Goal: Information Seeking & Learning: Learn about a topic

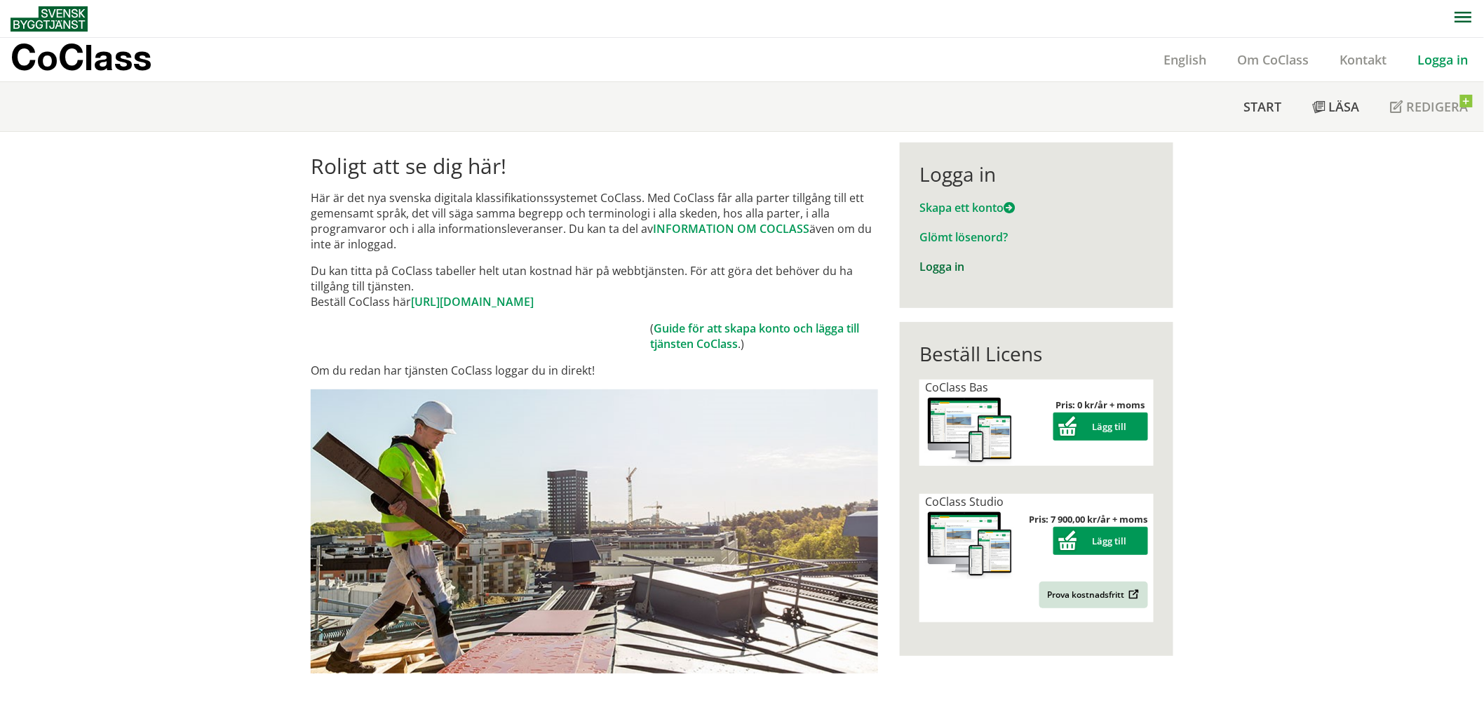
drag, startPoint x: 947, startPoint y: 265, endPoint x: 943, endPoint y: 274, distance: 9.4
click at [945, 266] on link "Logga in" at bounding box center [941, 266] width 45 height 15
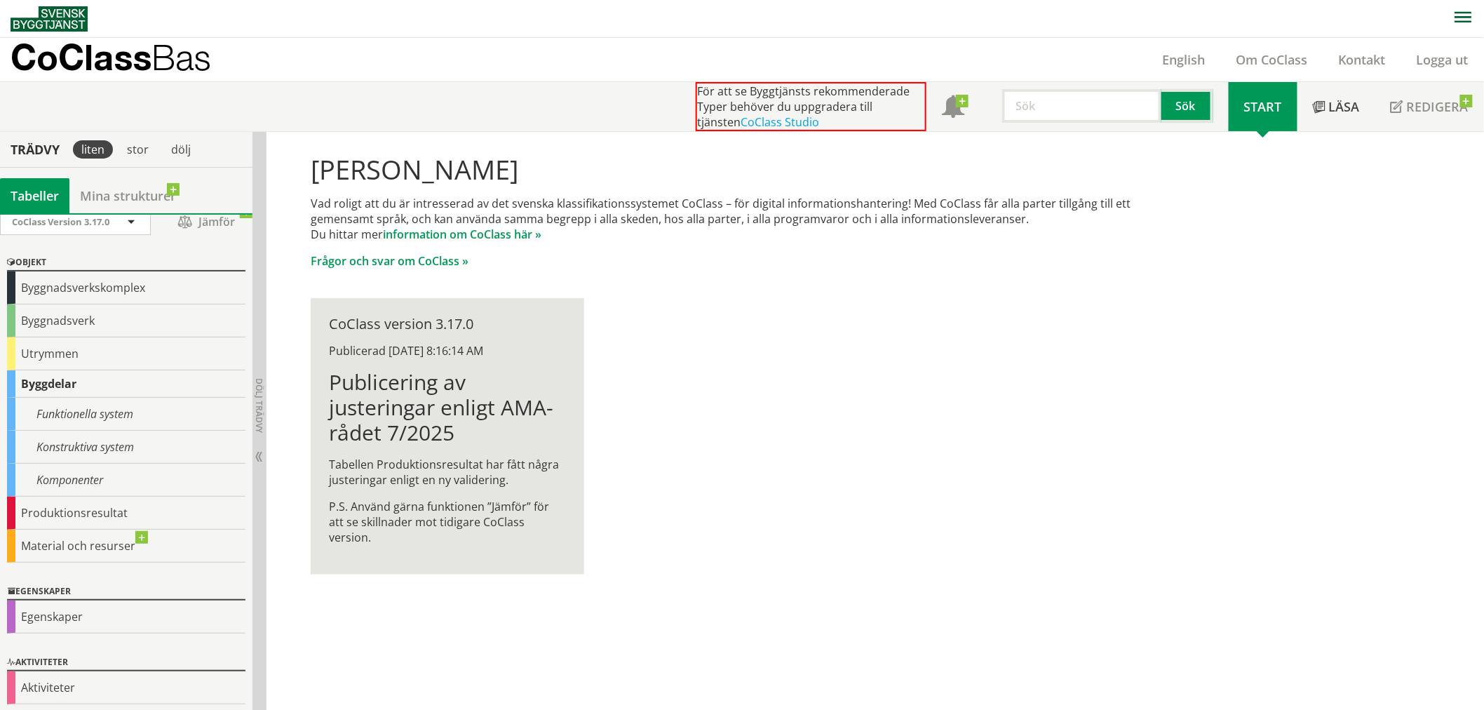
scroll to position [15, 0]
click at [107, 603] on div "Egenskaper" at bounding box center [126, 614] width 238 height 33
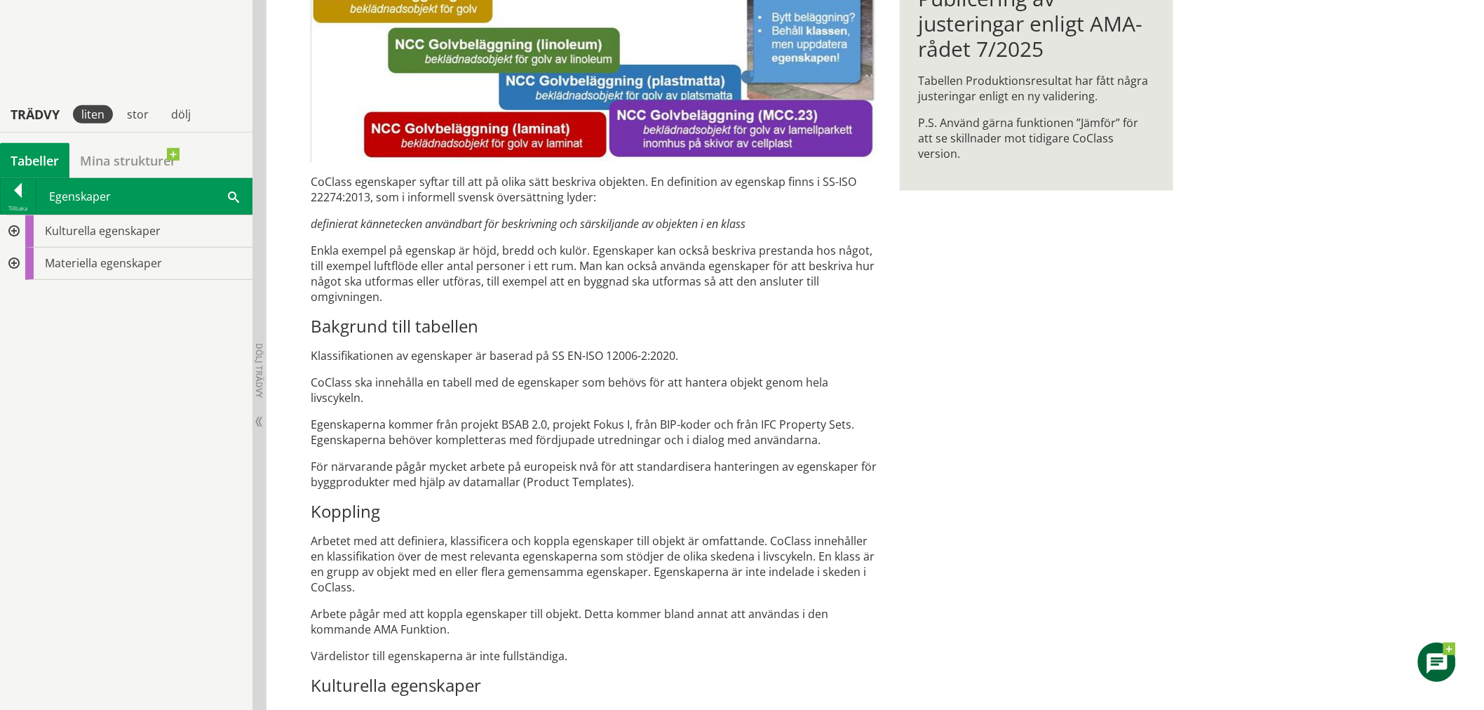
scroll to position [389, 0]
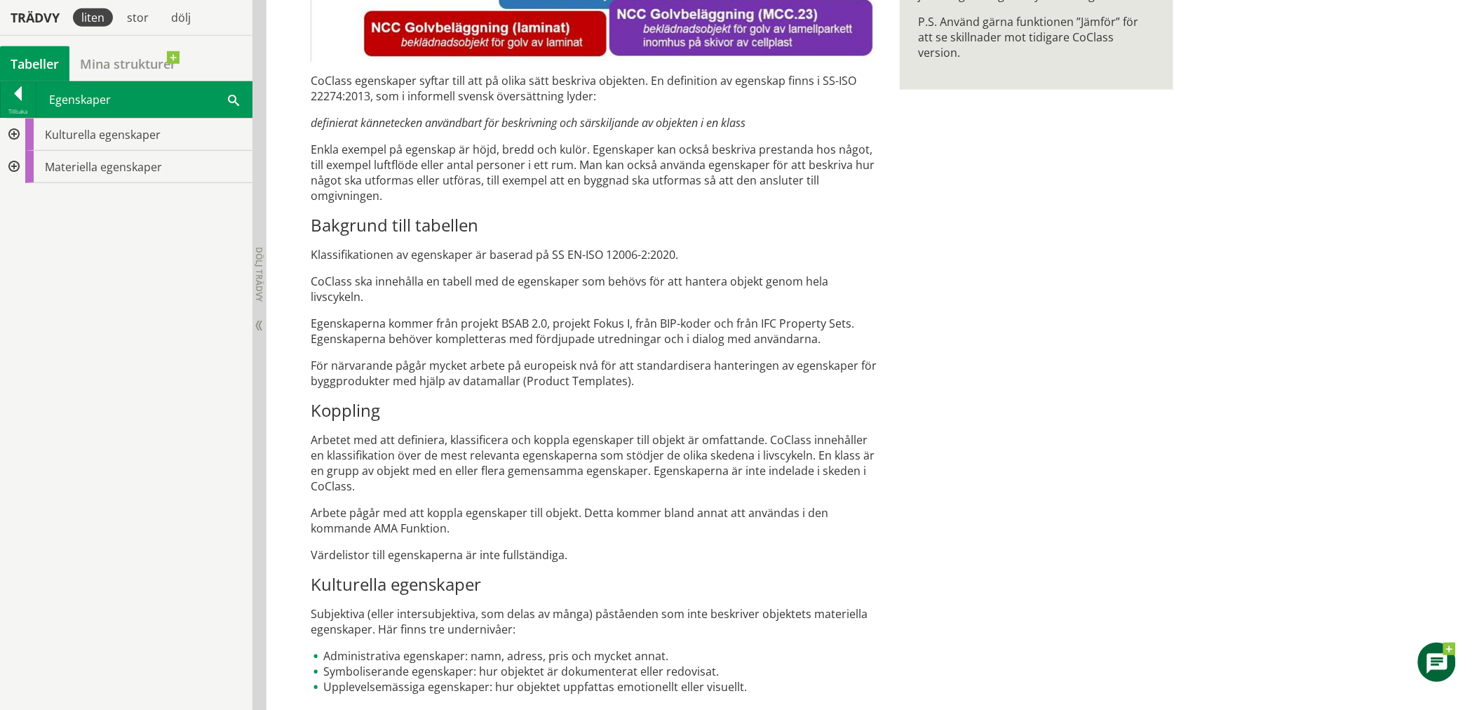
click at [19, 166] on div at bounding box center [12, 167] width 25 height 32
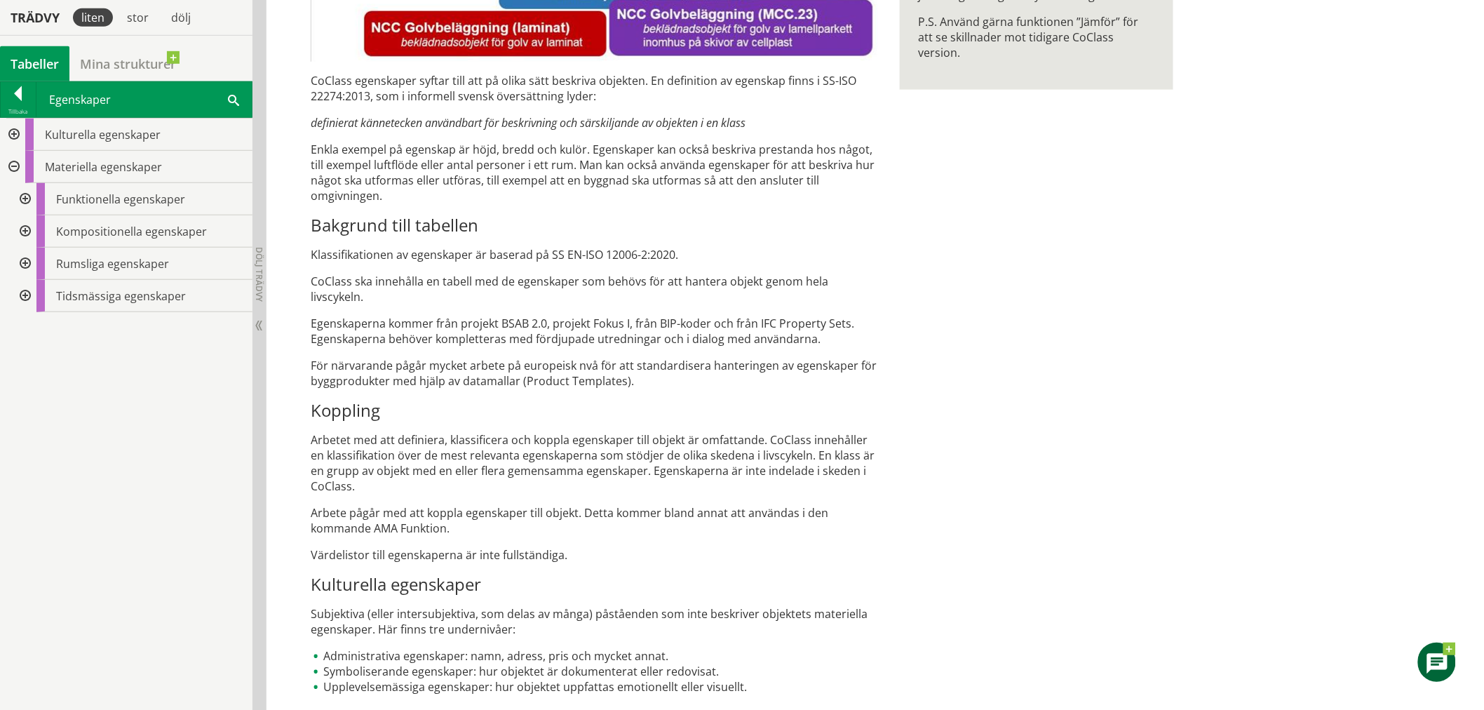
click at [29, 198] on div at bounding box center [23, 199] width 25 height 32
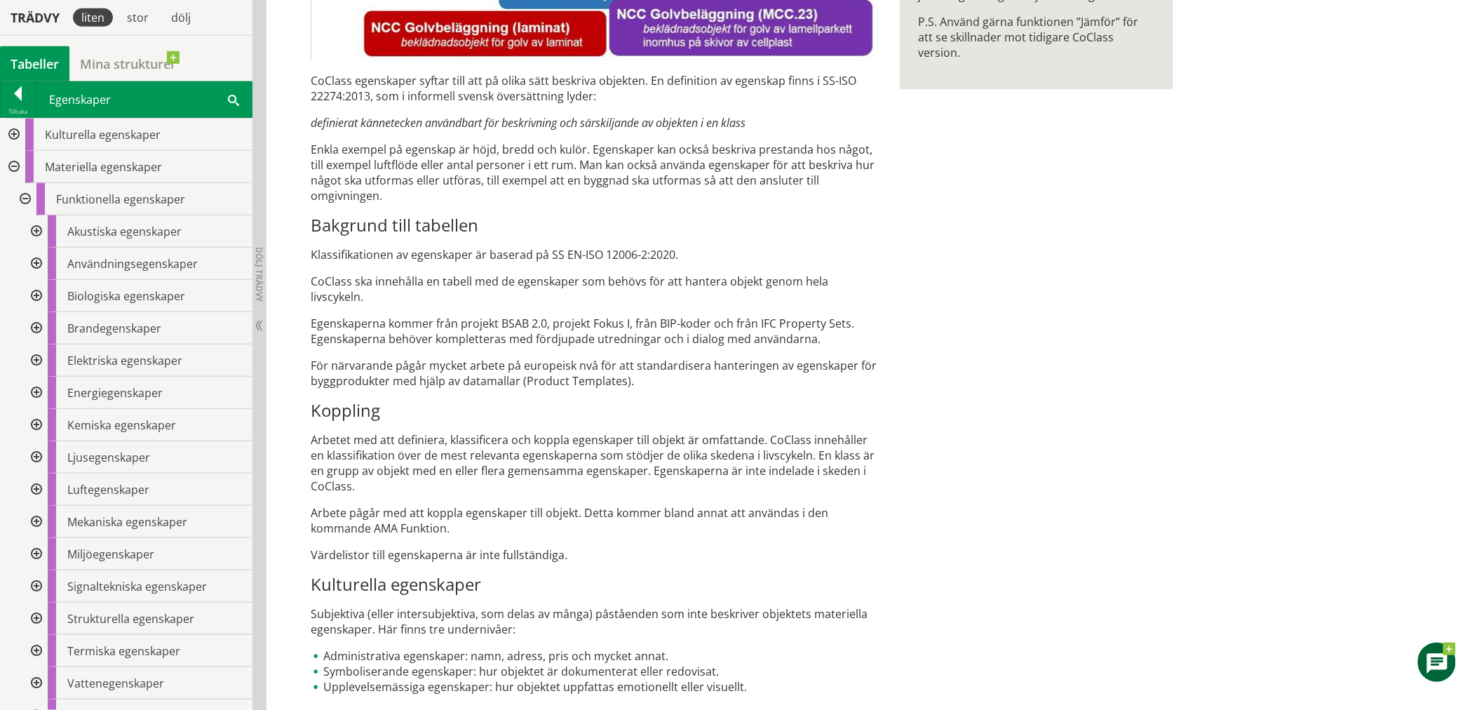
click at [39, 366] on div at bounding box center [34, 360] width 25 height 32
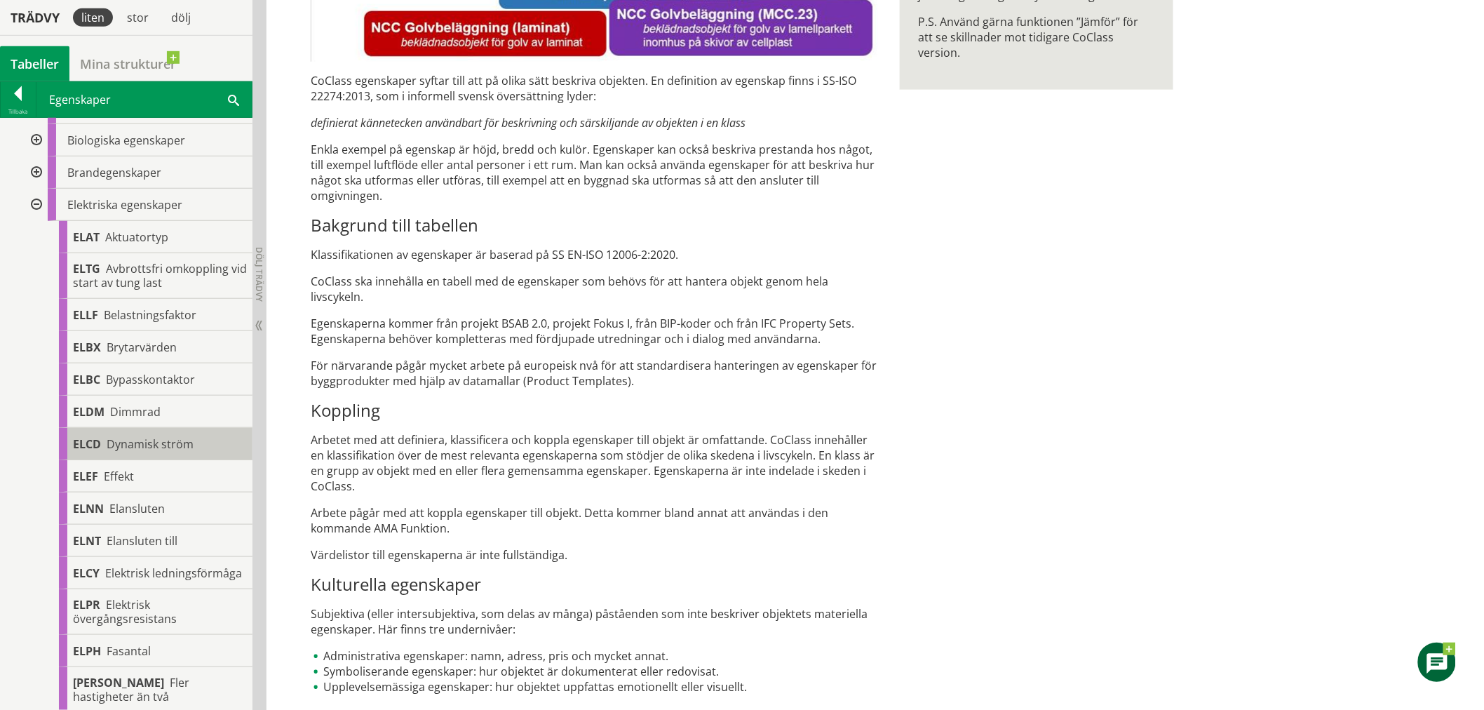
scroll to position [234, 0]
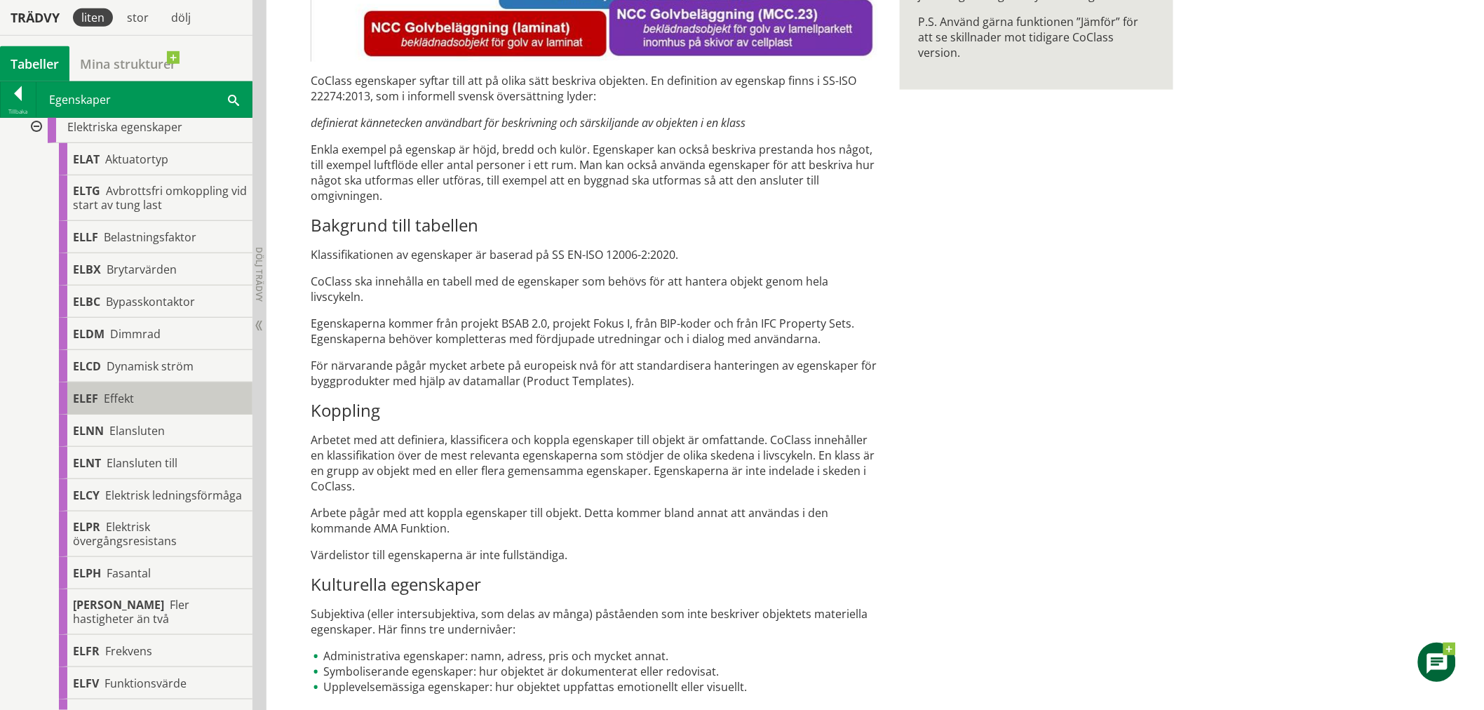
click at [180, 410] on div "ELEF Effekt" at bounding box center [156, 398] width 194 height 32
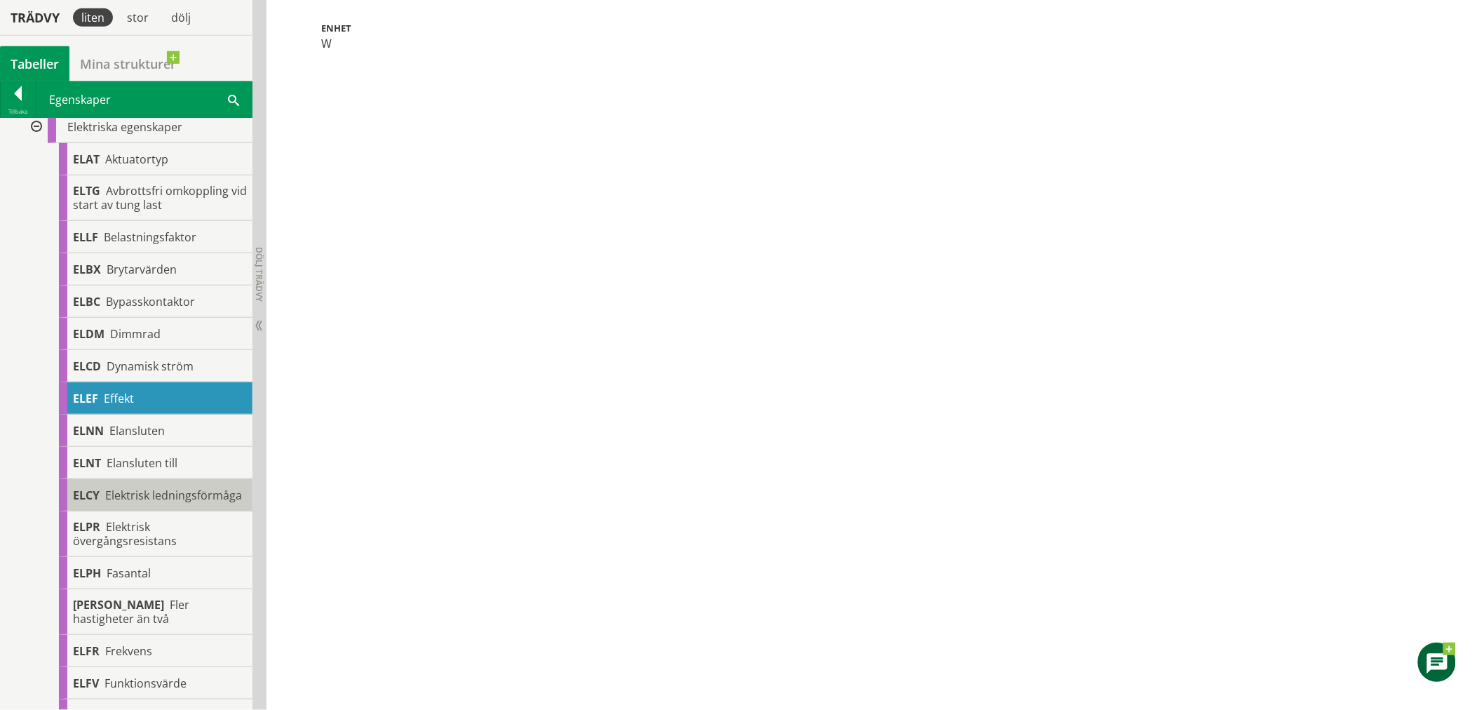
click at [184, 492] on div "ELCY Elektrisk ledningsförmåga" at bounding box center [156, 495] width 194 height 32
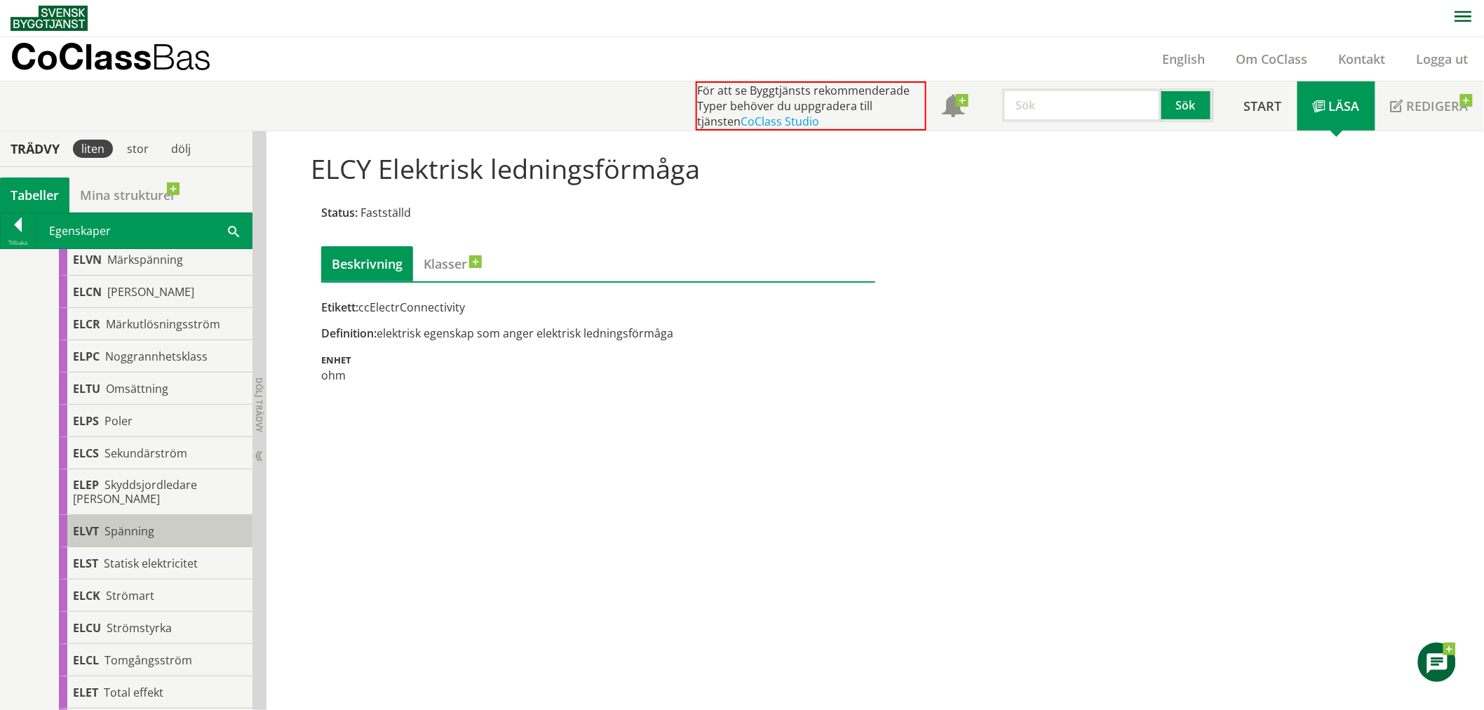
scroll to position [1558, 0]
drag, startPoint x: 360, startPoint y: 309, endPoint x: 412, endPoint y: 313, distance: 52.1
click at [412, 313] on div "Etikett: ccElectrConnectivity" at bounding box center [598, 306] width 554 height 15
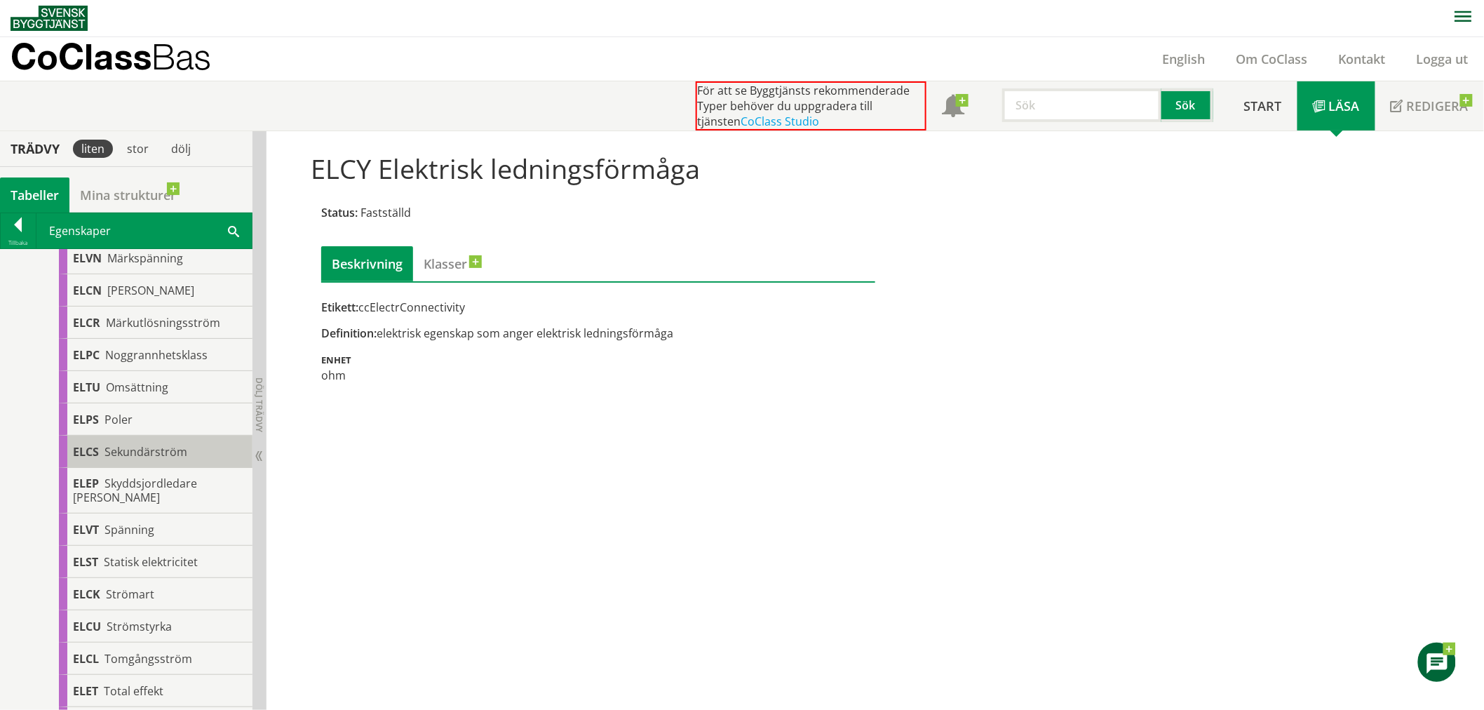
drag, startPoint x: 176, startPoint y: 440, endPoint x: 212, endPoint y: 468, distance: 46.0
click at [175, 436] on div "ELPS Poler" at bounding box center [156, 419] width 194 height 32
click at [154, 436] on div "ELPS Poler" at bounding box center [156, 419] width 194 height 32
click at [121, 427] on span "Poler" at bounding box center [118, 419] width 28 height 15
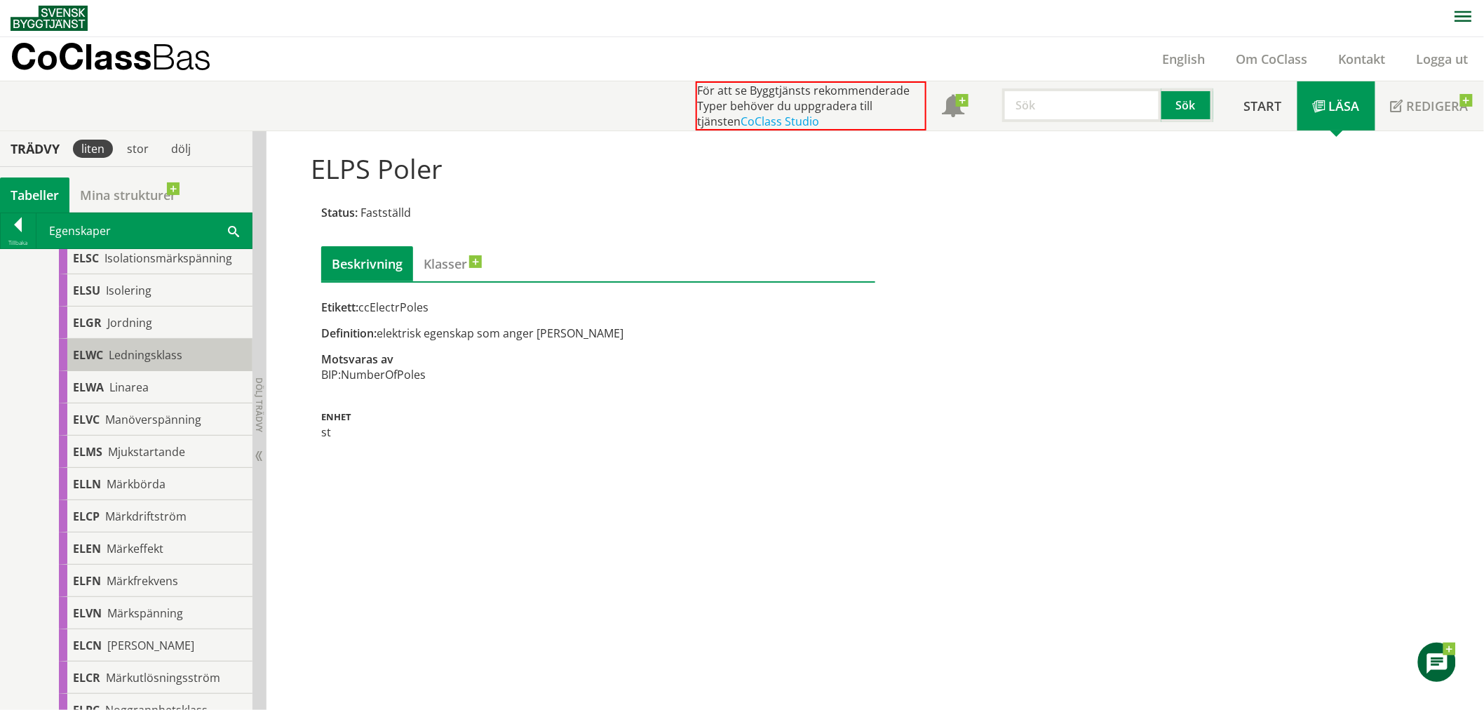
scroll to position [1168, 0]
click at [170, 374] on div "ELGR Jordning" at bounding box center [156, 358] width 194 height 32
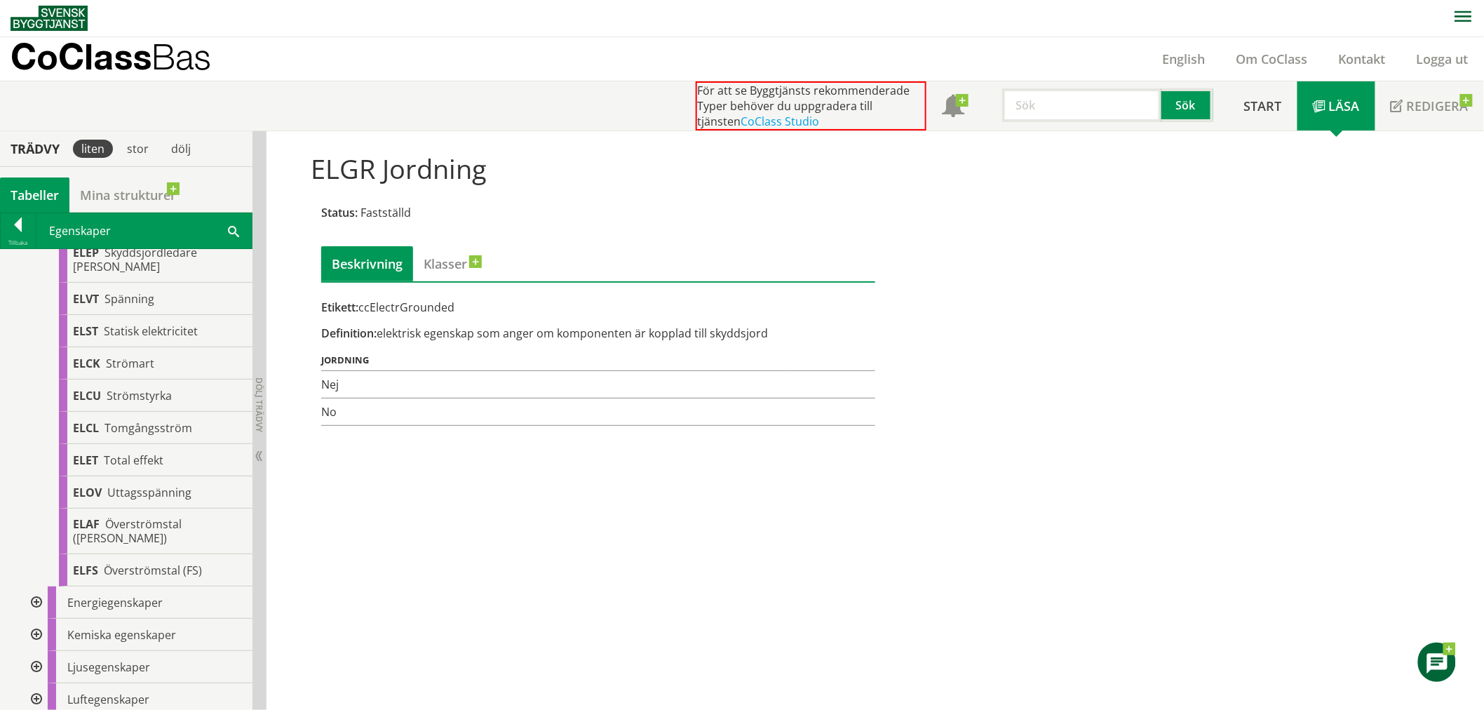
scroll to position [1792, 0]
click at [188, 467] on div "ELET Total effekt" at bounding box center [156, 457] width 194 height 32
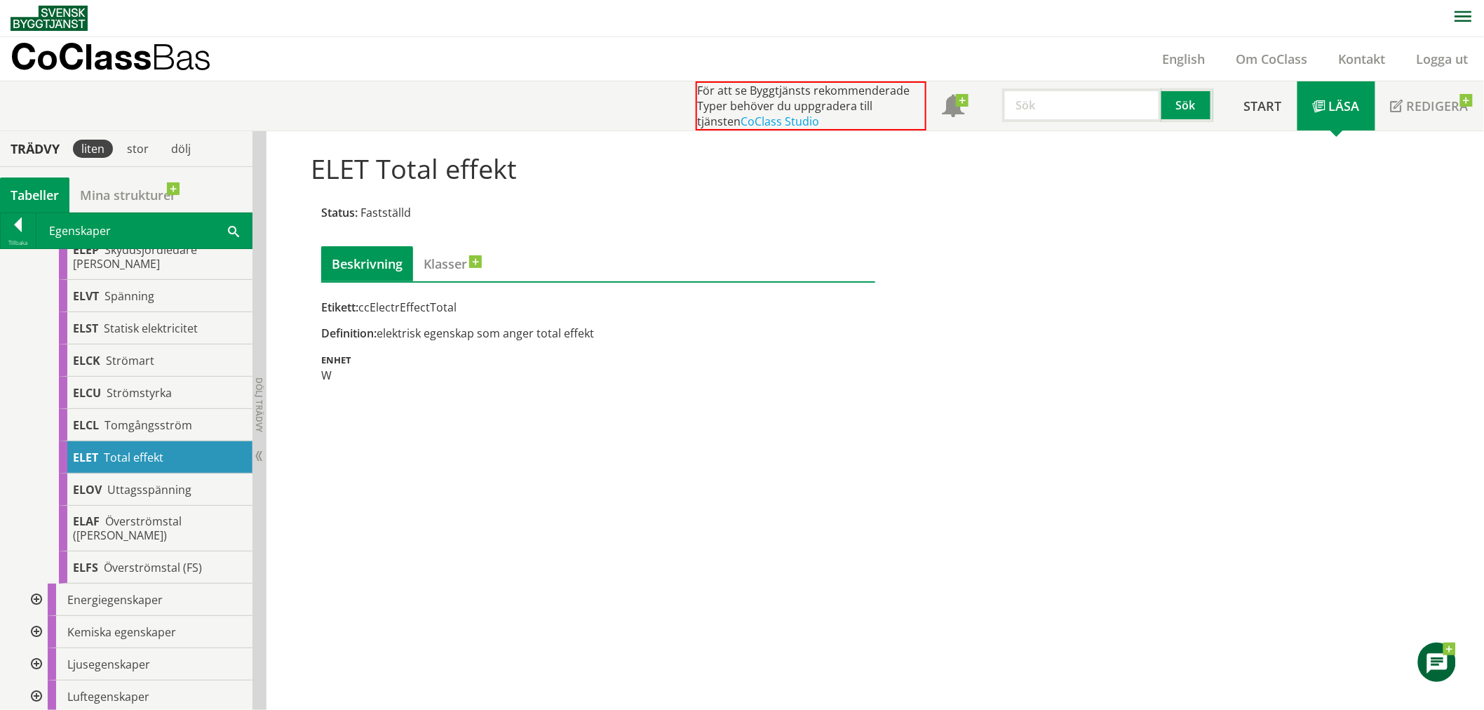
drag, startPoint x: 340, startPoint y: 479, endPoint x: 352, endPoint y: 482, distance: 12.4
click at [340, 479] on div "ELET Total effekt Status: Fastställd Beskrivning Klasser Etikett: ccElectrEffec…" at bounding box center [874, 420] width 1217 height 579
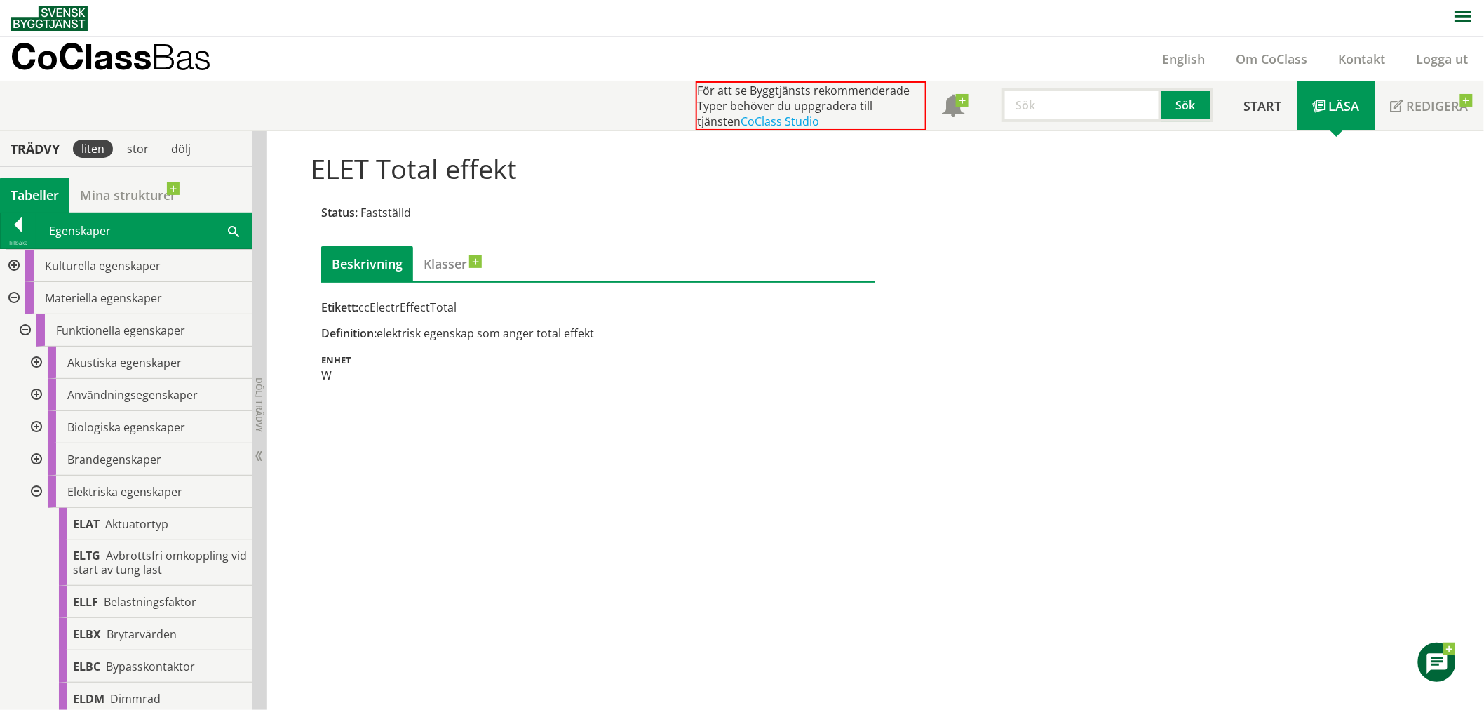
click at [34, 490] on div at bounding box center [34, 491] width 25 height 32
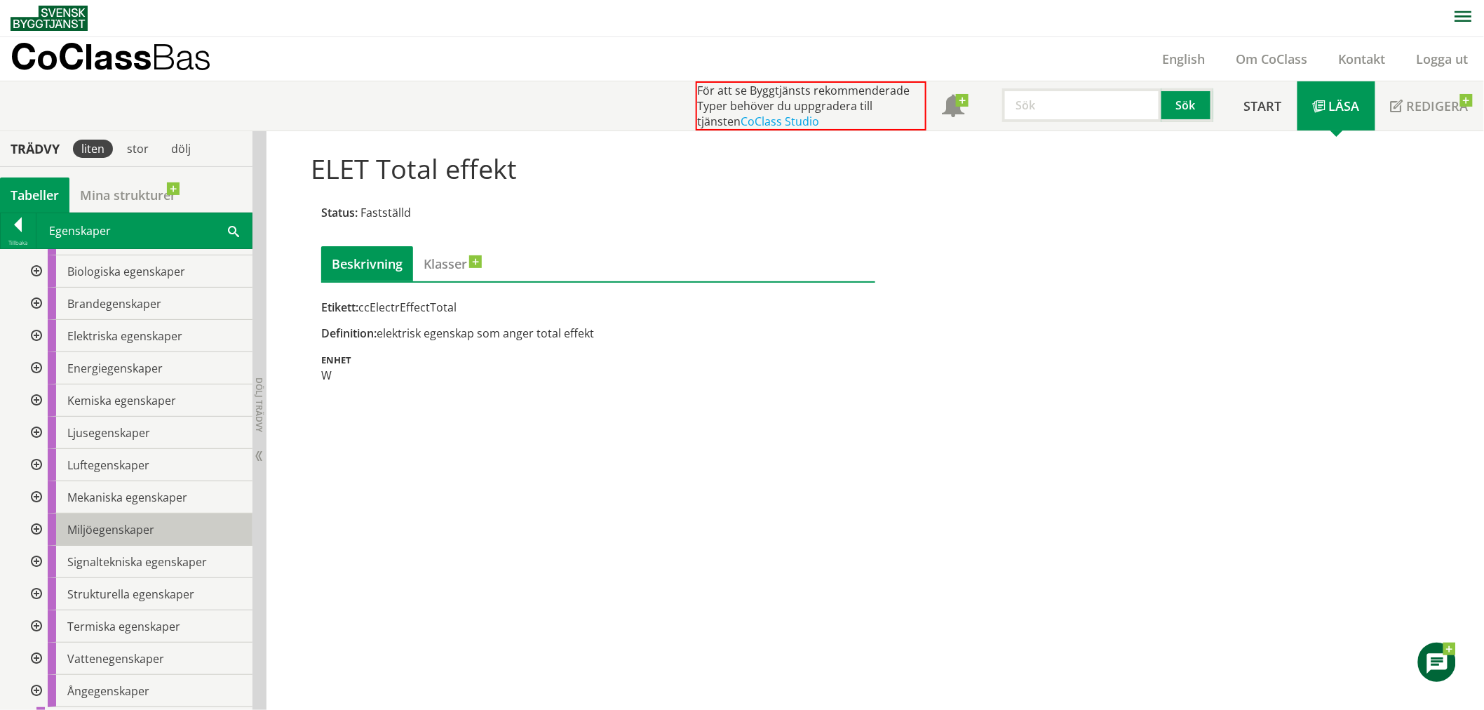
scroll to position [234, 0]
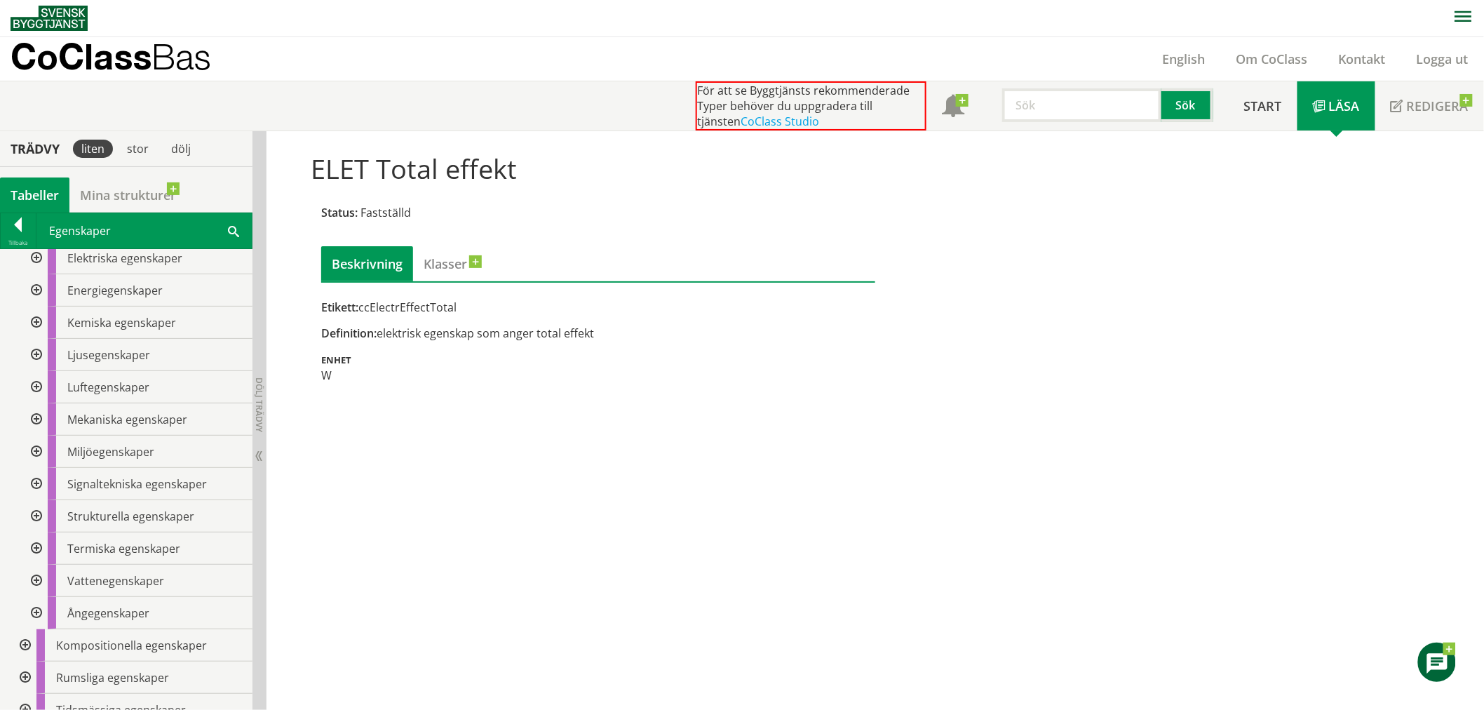
click at [38, 579] on div at bounding box center [34, 581] width 25 height 32
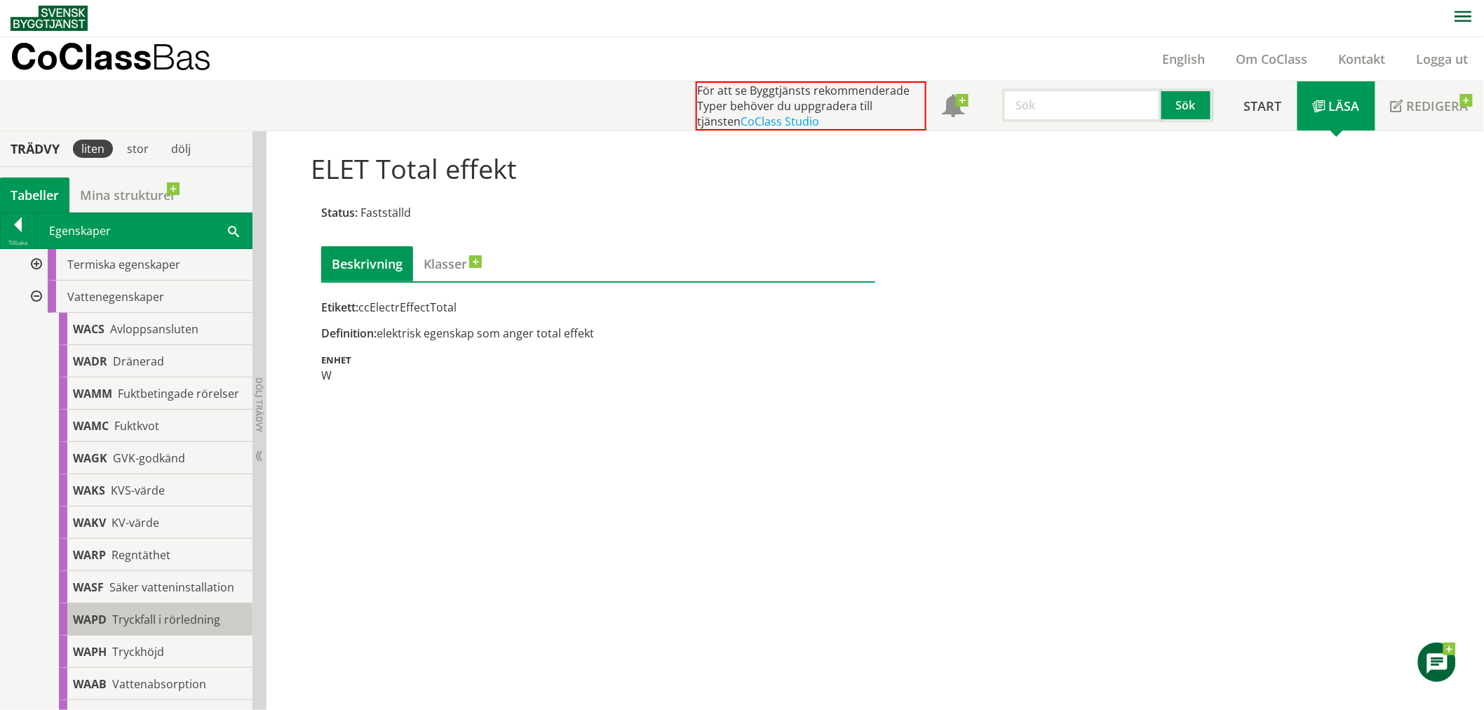
scroll to position [545, 0]
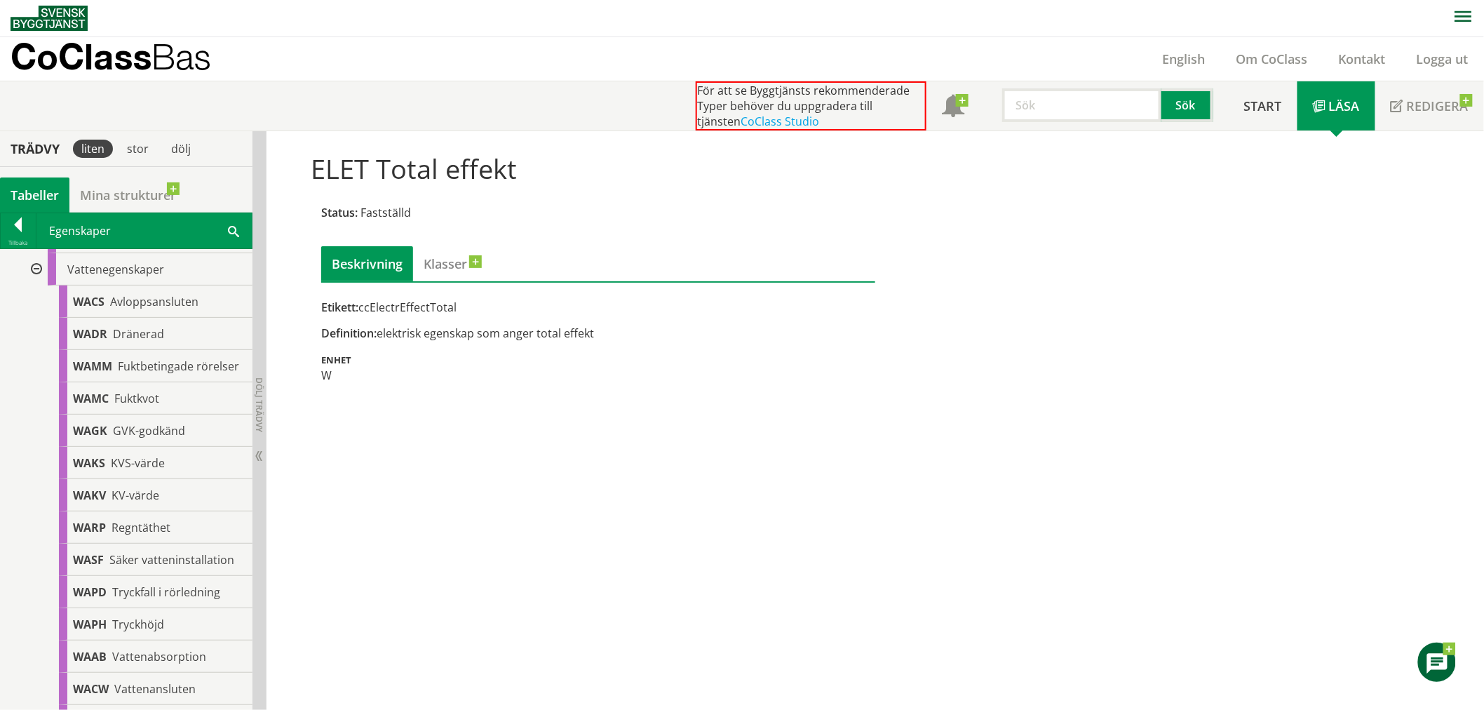
drag, startPoint x: 424, startPoint y: 596, endPoint x: 436, endPoint y: 597, distance: 11.2
click at [425, 596] on div "ELET Total effekt Status: Fastställd Beskrivning Klasser Etikett: ccElectrEffec…" at bounding box center [874, 420] width 1217 height 579
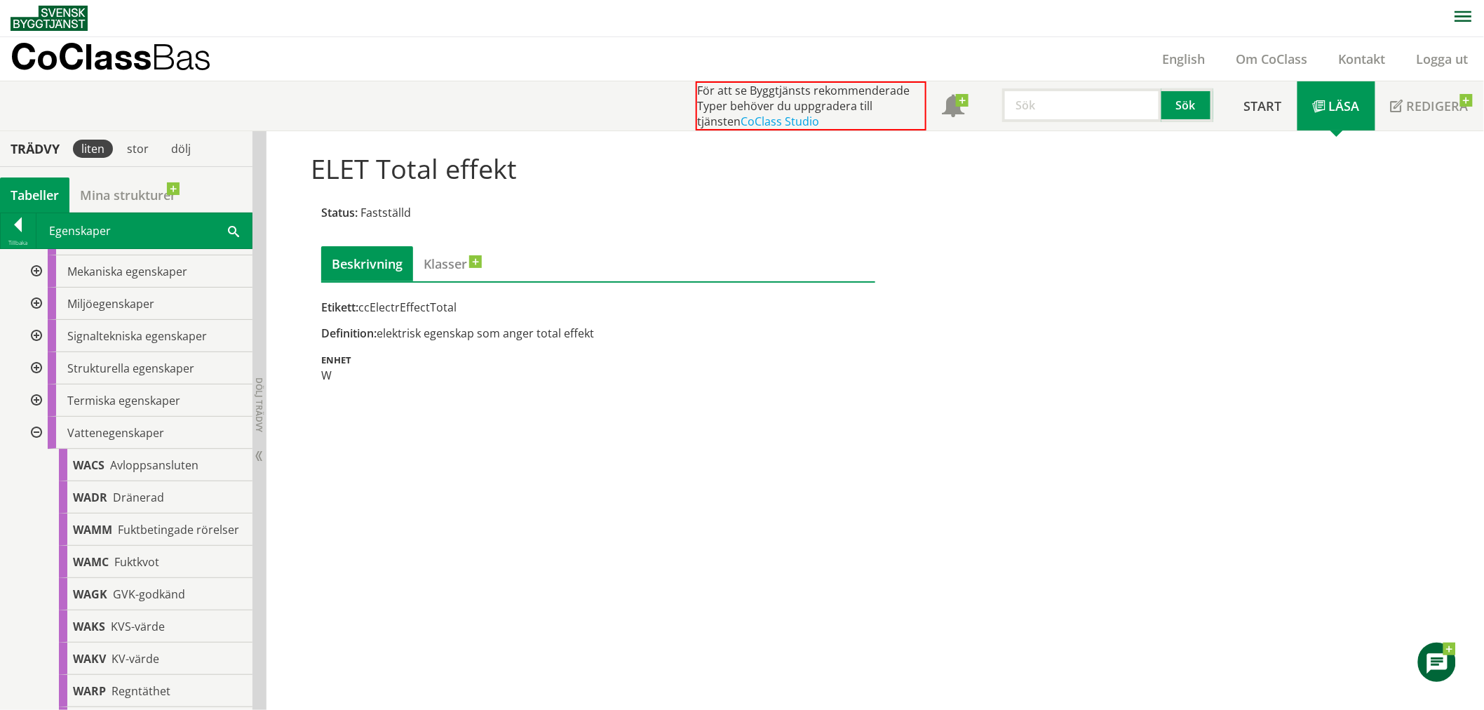
click at [39, 431] on div at bounding box center [34, 433] width 25 height 32
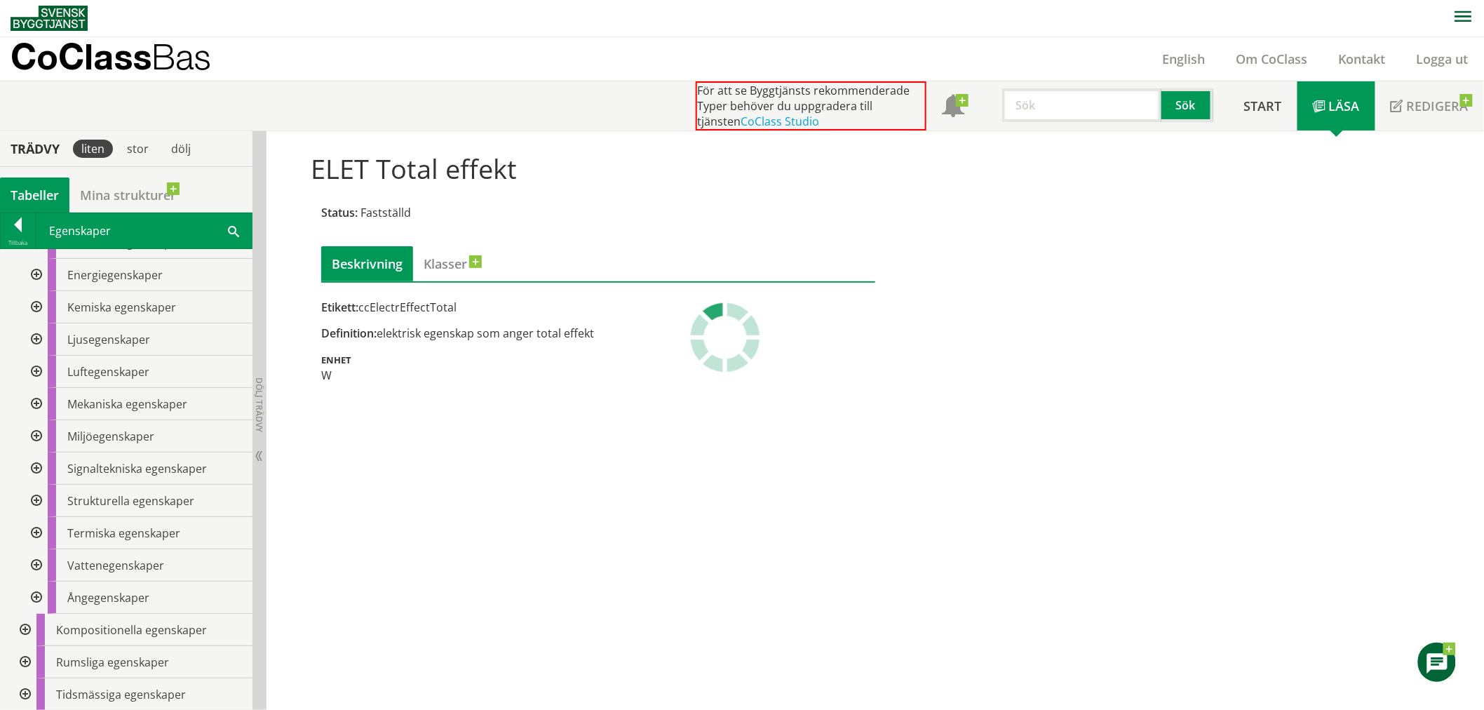
drag, startPoint x: 738, startPoint y: 651, endPoint x: 619, endPoint y: 361, distance: 313.5
click at [738, 651] on div "ELET Total effekt Status: Fastställd Beskrivning Klasser Etikett: ccElectrEffec…" at bounding box center [874, 420] width 1217 height 579
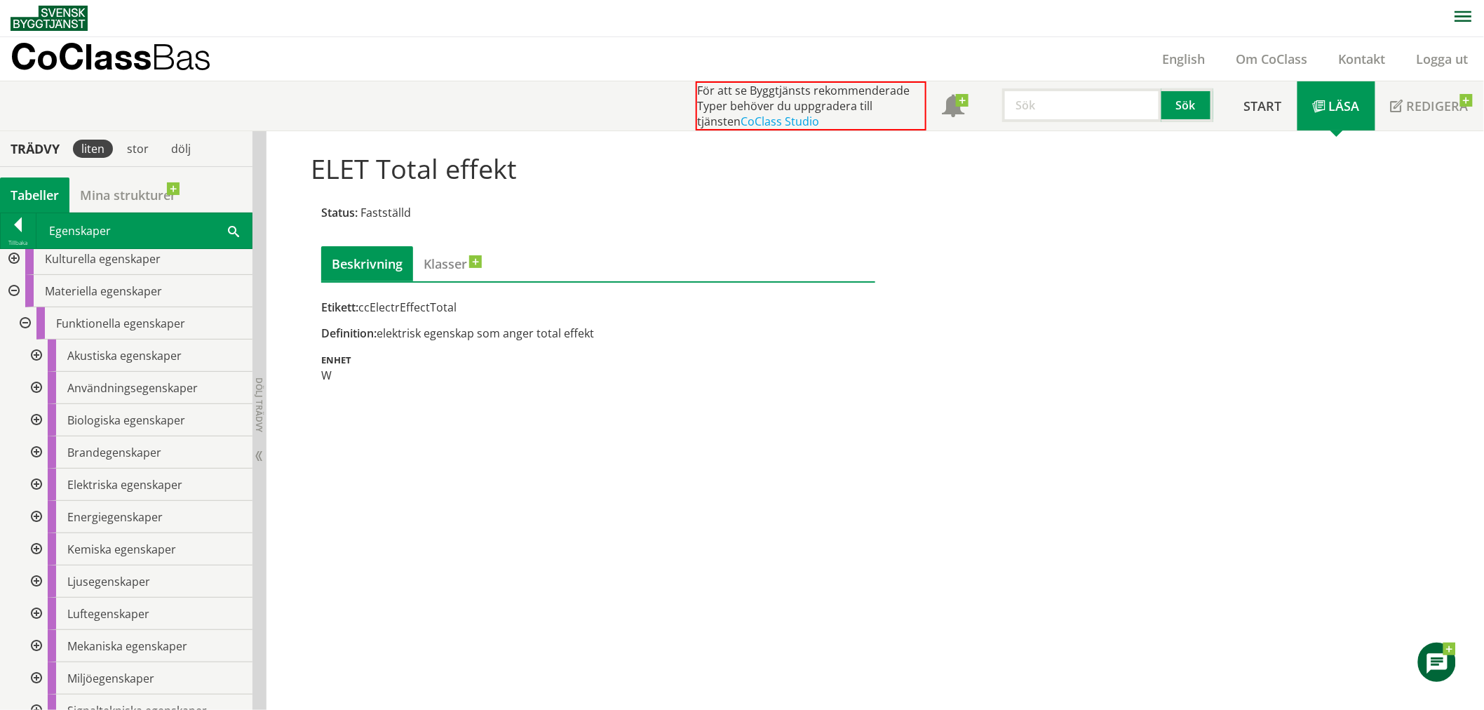
scroll to position [0, 0]
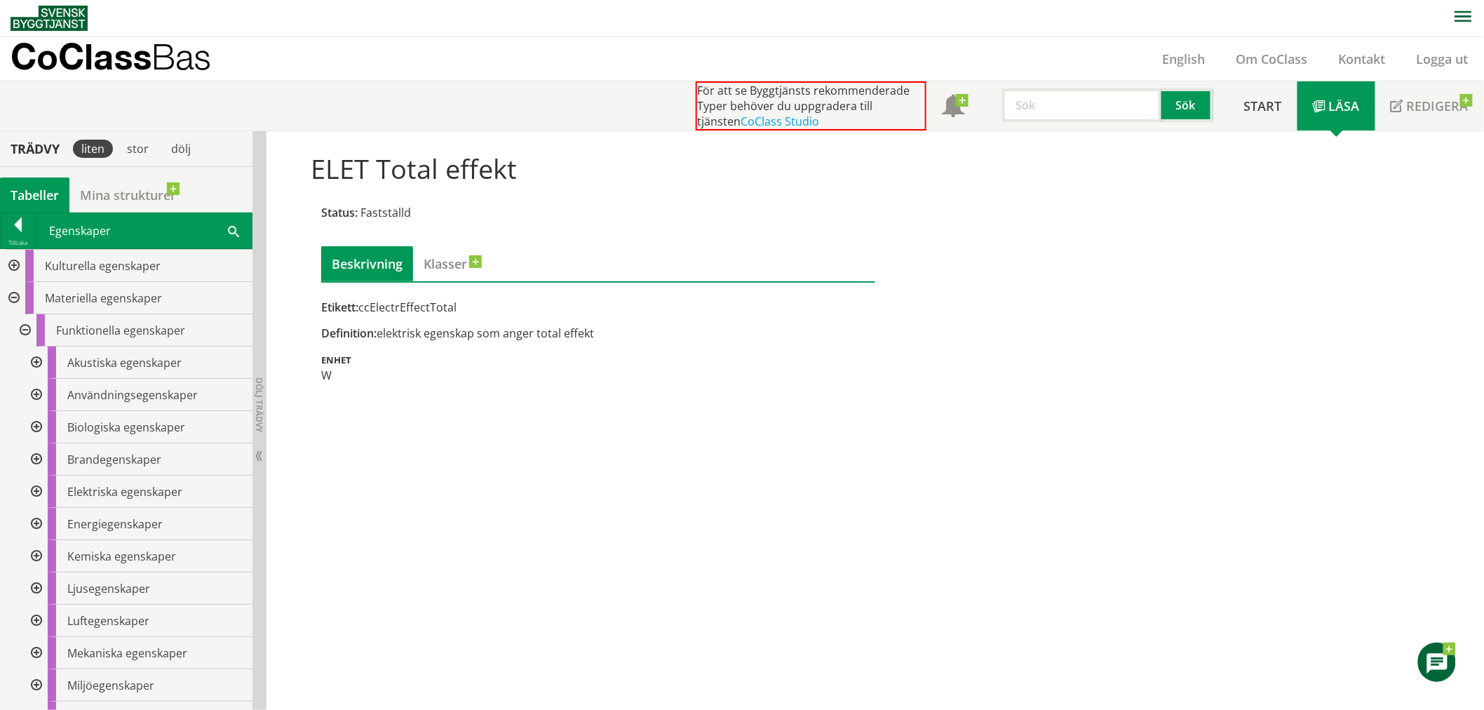
click at [22, 326] on div at bounding box center [23, 330] width 25 height 32
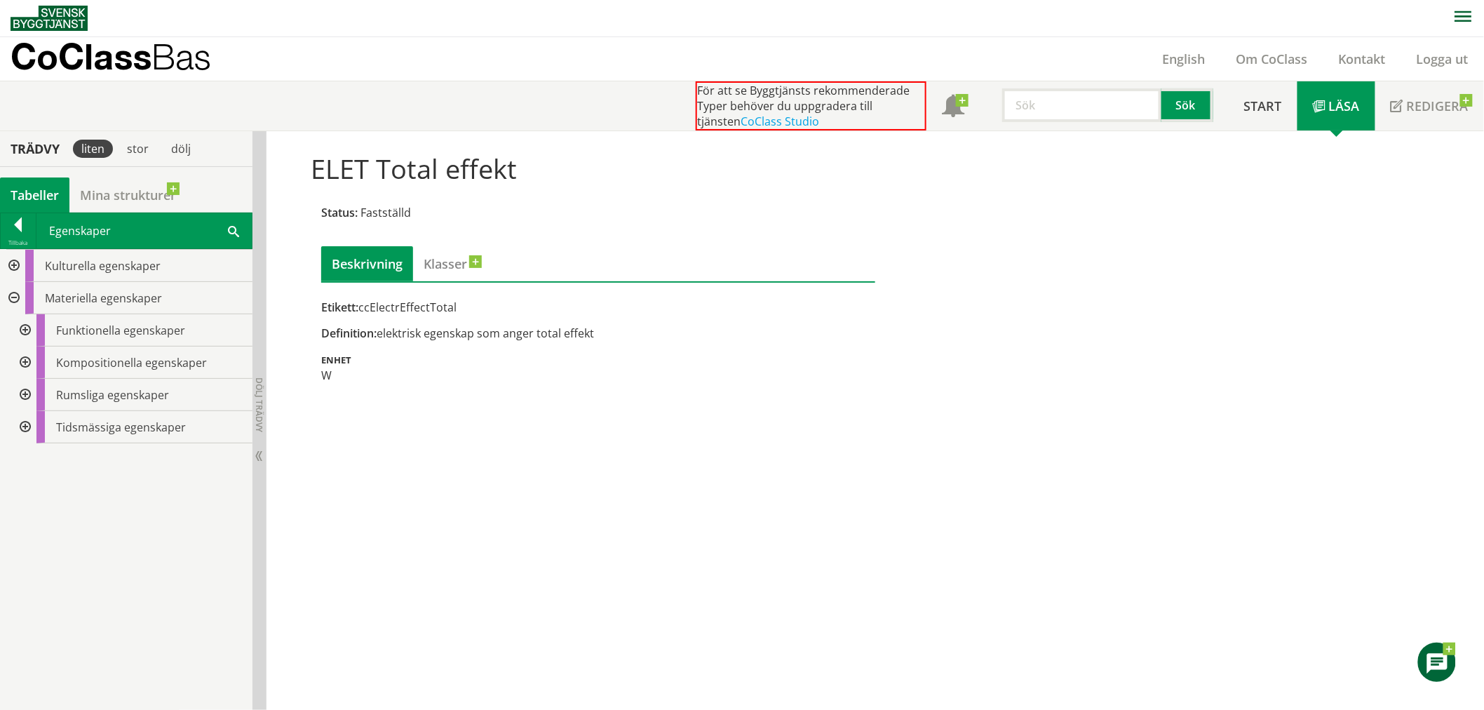
click at [27, 391] on div at bounding box center [23, 395] width 25 height 32
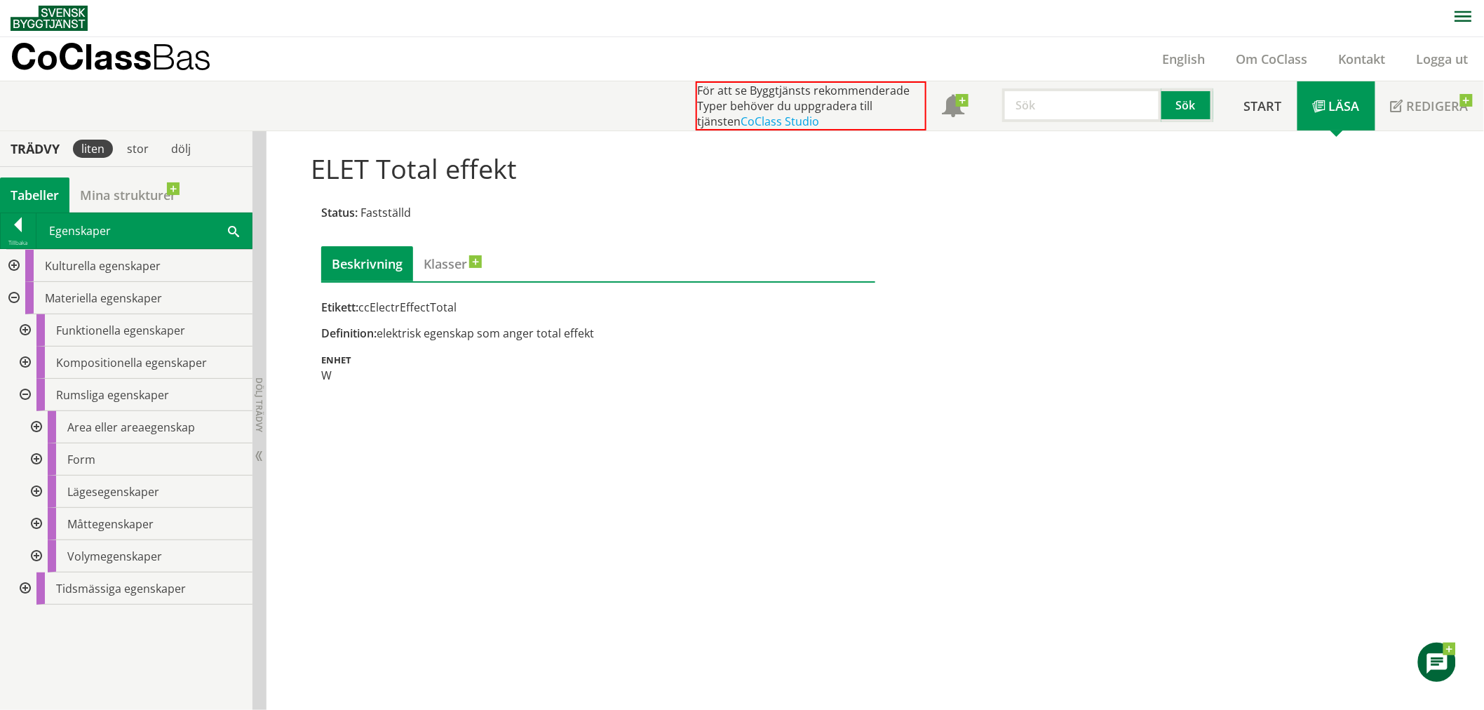
click at [27, 391] on div at bounding box center [23, 395] width 25 height 32
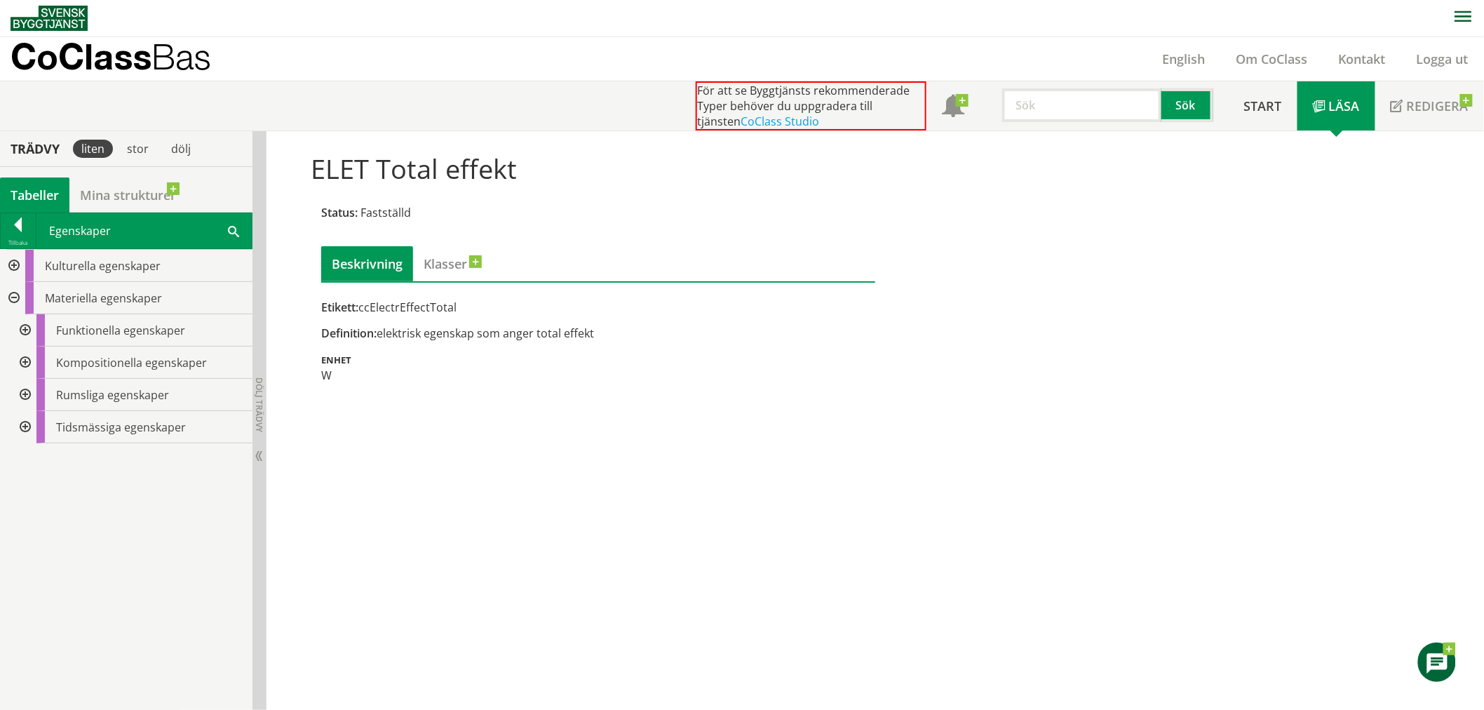
click at [27, 391] on div at bounding box center [23, 395] width 25 height 32
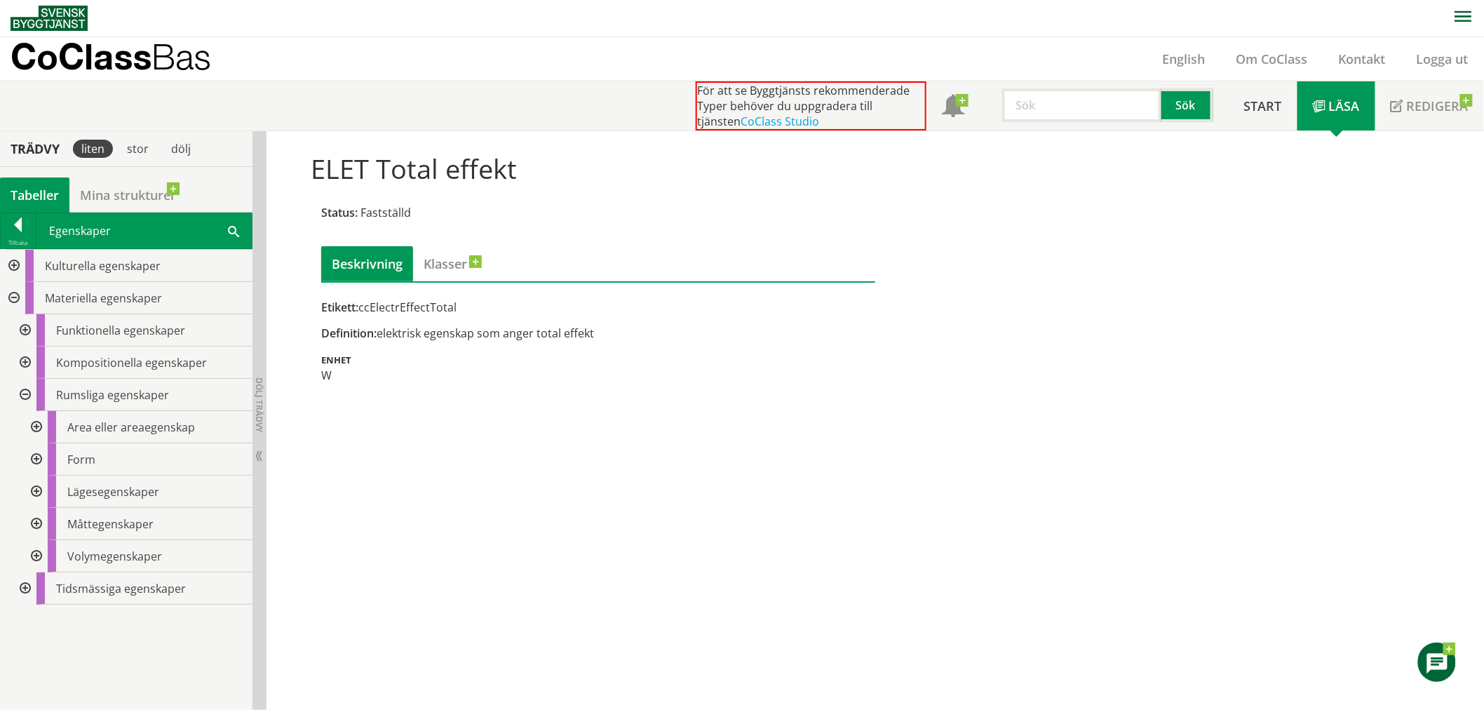
click at [41, 489] on div at bounding box center [34, 491] width 25 height 32
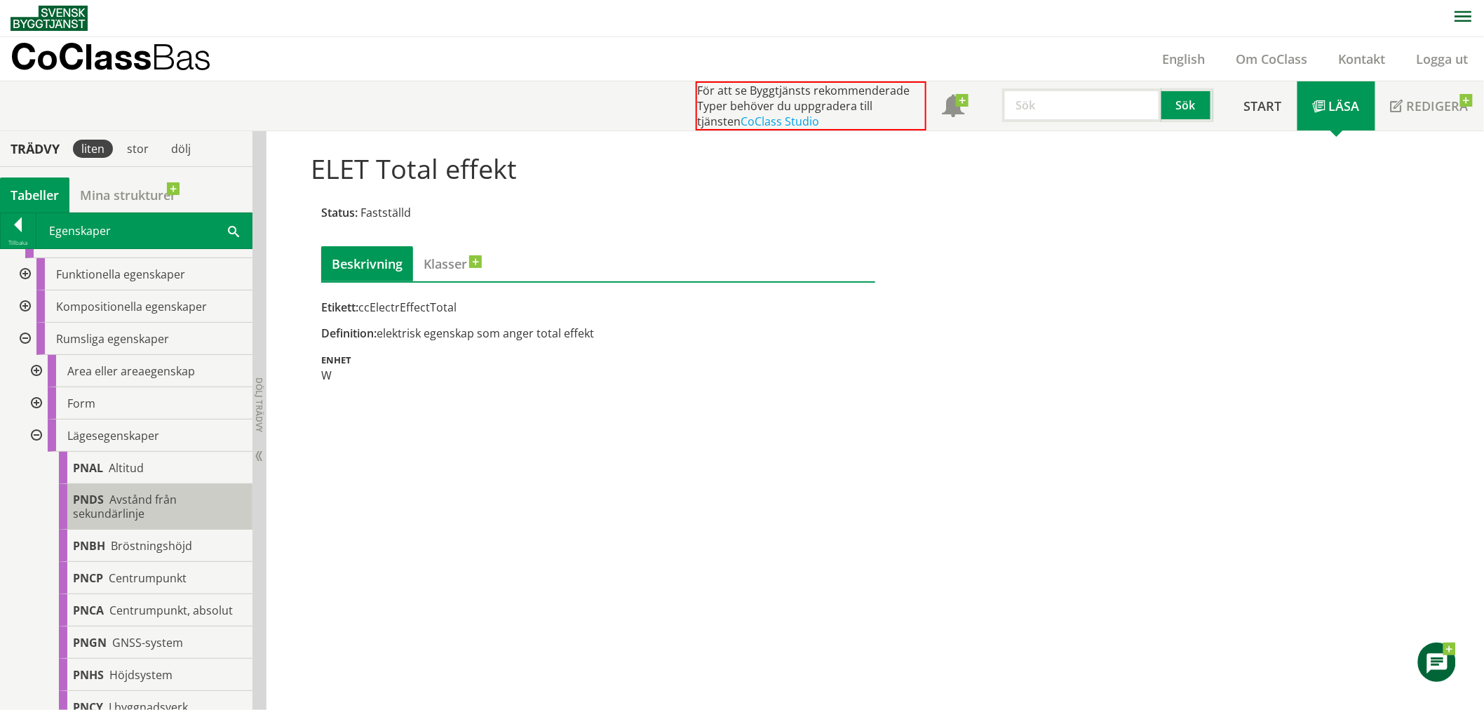
scroll to position [78, 0]
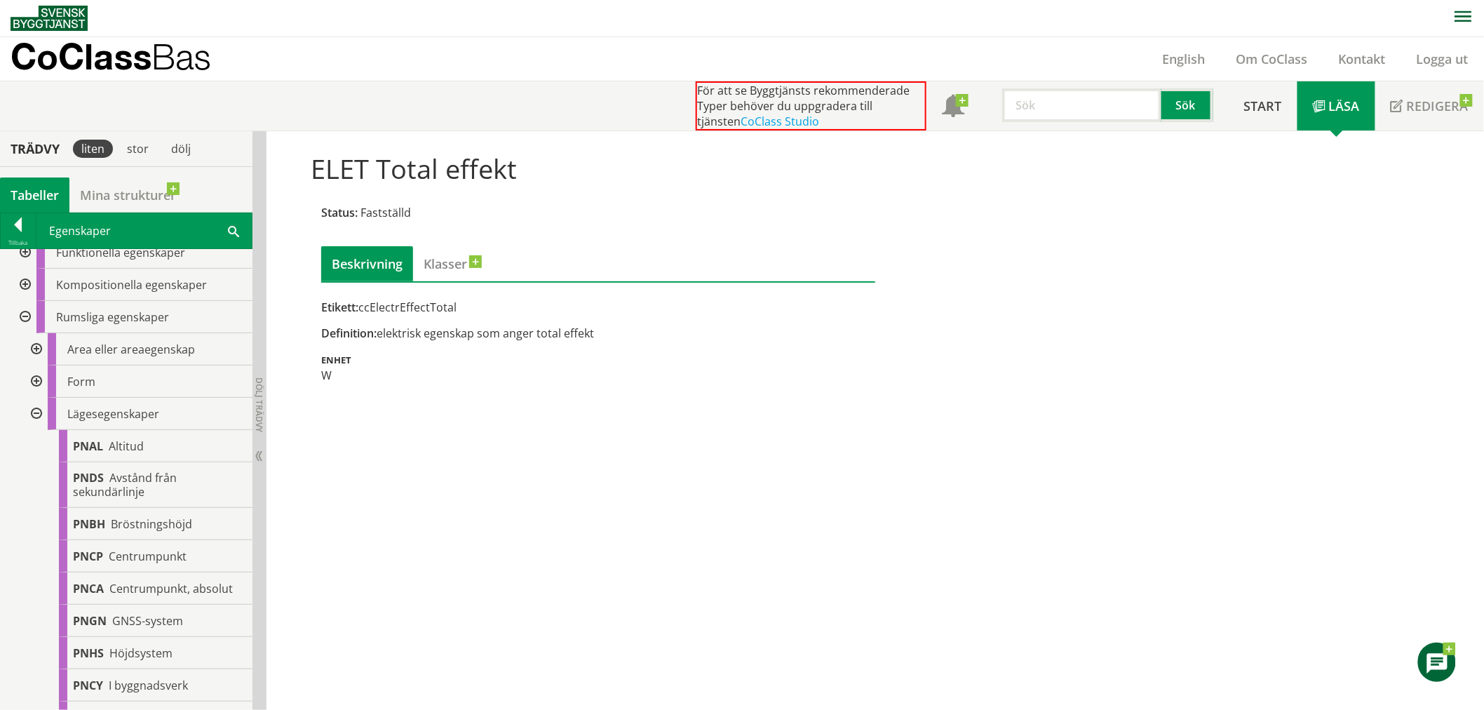
click at [36, 412] on div at bounding box center [34, 414] width 25 height 32
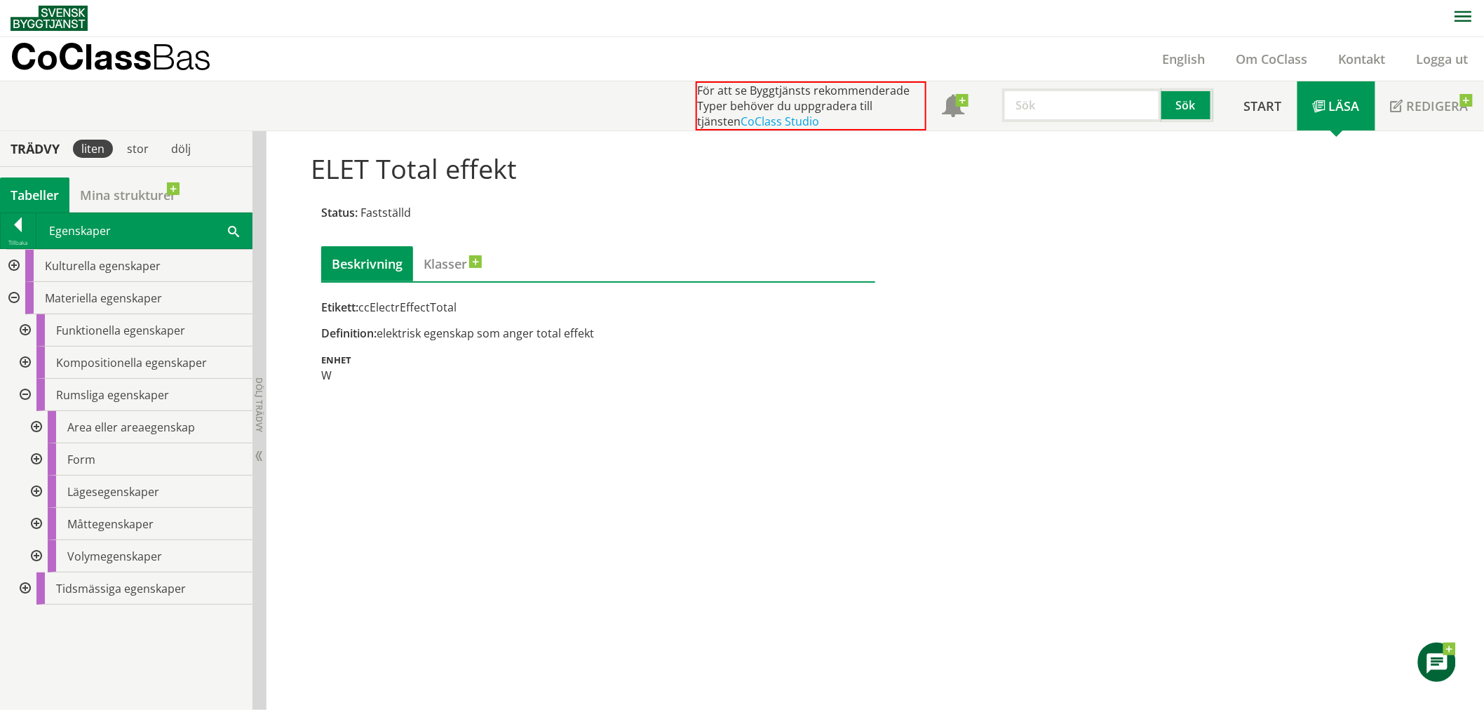
click at [27, 323] on div at bounding box center [23, 330] width 25 height 32
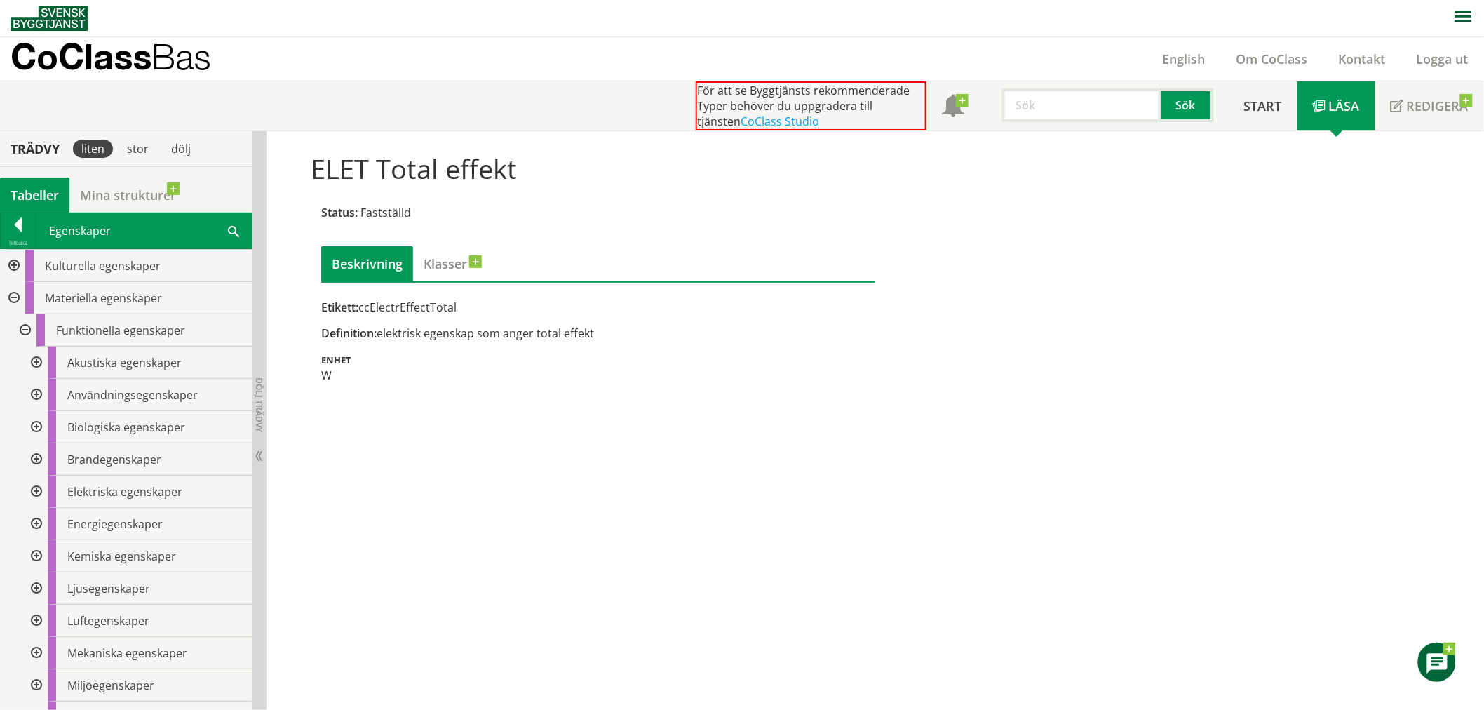
click at [27, 323] on div at bounding box center [23, 330] width 25 height 32
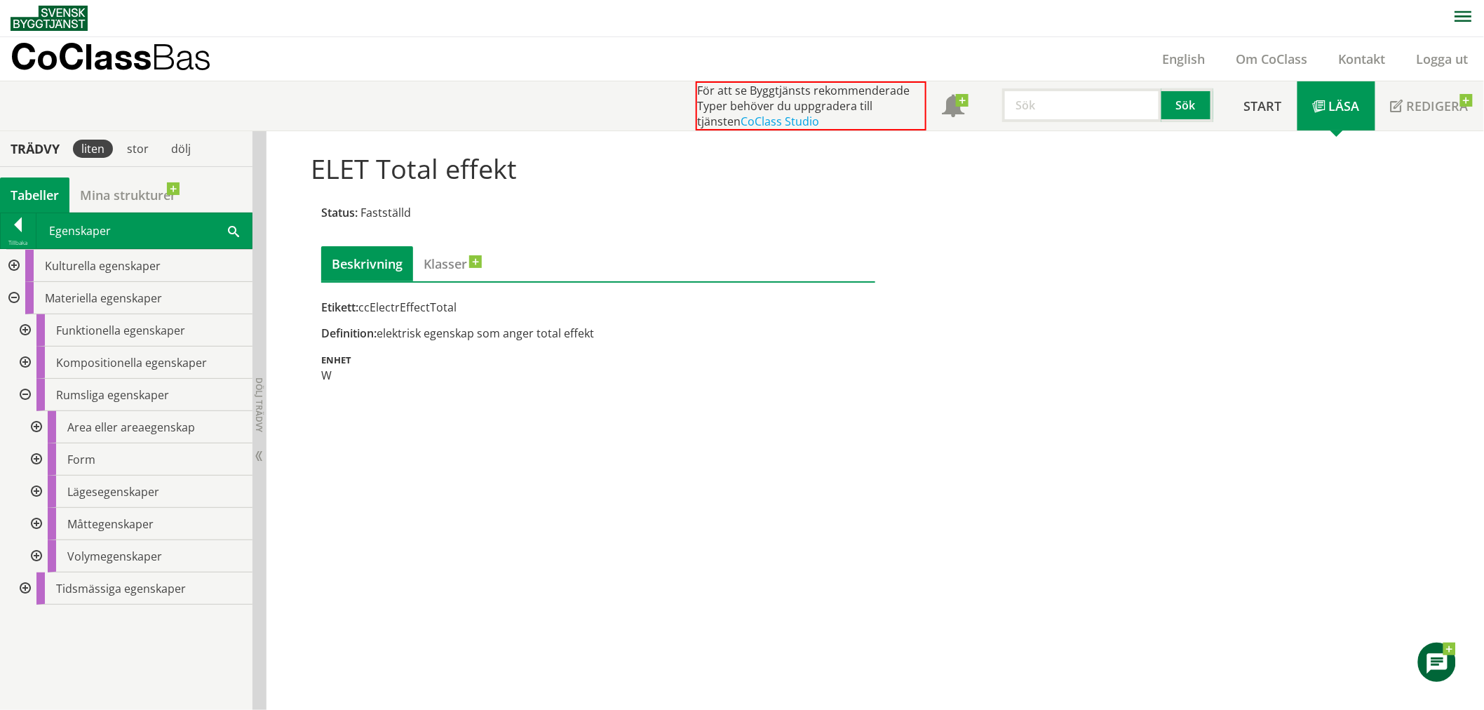
click at [26, 386] on div at bounding box center [23, 395] width 25 height 32
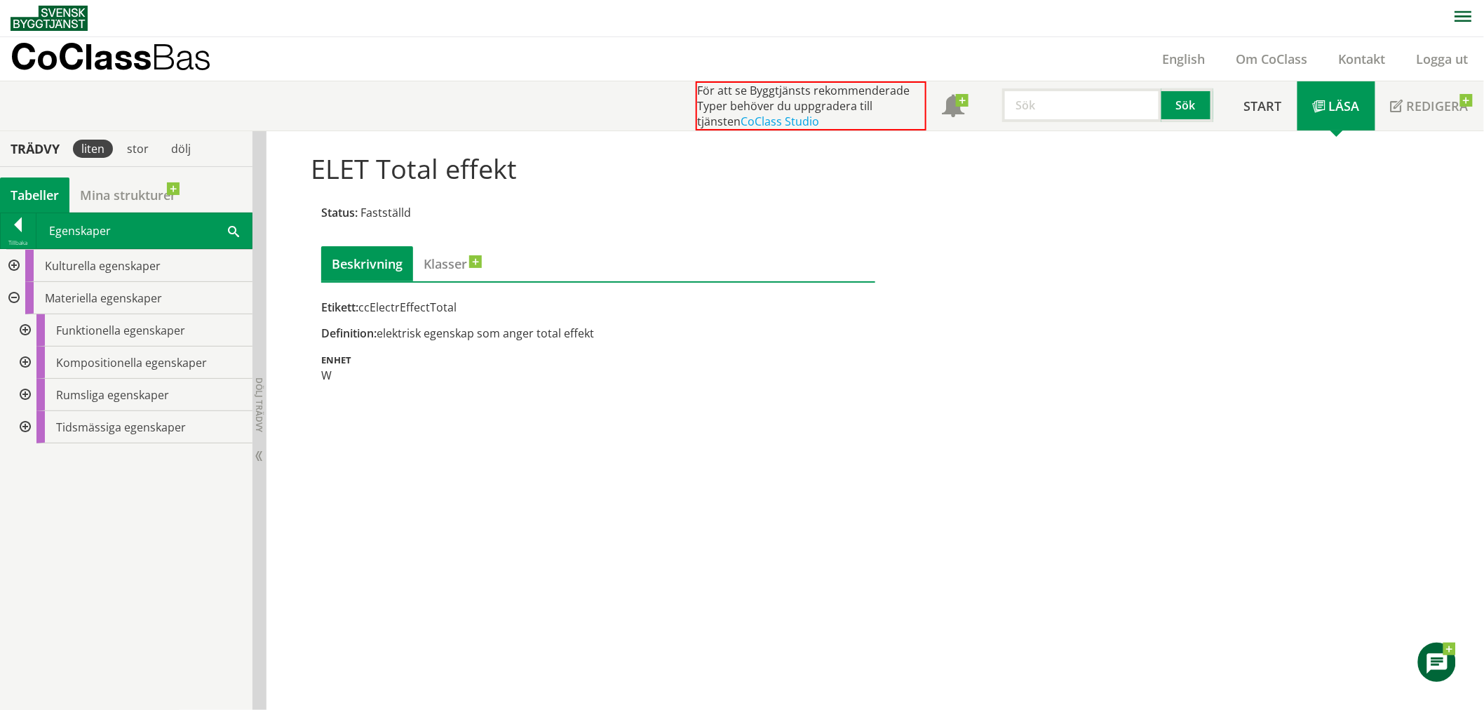
click at [457, 515] on div "ELET Total effekt Status: Fastställd Beskrivning Klasser Etikett: ccElectrEffec…" at bounding box center [874, 420] width 1217 height 579
click at [656, 518] on div "ELET Total effekt Status: Fastställd Beskrivning Klasser Etikett: ccElectrEffec…" at bounding box center [874, 420] width 1217 height 579
click at [142, 511] on div "Kulturella egenskaper Materiella egenskaper Funktionella egenskaper Akustiska e…" at bounding box center [126, 479] width 252 height 461
click at [29, 325] on div at bounding box center [23, 330] width 25 height 32
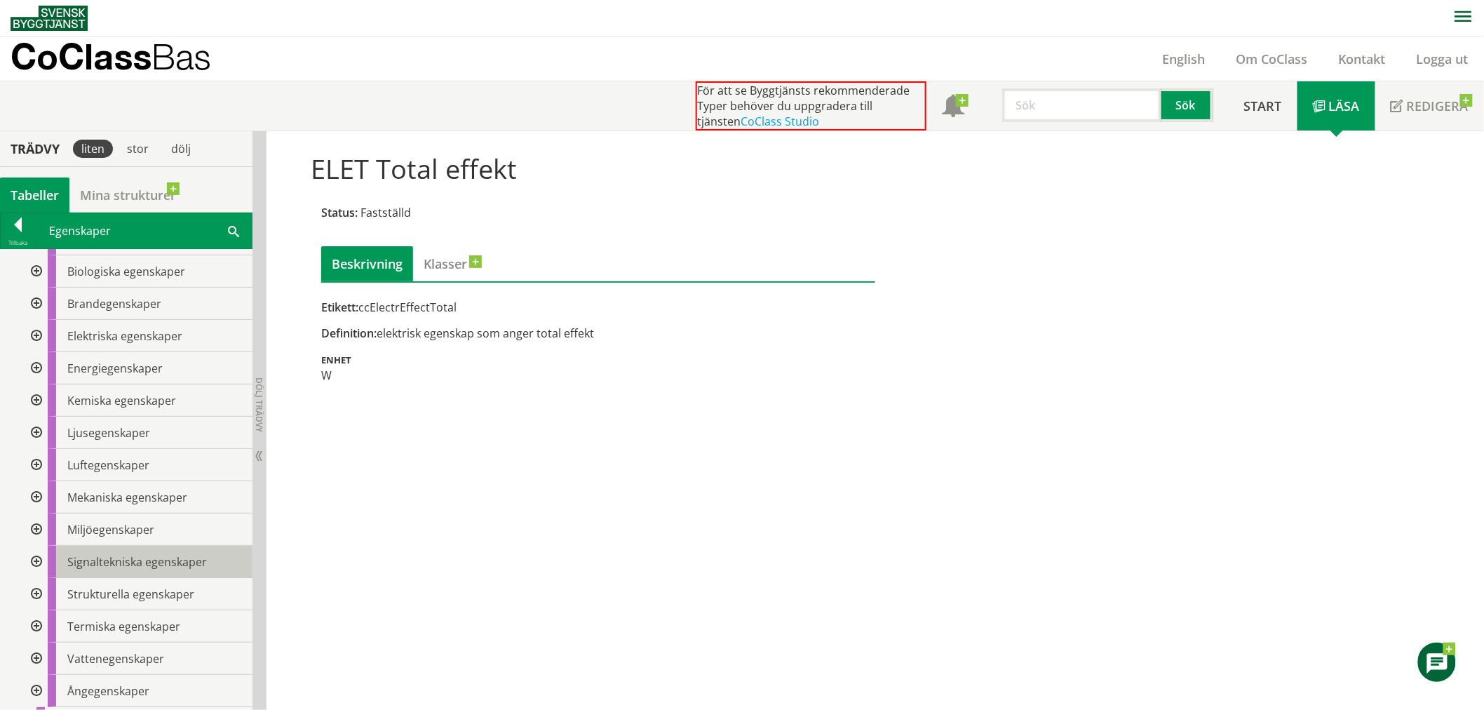
scroll to position [234, 0]
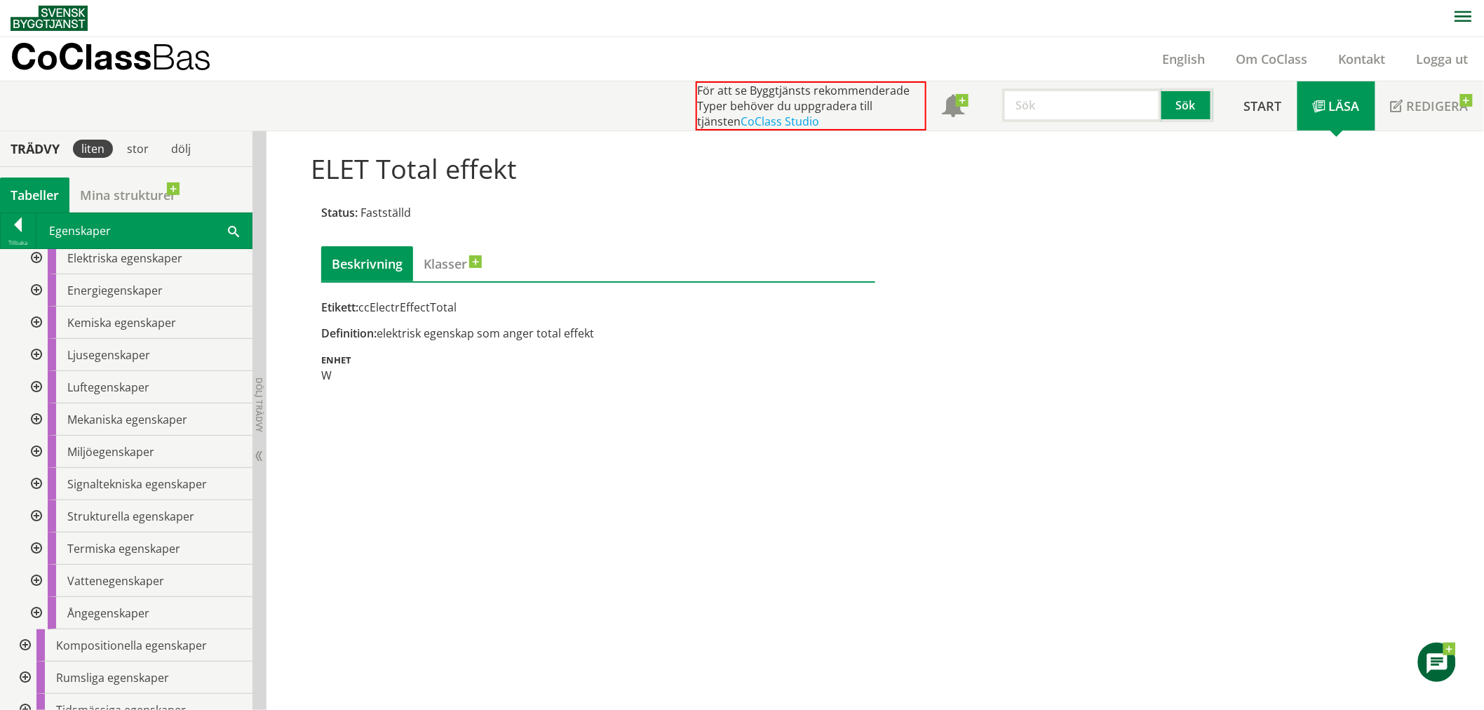
click at [39, 576] on div at bounding box center [34, 581] width 25 height 32
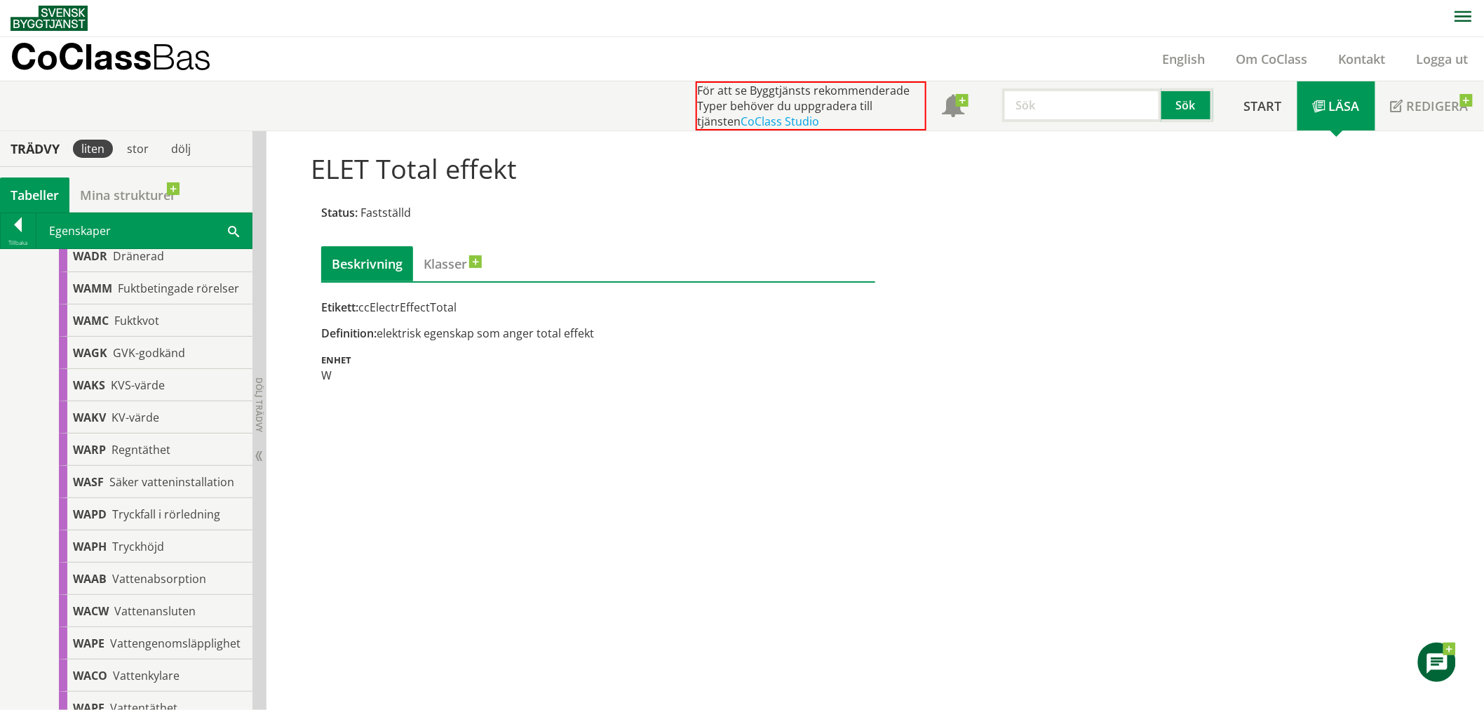
scroll to position [701, 0]
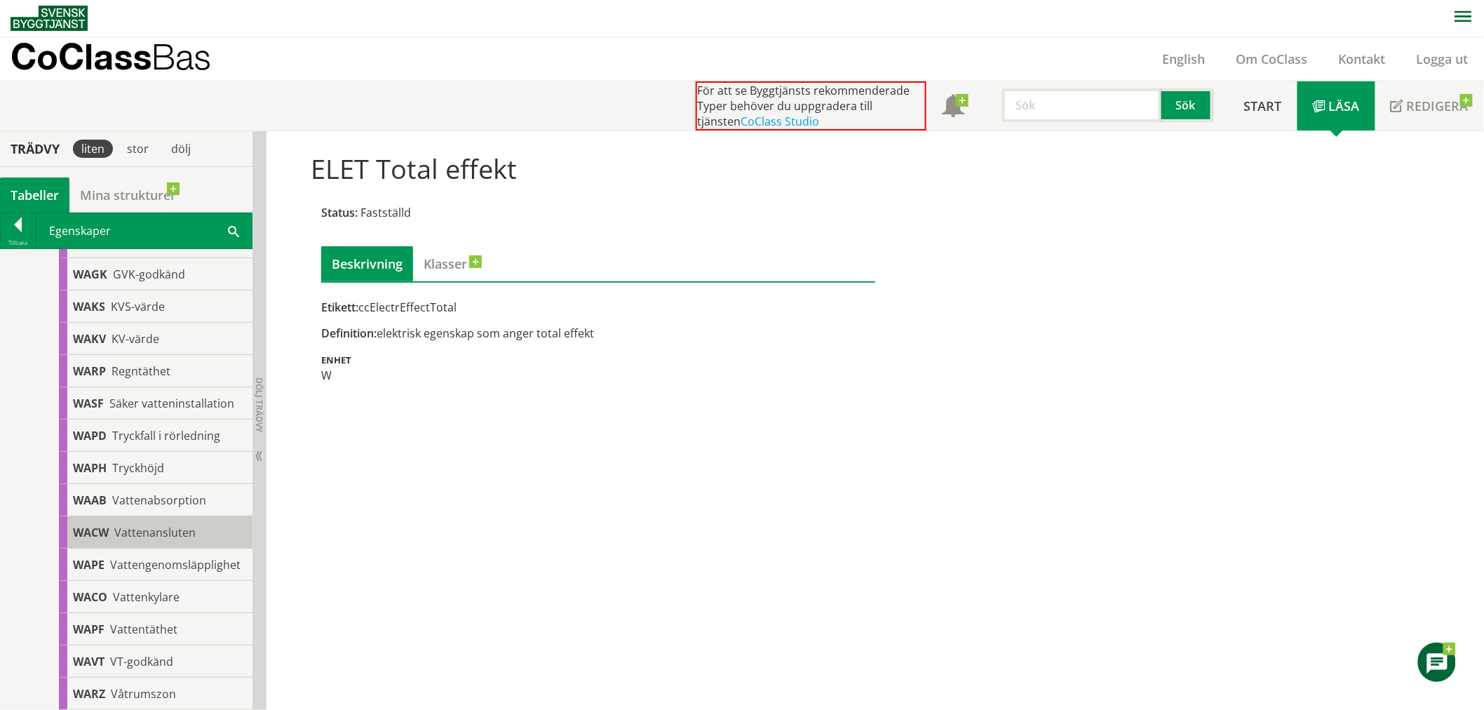
click at [188, 540] on span "Vattenansluten" at bounding box center [154, 532] width 81 height 15
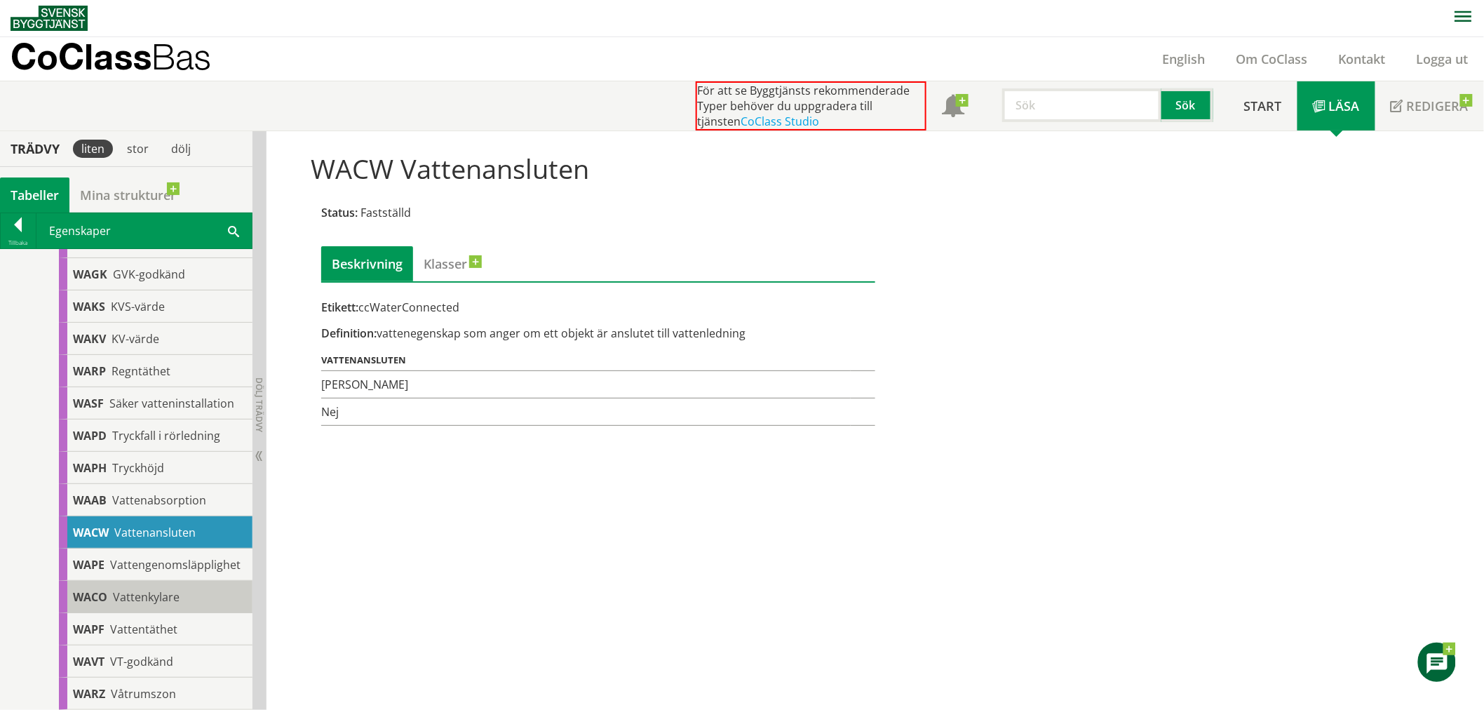
click at [190, 611] on div "WACO Vattenkylare" at bounding box center [156, 597] width 194 height 32
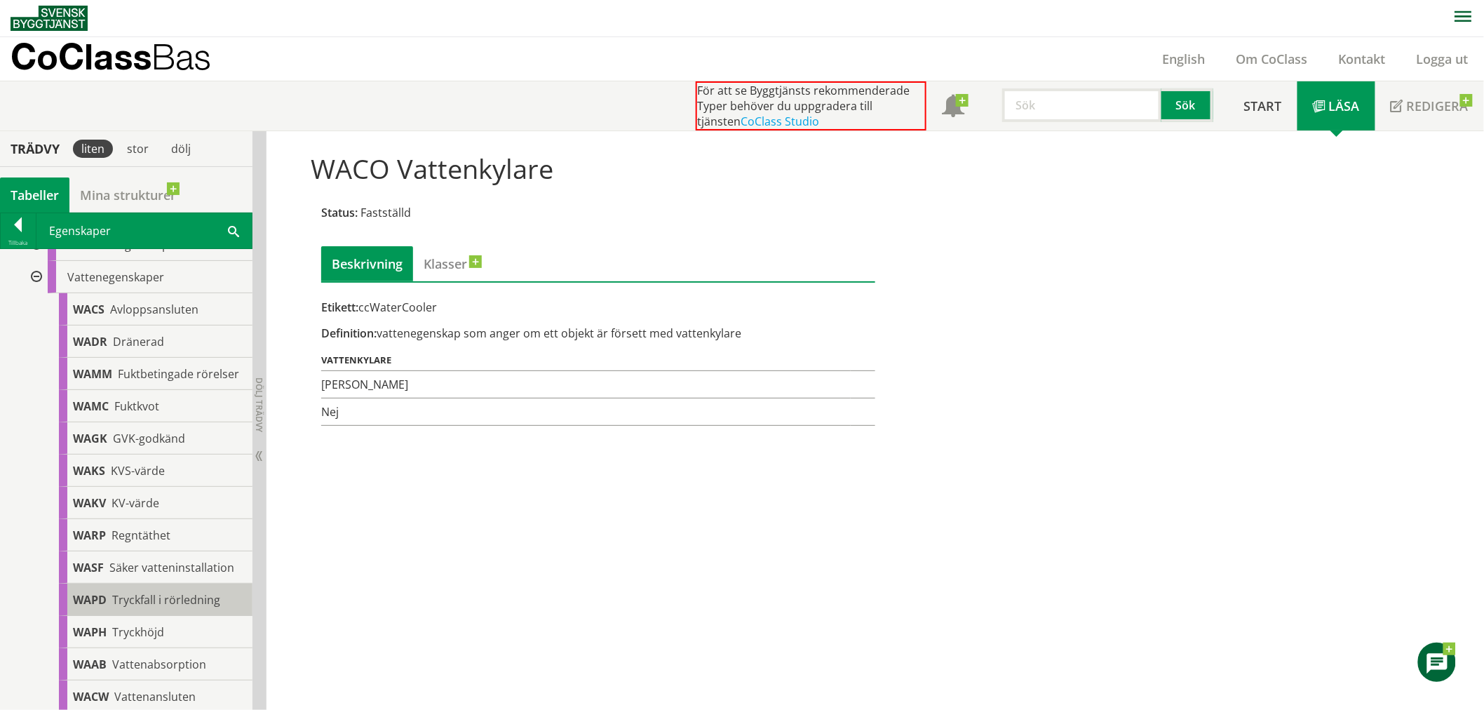
scroll to position [459, 0]
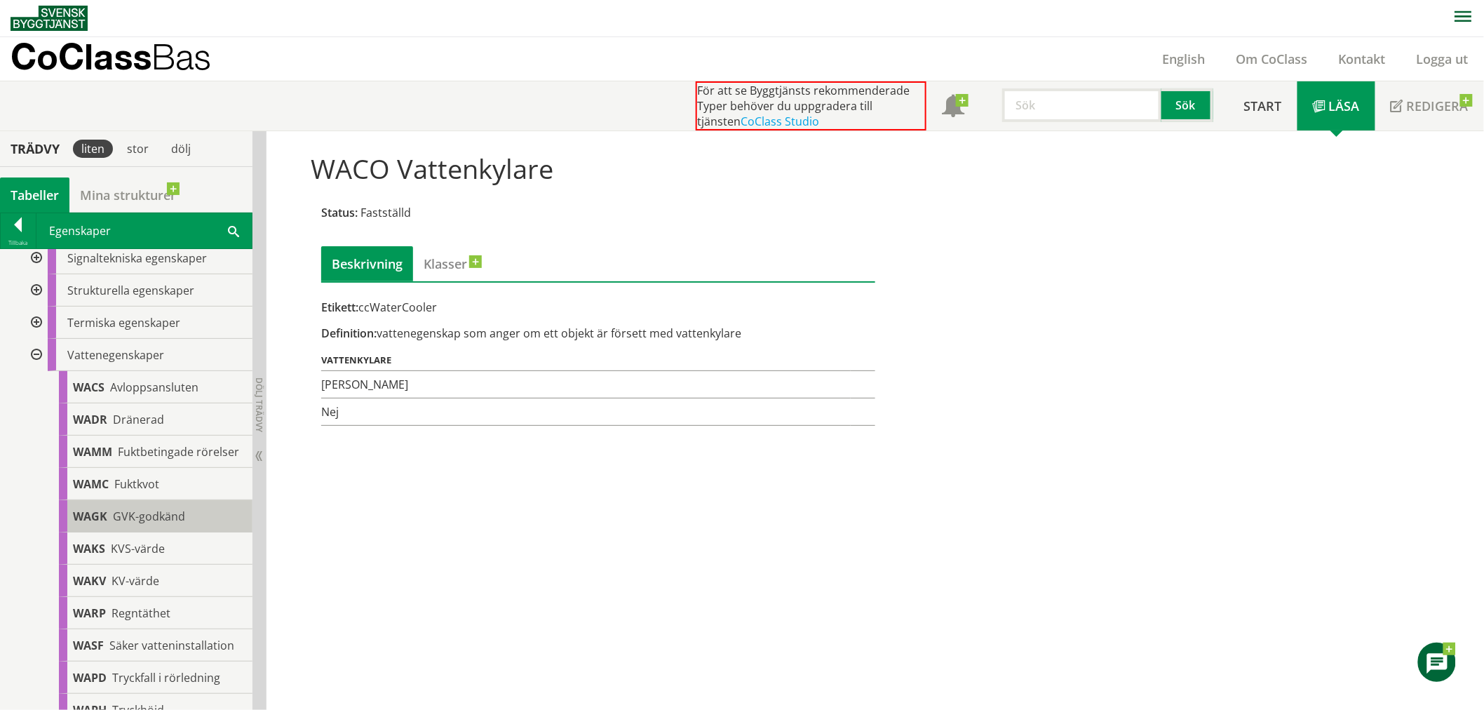
click at [169, 532] on div "WAGK GVK-godkänd" at bounding box center [156, 516] width 194 height 32
click at [370, 546] on div "WAGK GVK-godkänd Status: Fastställd Beskrivning Klasser Etikett: ccWaterGVK Def…" at bounding box center [874, 420] width 1217 height 579
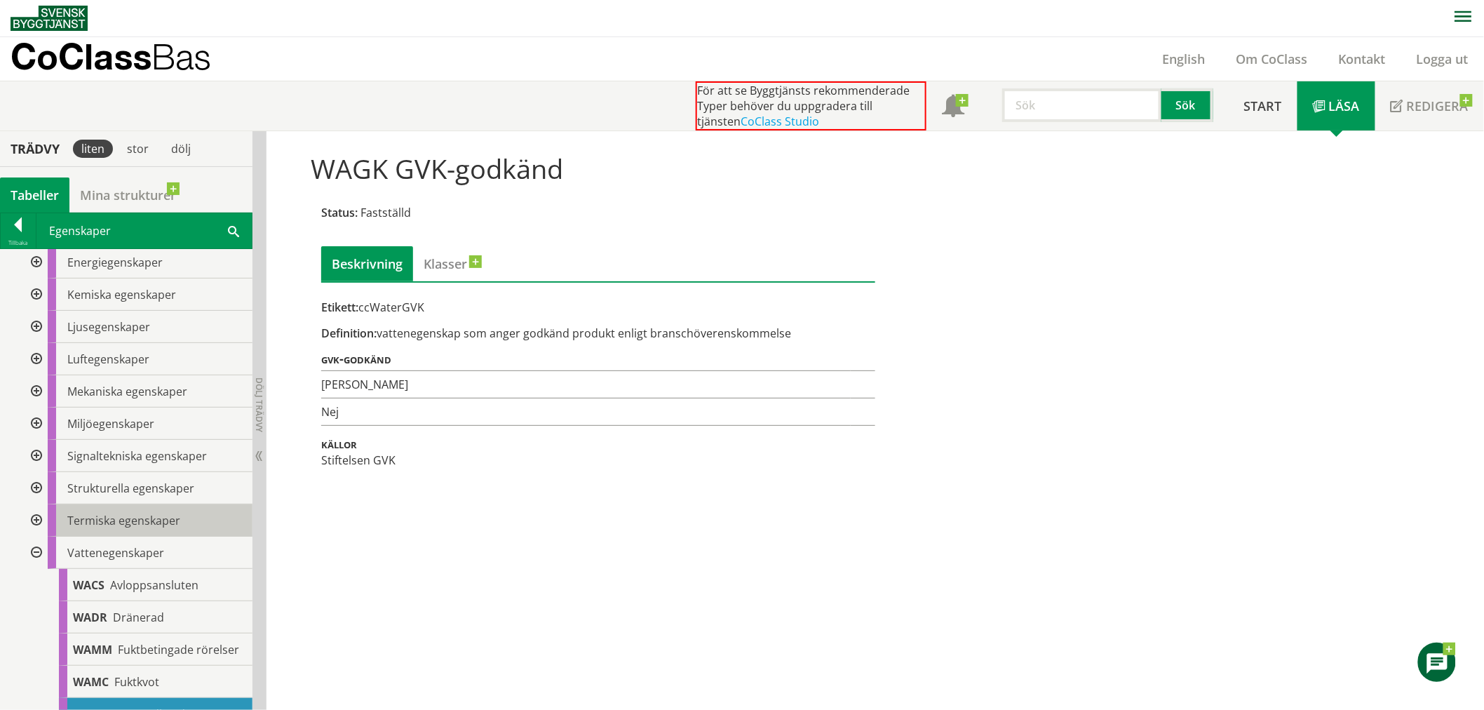
scroll to position [226, 0]
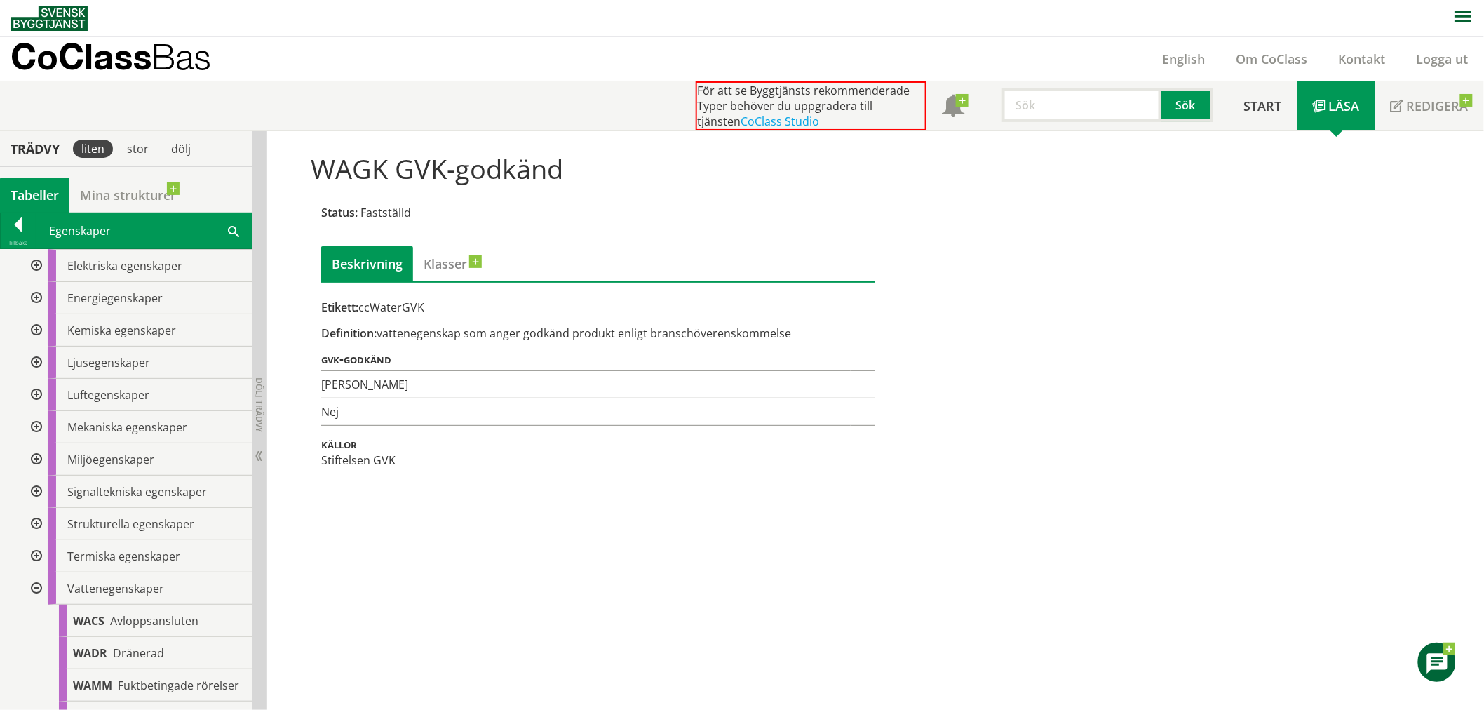
click at [38, 390] on div at bounding box center [34, 395] width 25 height 32
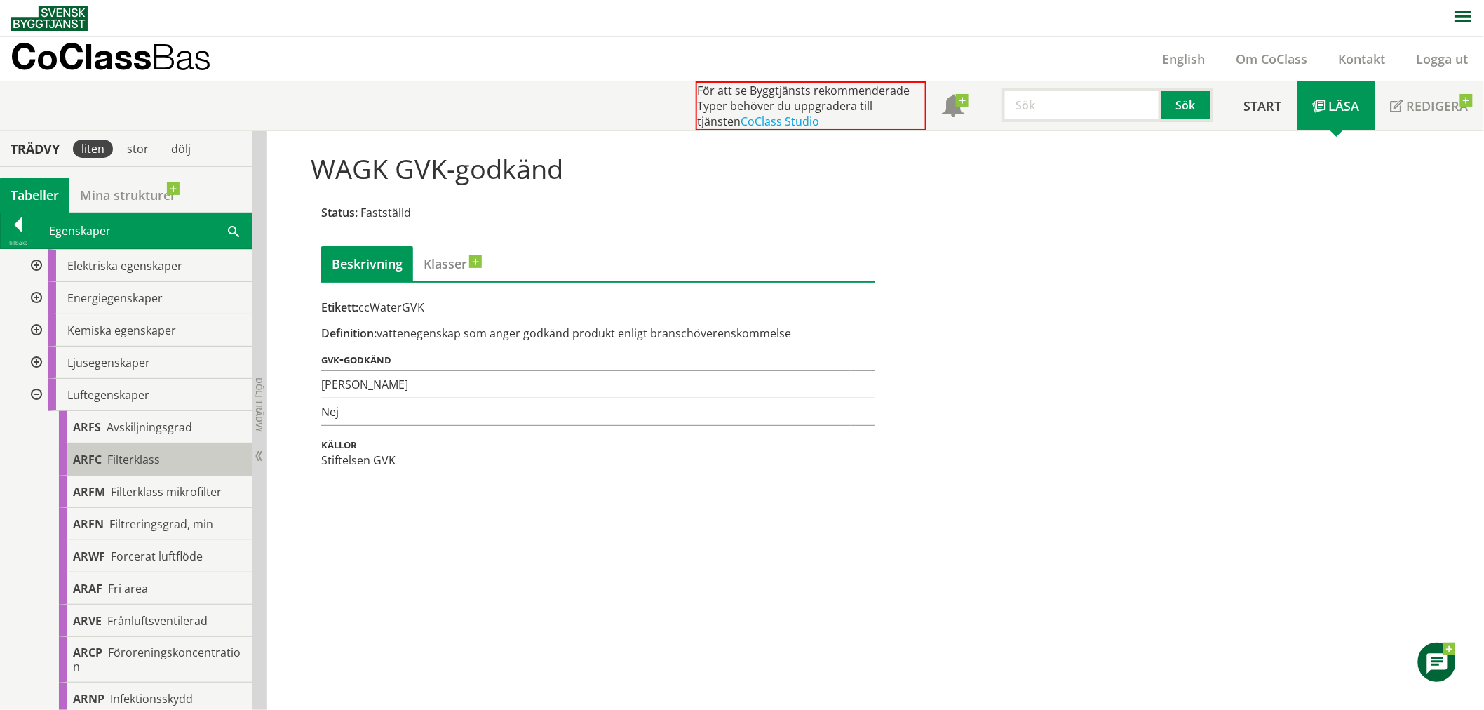
click at [197, 457] on div "ARFC Filterklass" at bounding box center [156, 459] width 194 height 32
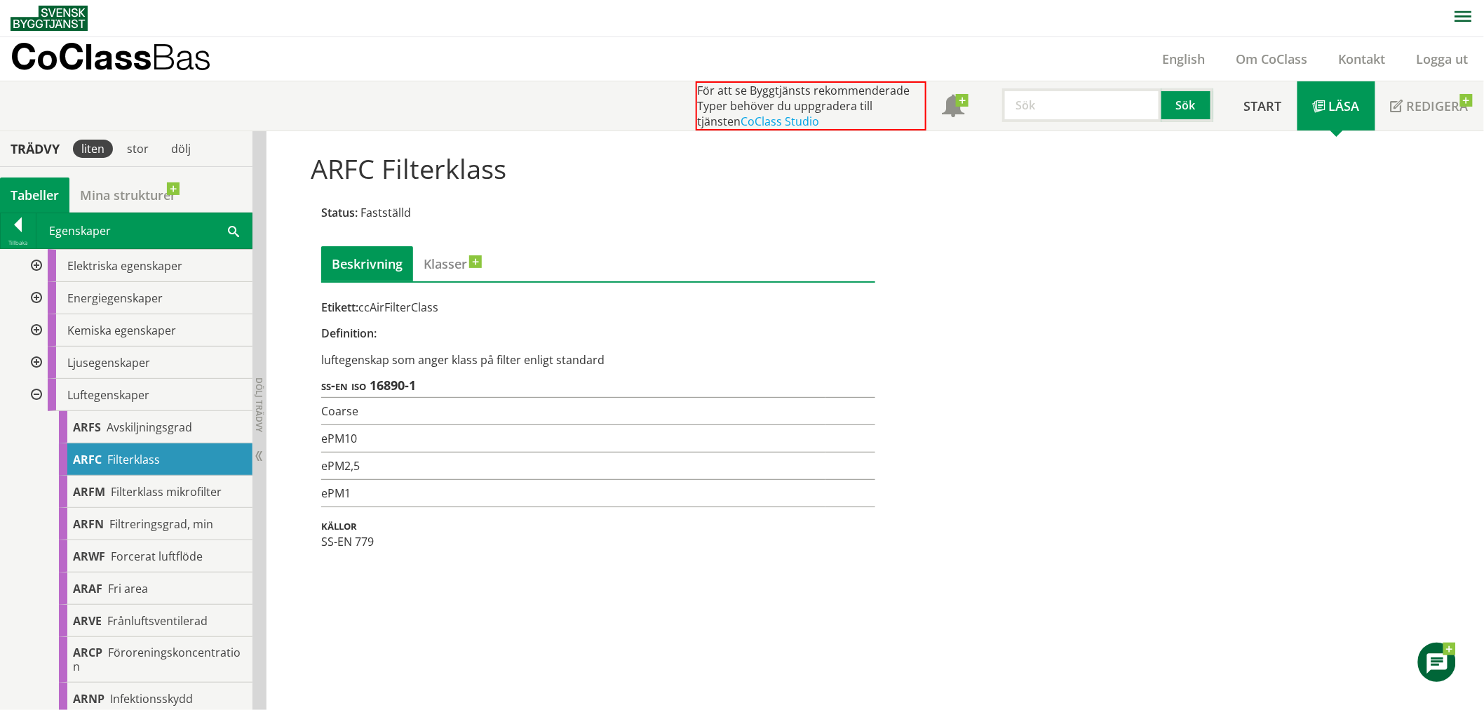
click at [335, 598] on div "ARFC Filterklass Status: Fastställd Beskrivning Klasser Etikett: ccAirFilterCla…" at bounding box center [874, 420] width 1217 height 579
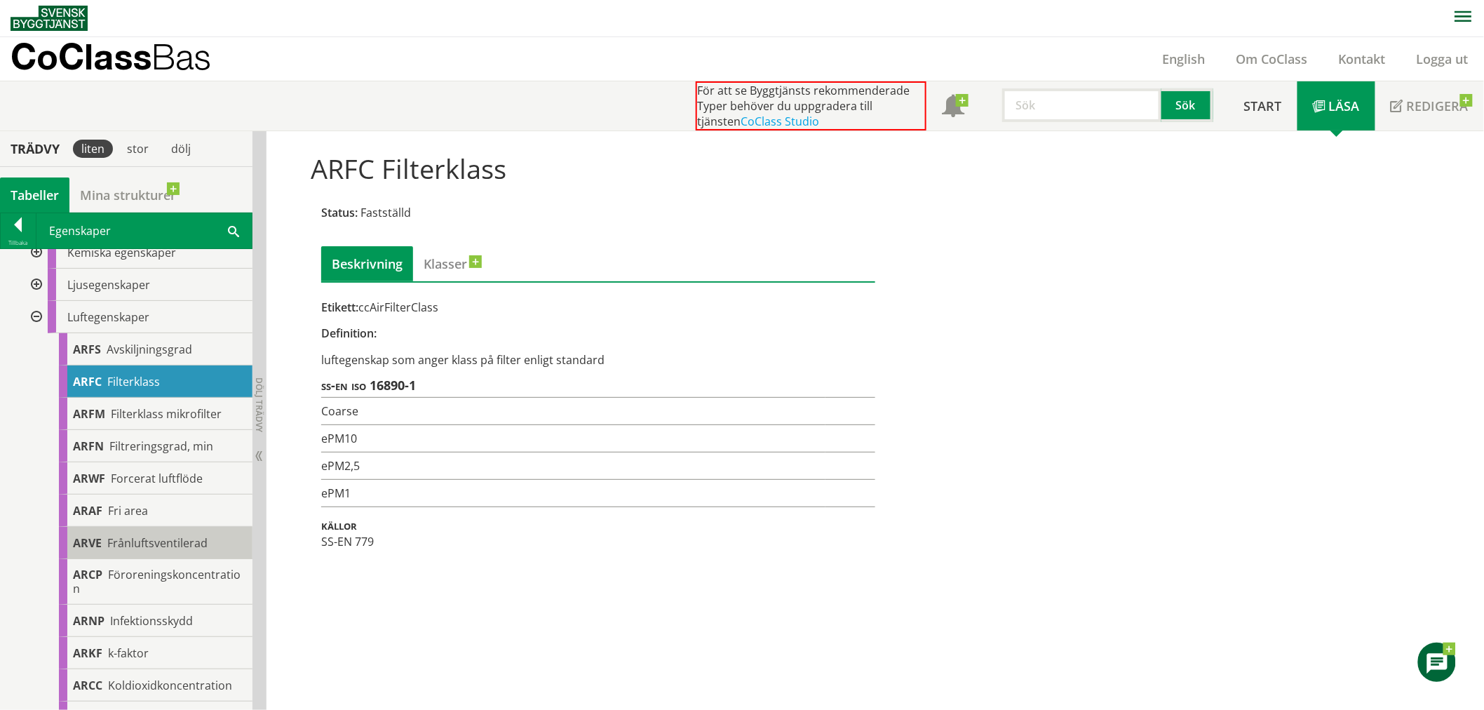
scroll to position [382, 0]
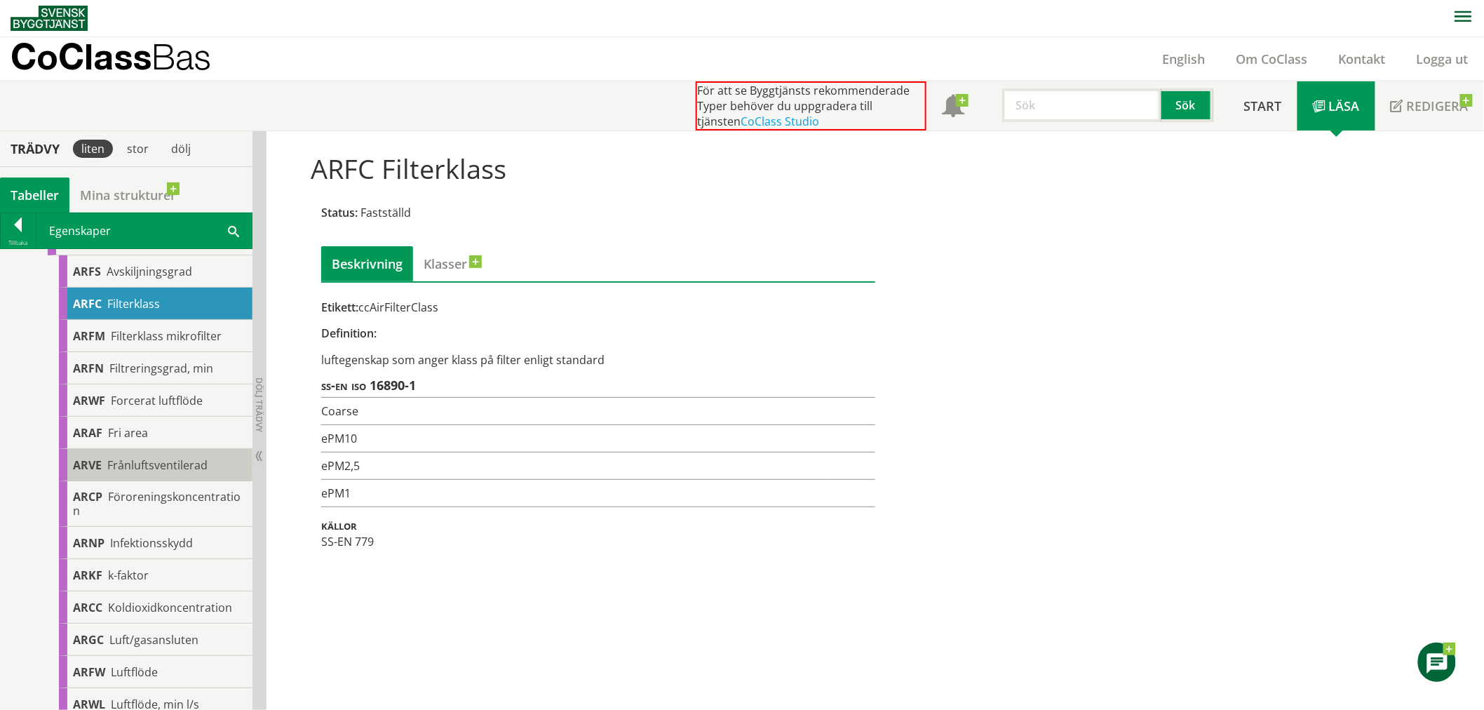
click at [206, 471] on div "ARVE Frånluftsventilerad" at bounding box center [156, 465] width 194 height 32
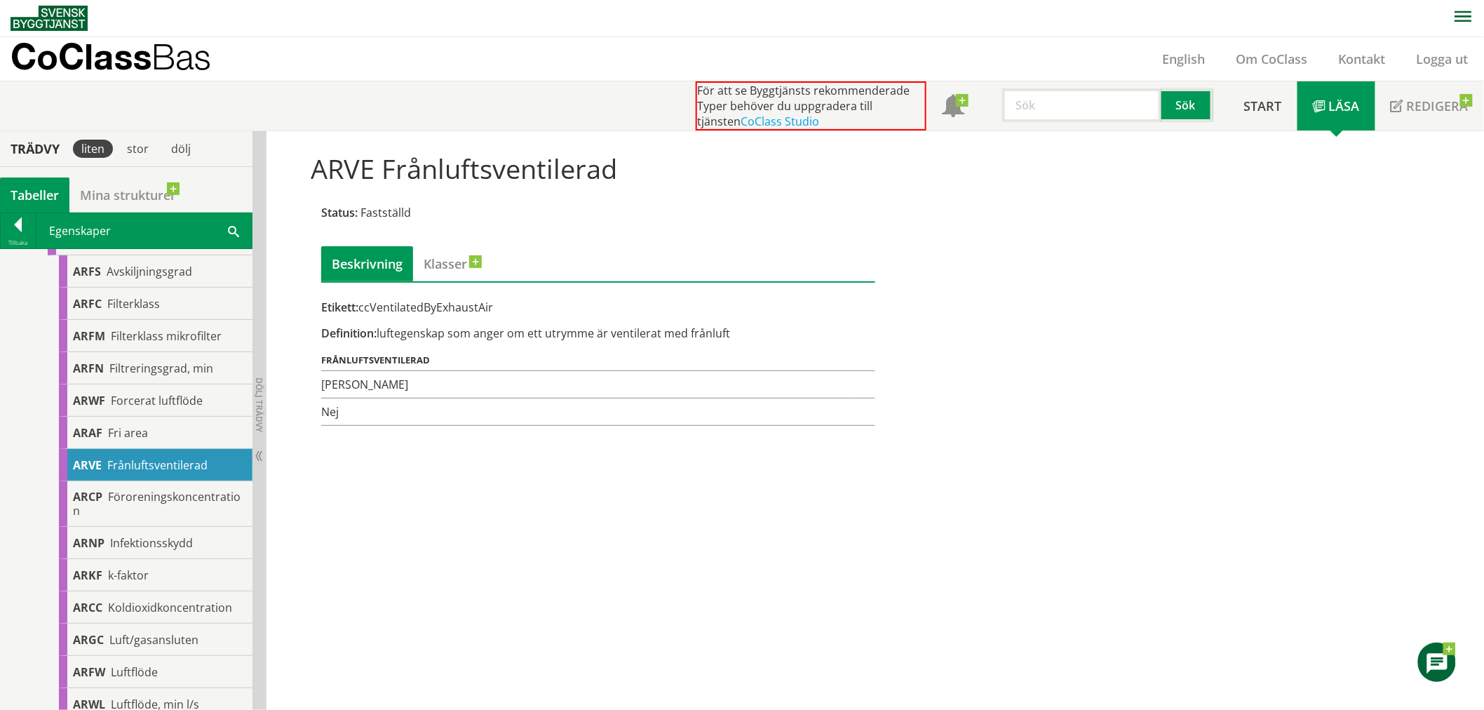
click at [344, 508] on div "ARVE Frånluftsventilerad Status: Fastställd Beskrivning Klasser Etikett: ccVent…" at bounding box center [874, 420] width 1217 height 579
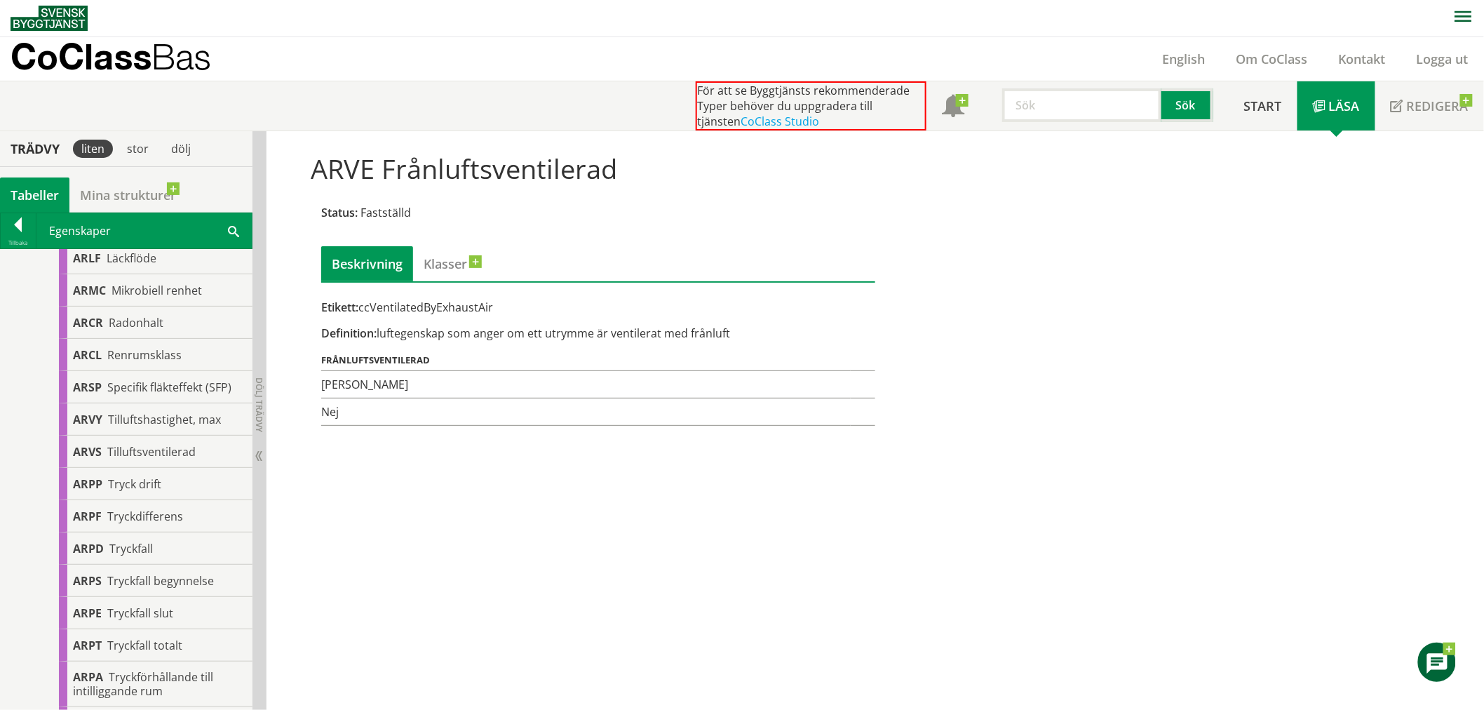
scroll to position [1394, 0]
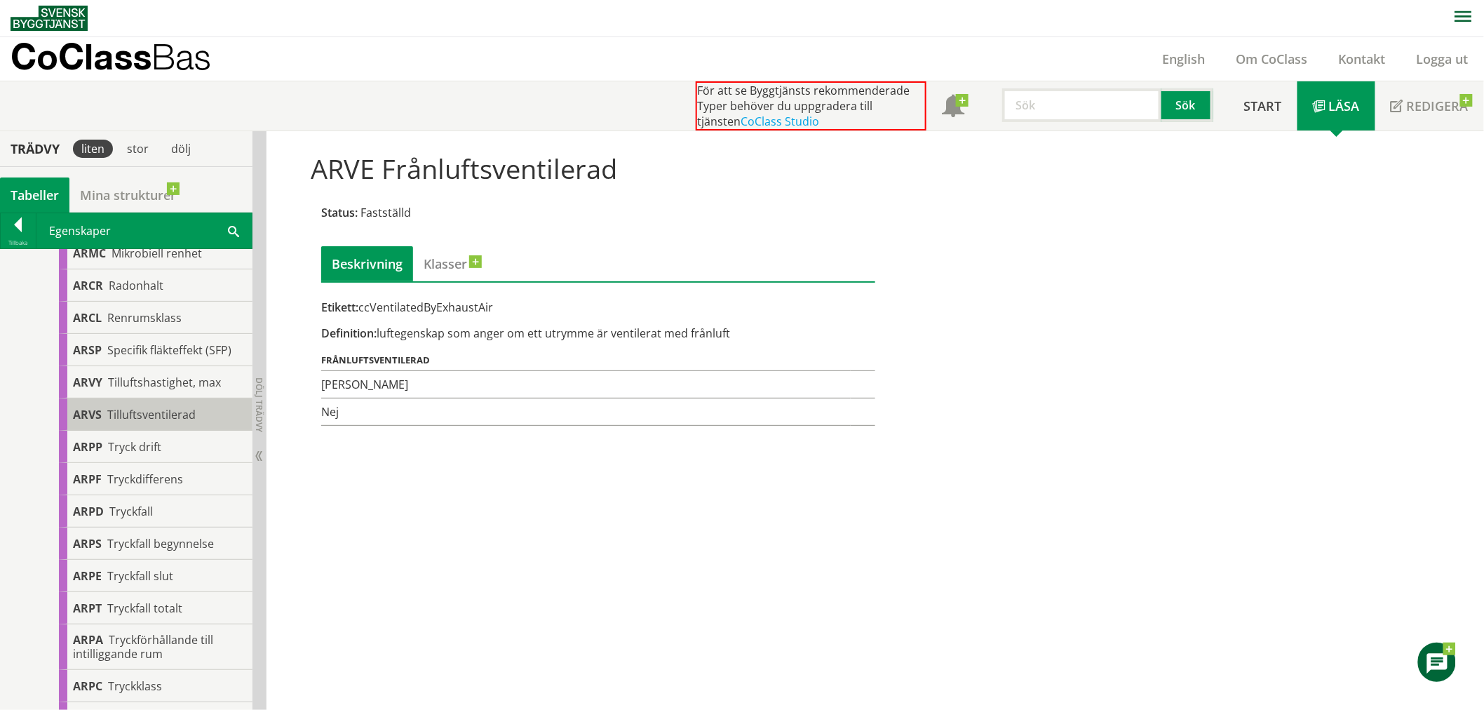
click at [187, 422] on span "Tilluftsventilerad" at bounding box center [151, 414] width 88 height 15
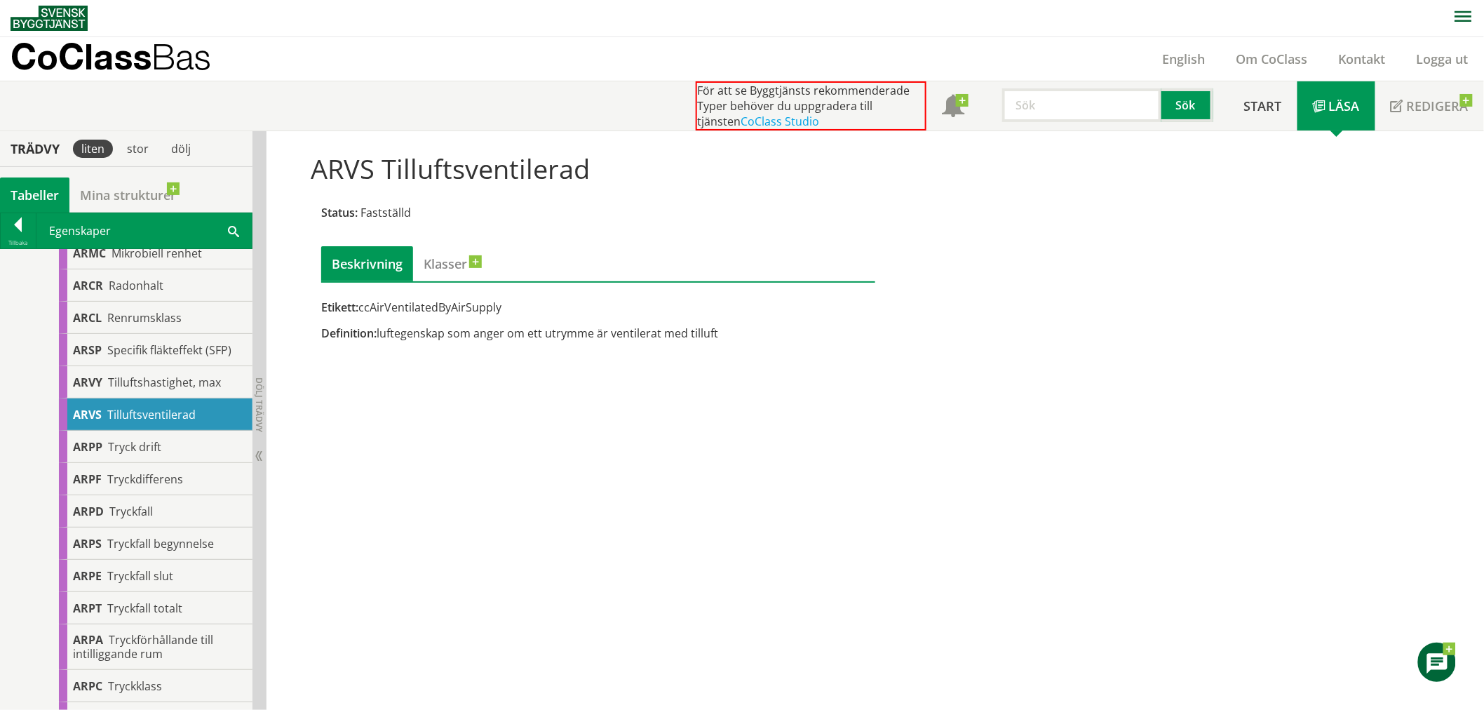
drag, startPoint x: 444, startPoint y: 514, endPoint x: 332, endPoint y: 548, distance: 116.7
click at [444, 514] on div "ARVS Tilluftsventilerad Status: Fastställd Beskrivning Klasser Etikett: ccAirVe…" at bounding box center [874, 420] width 1217 height 579
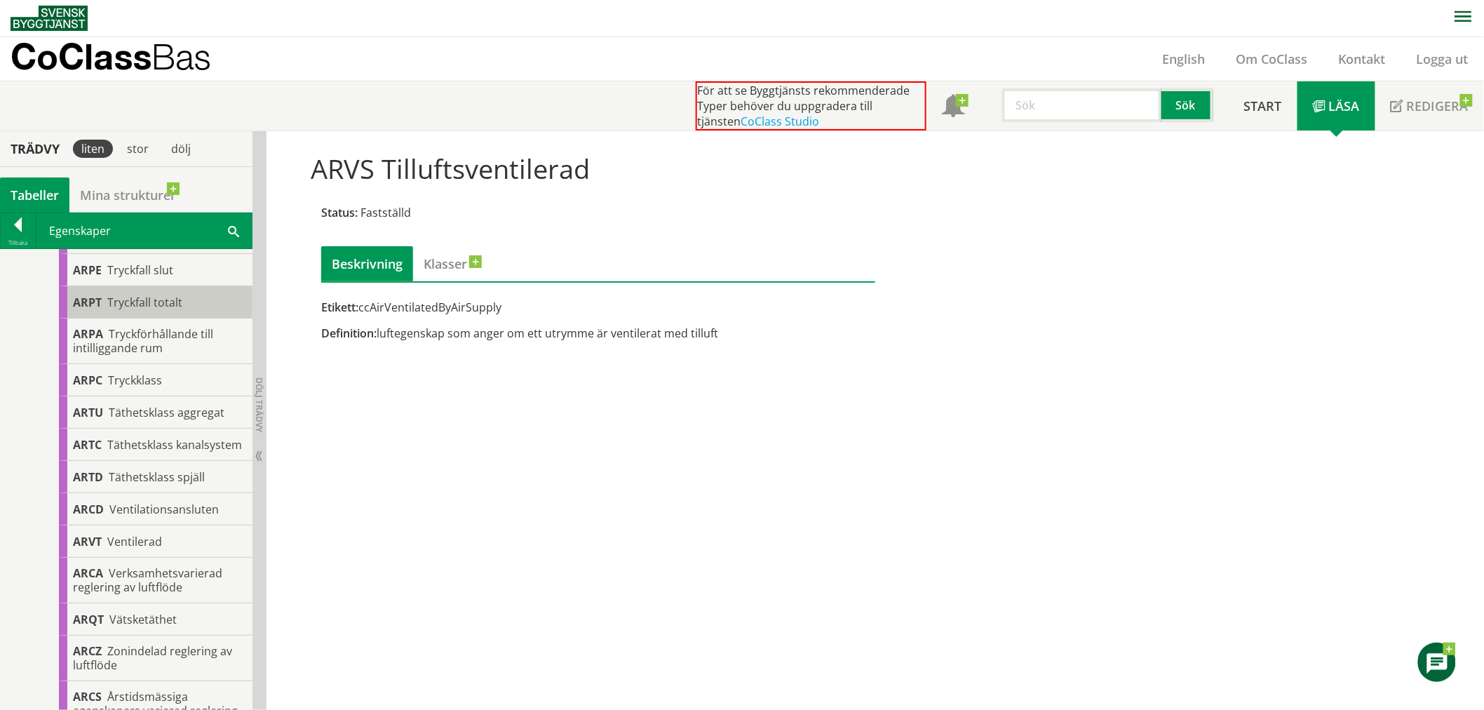
scroll to position [1784, 0]
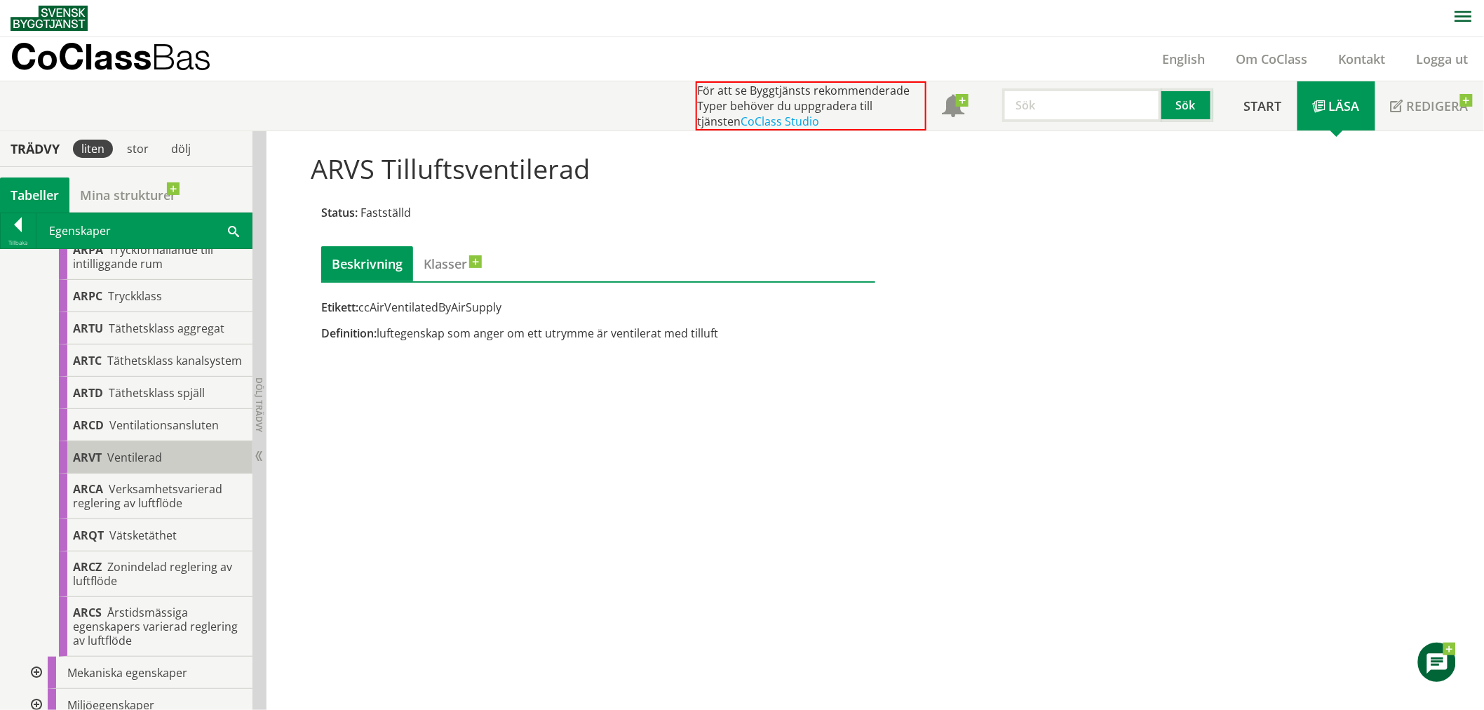
click at [184, 473] on div "ARVT Ventilerad" at bounding box center [156, 457] width 194 height 32
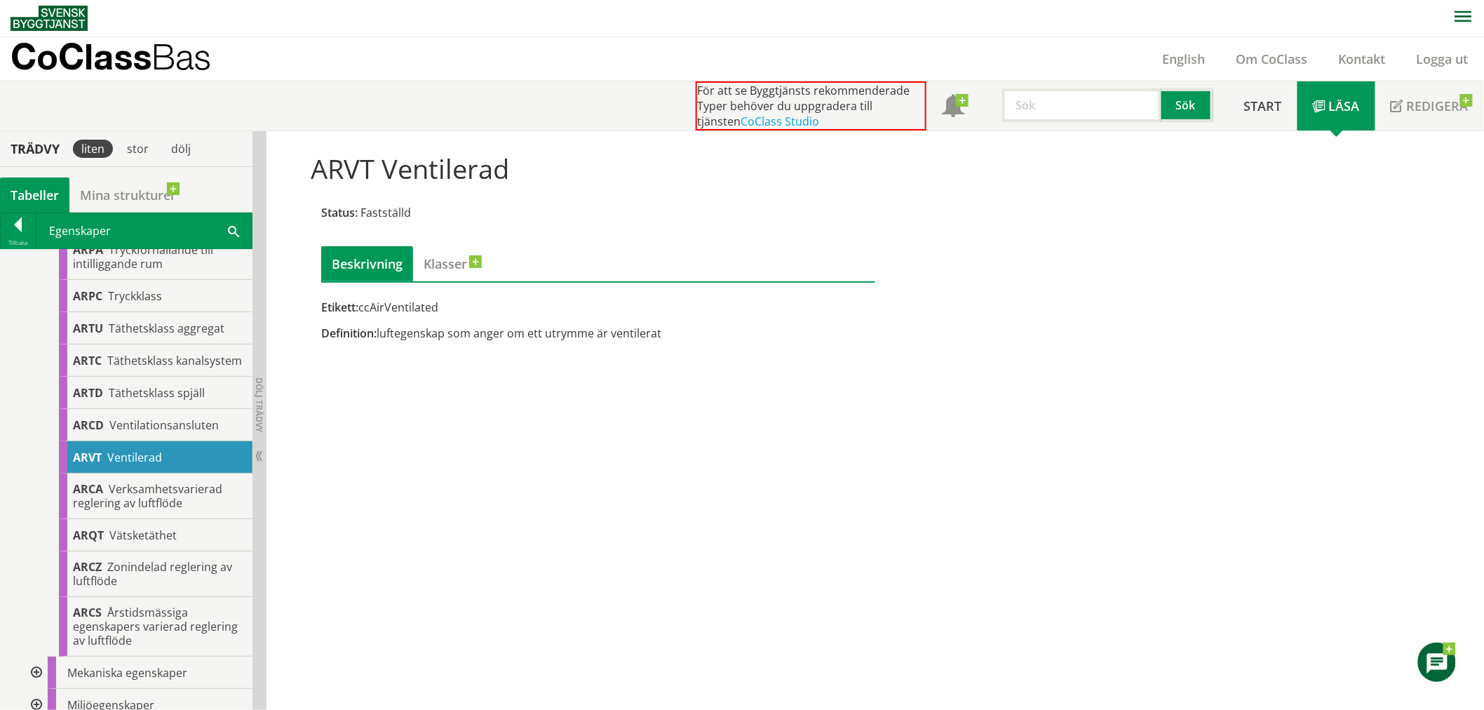
click at [499, 515] on div "ARVT Ventilerad Status: Fastställd Beskrivning Klasser Etikett: ccAirVentilated…" at bounding box center [874, 420] width 1217 height 579
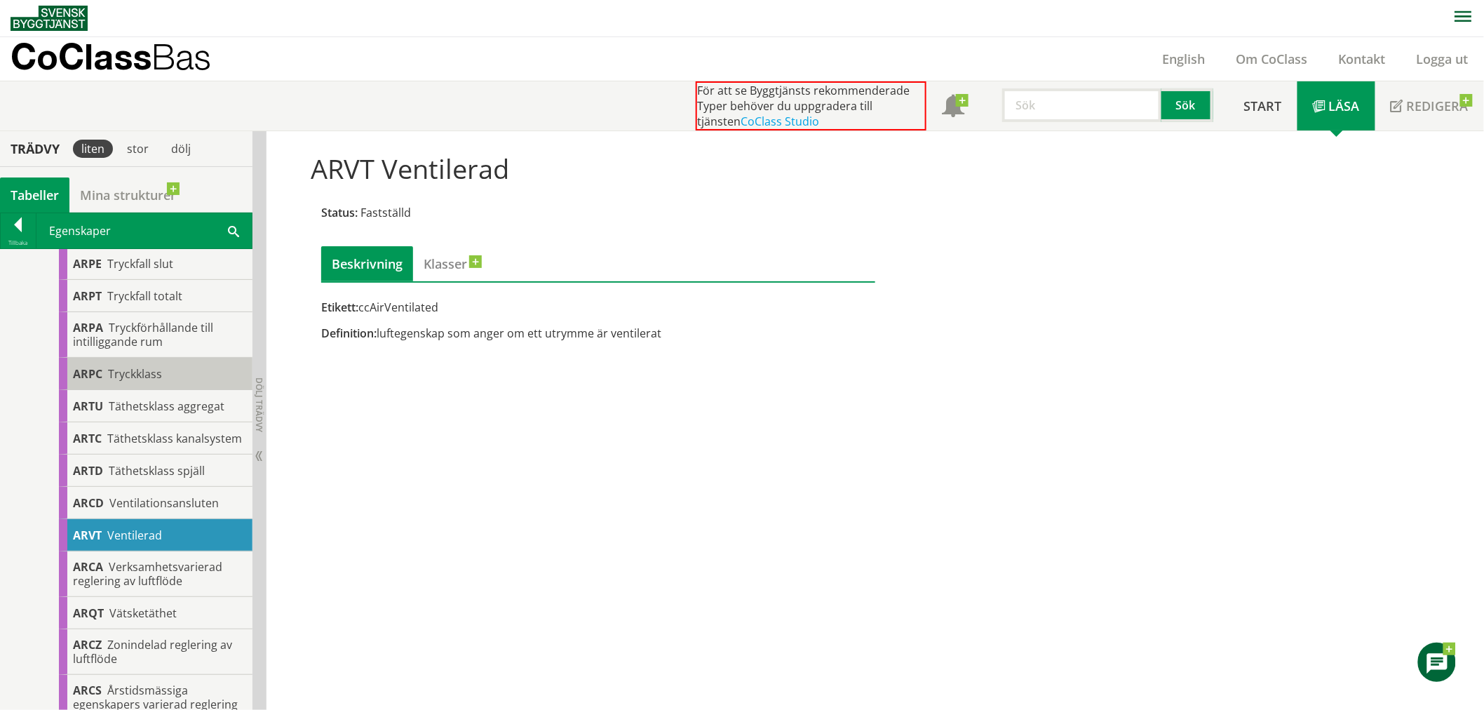
click at [166, 390] on div "ARPC Tryckklass" at bounding box center [156, 374] width 194 height 32
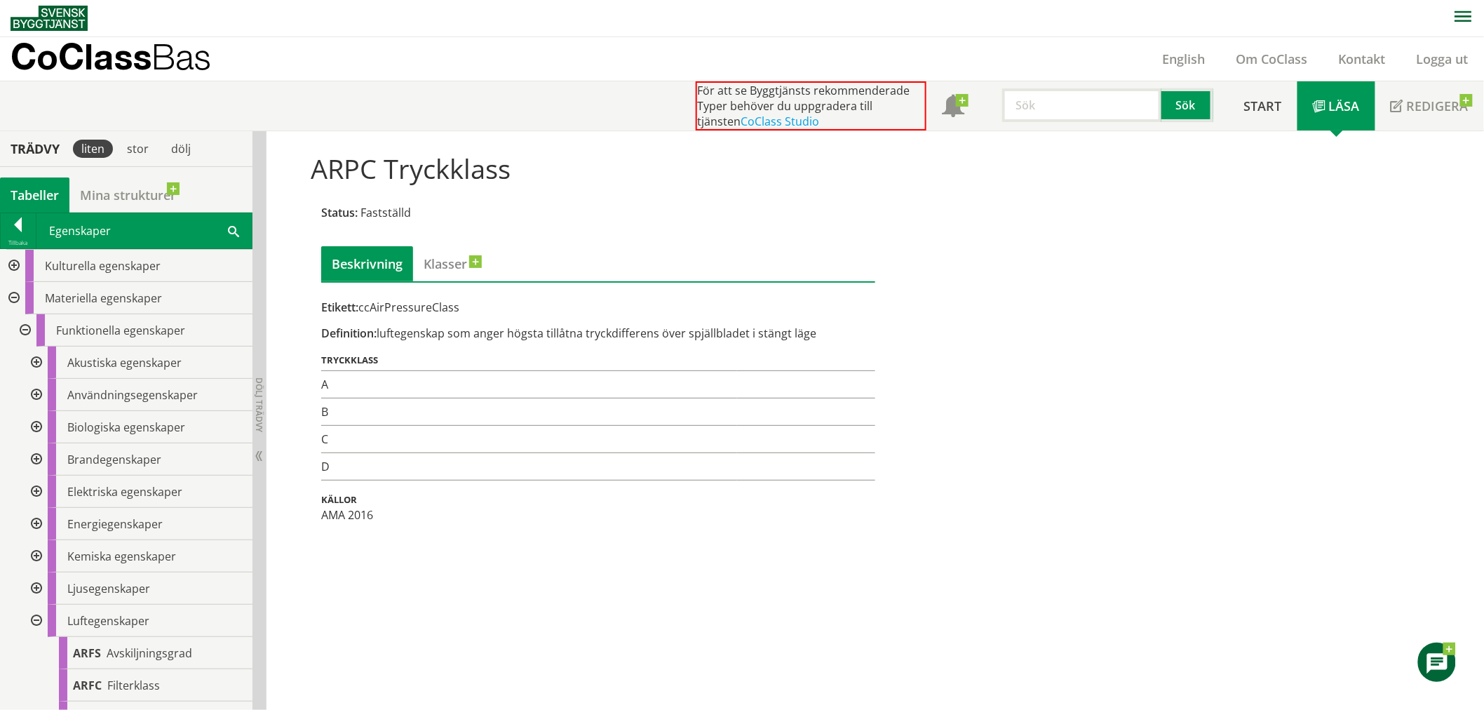
click at [39, 612] on div at bounding box center [34, 621] width 25 height 32
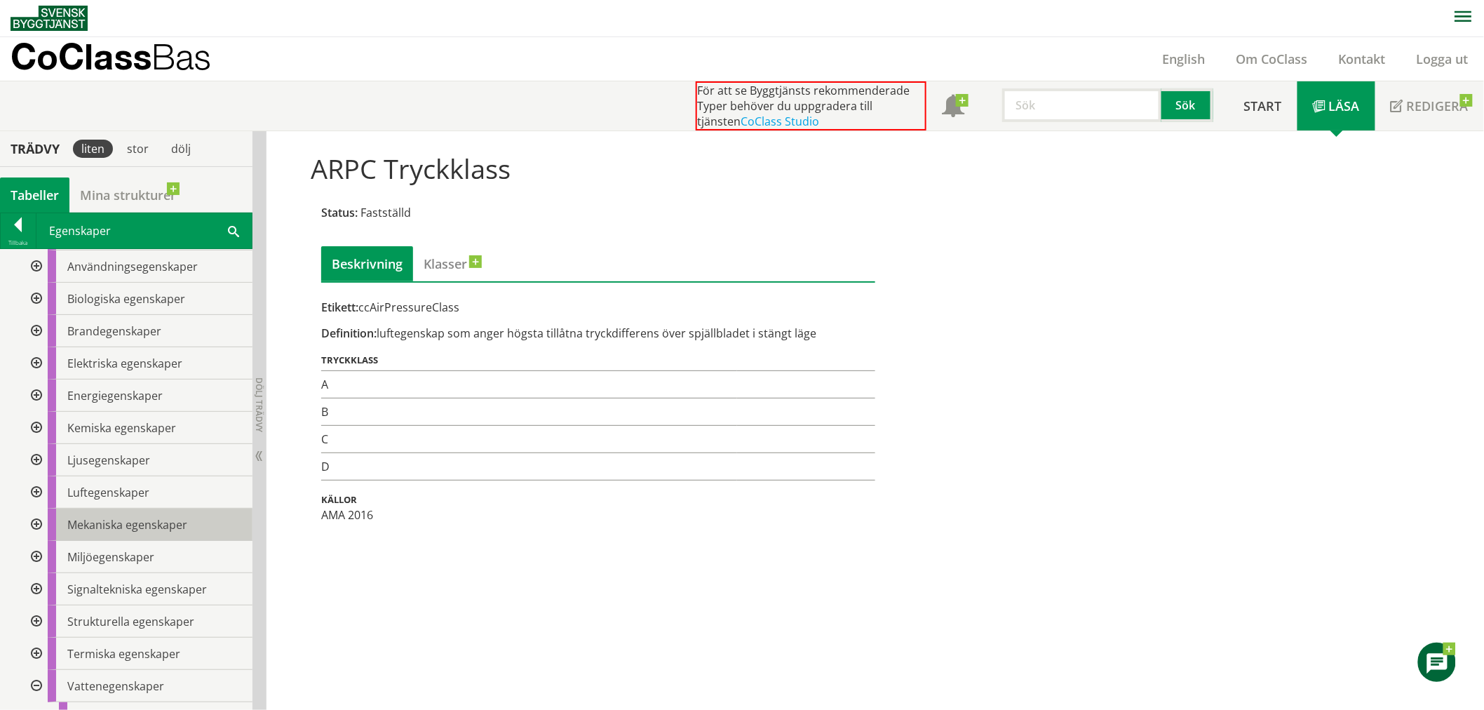
scroll to position [156, 0]
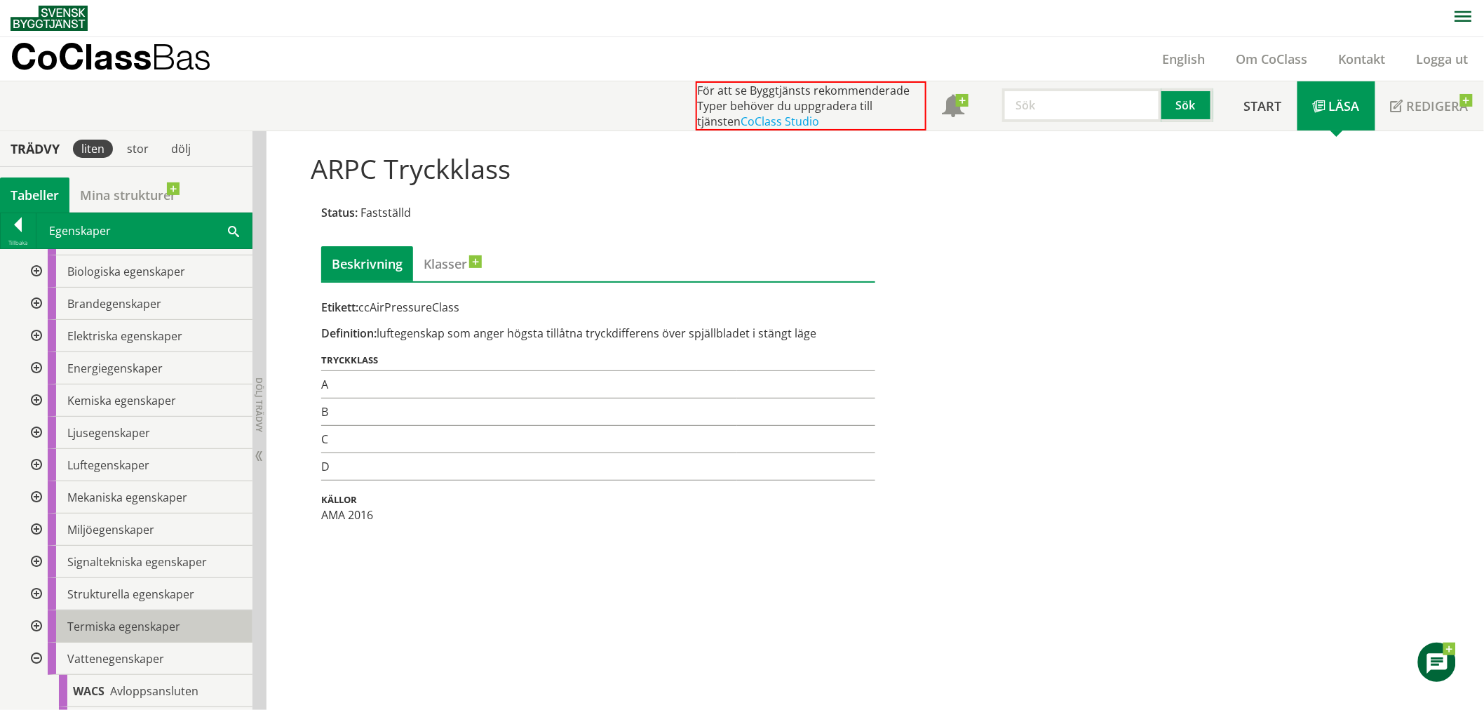
click at [170, 634] on div "Termiska egenskaper" at bounding box center [150, 626] width 205 height 32
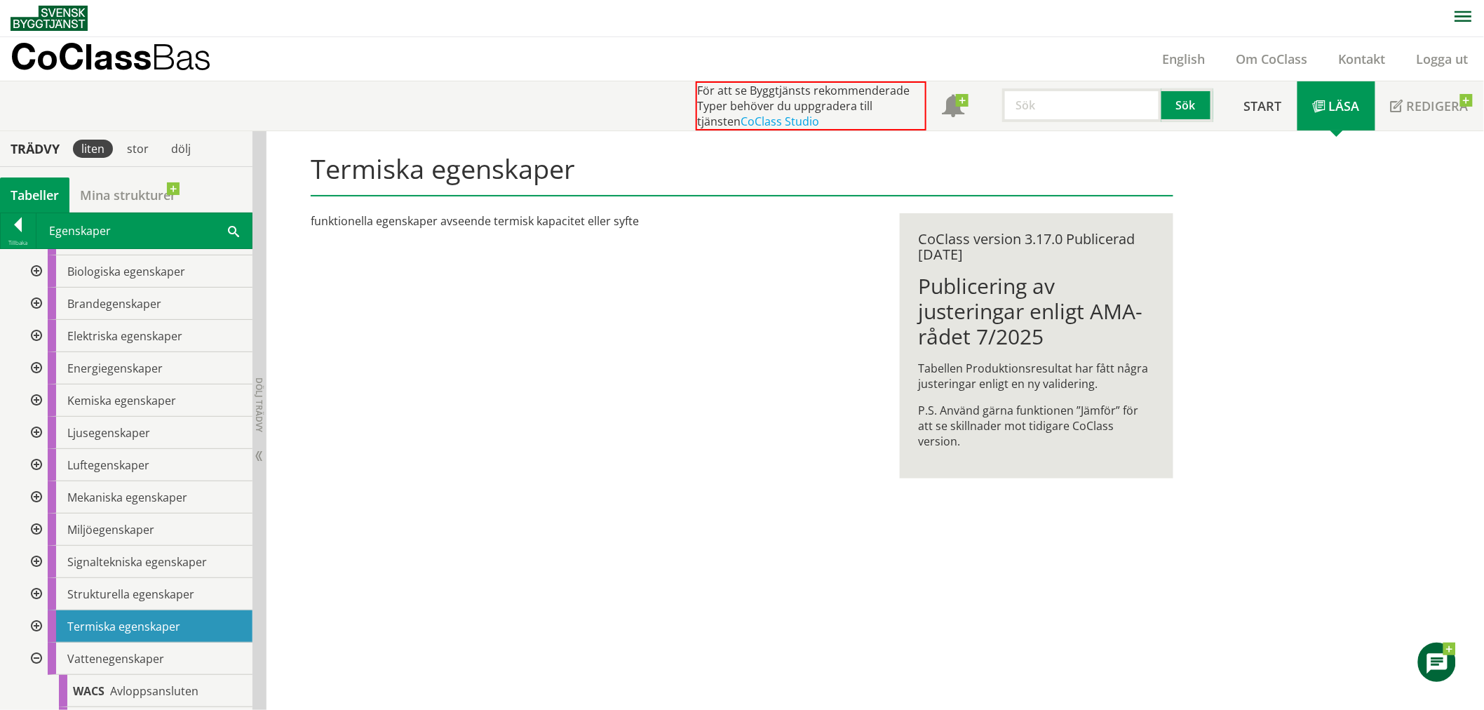
click at [39, 621] on div at bounding box center [34, 626] width 25 height 32
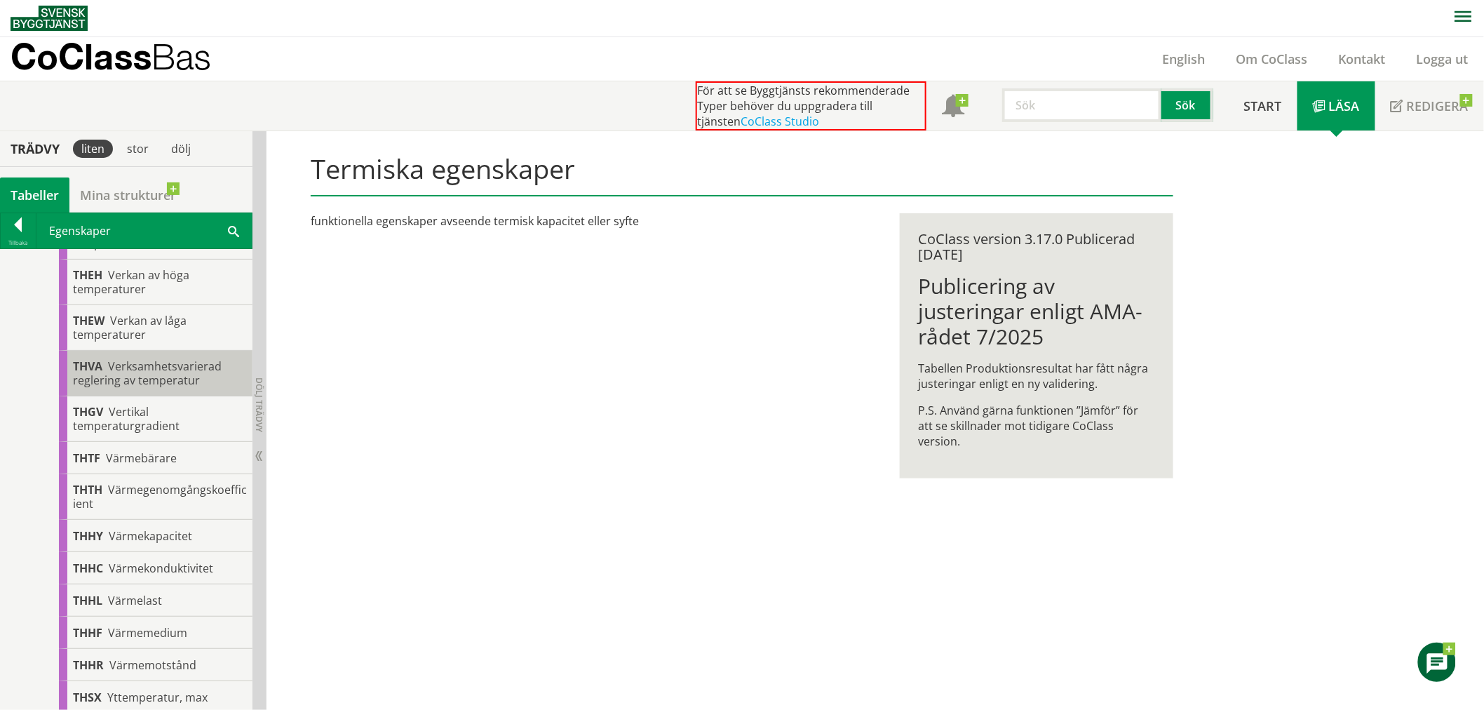
scroll to position [1246, 0]
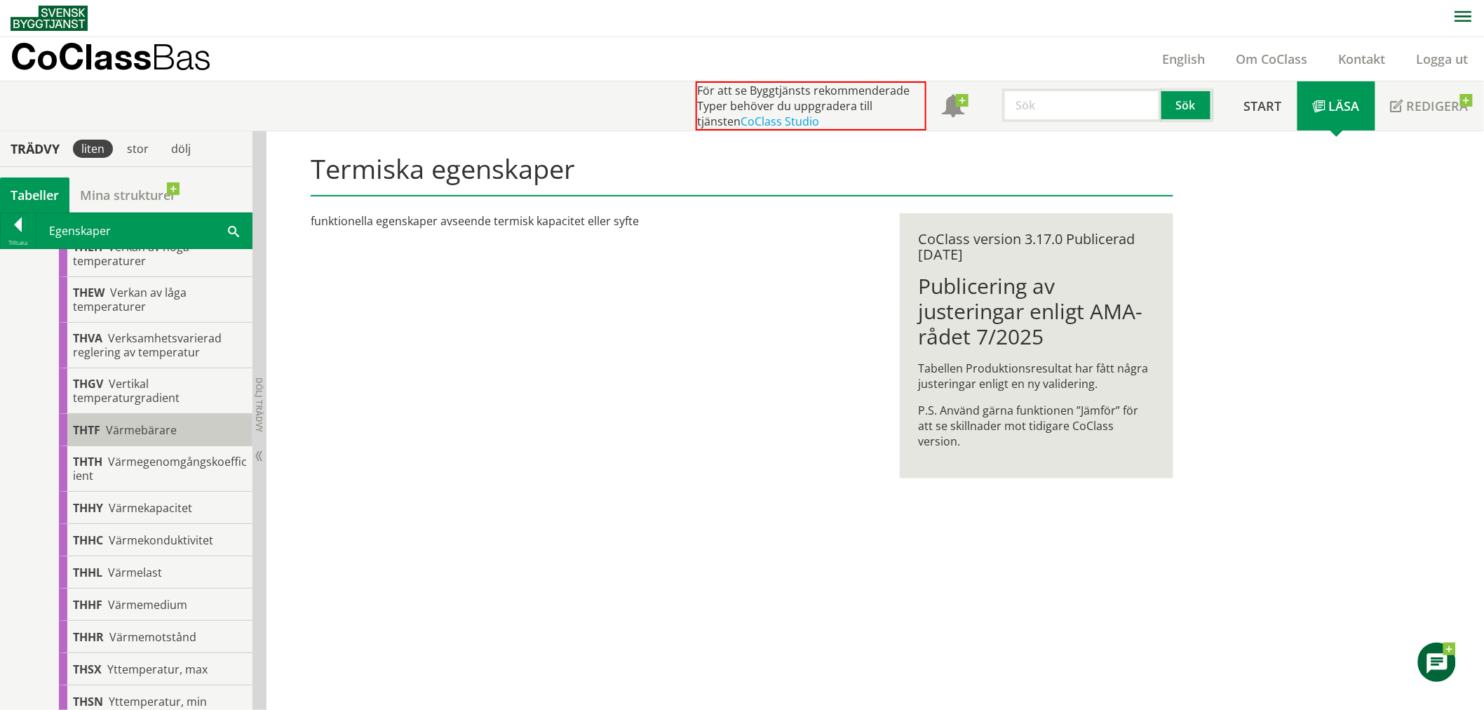
click at [170, 431] on span "Värmebärare" at bounding box center [141, 429] width 71 height 15
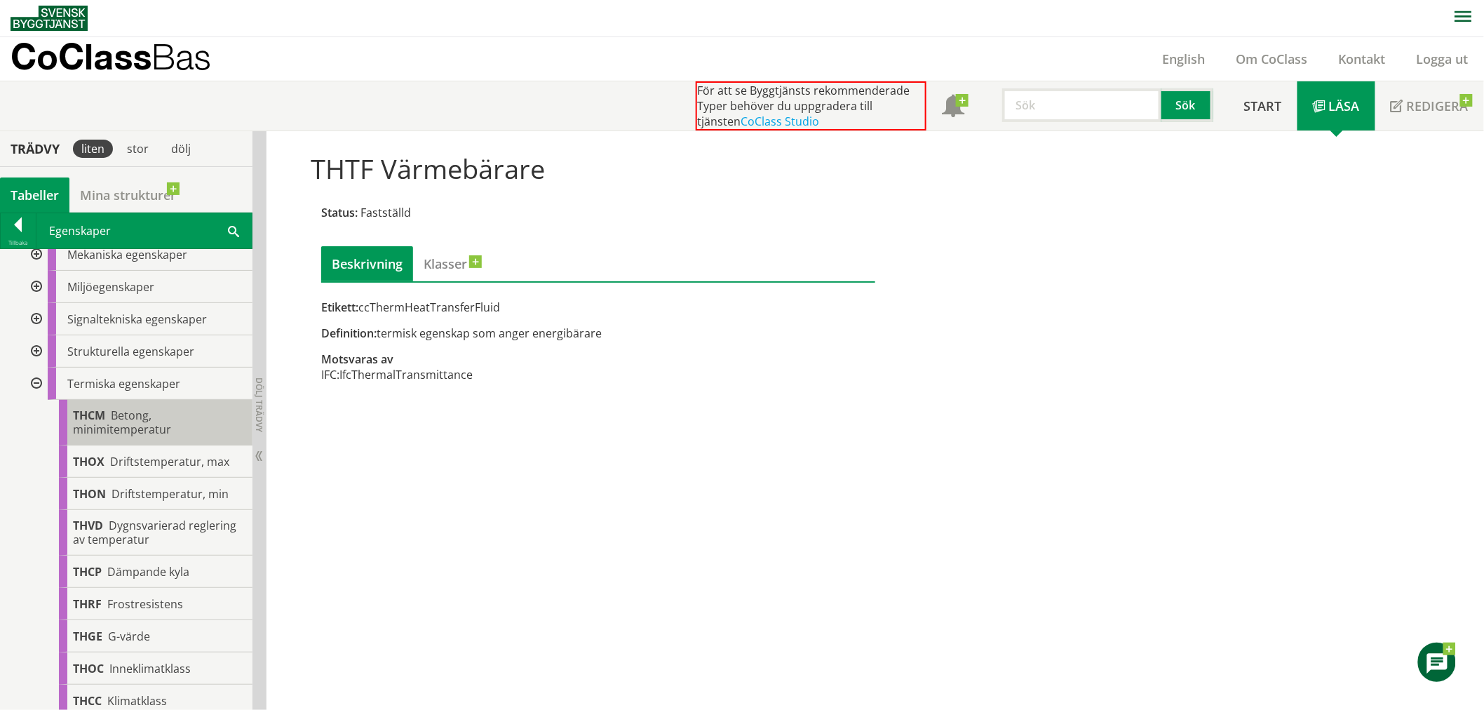
scroll to position [389, 0]
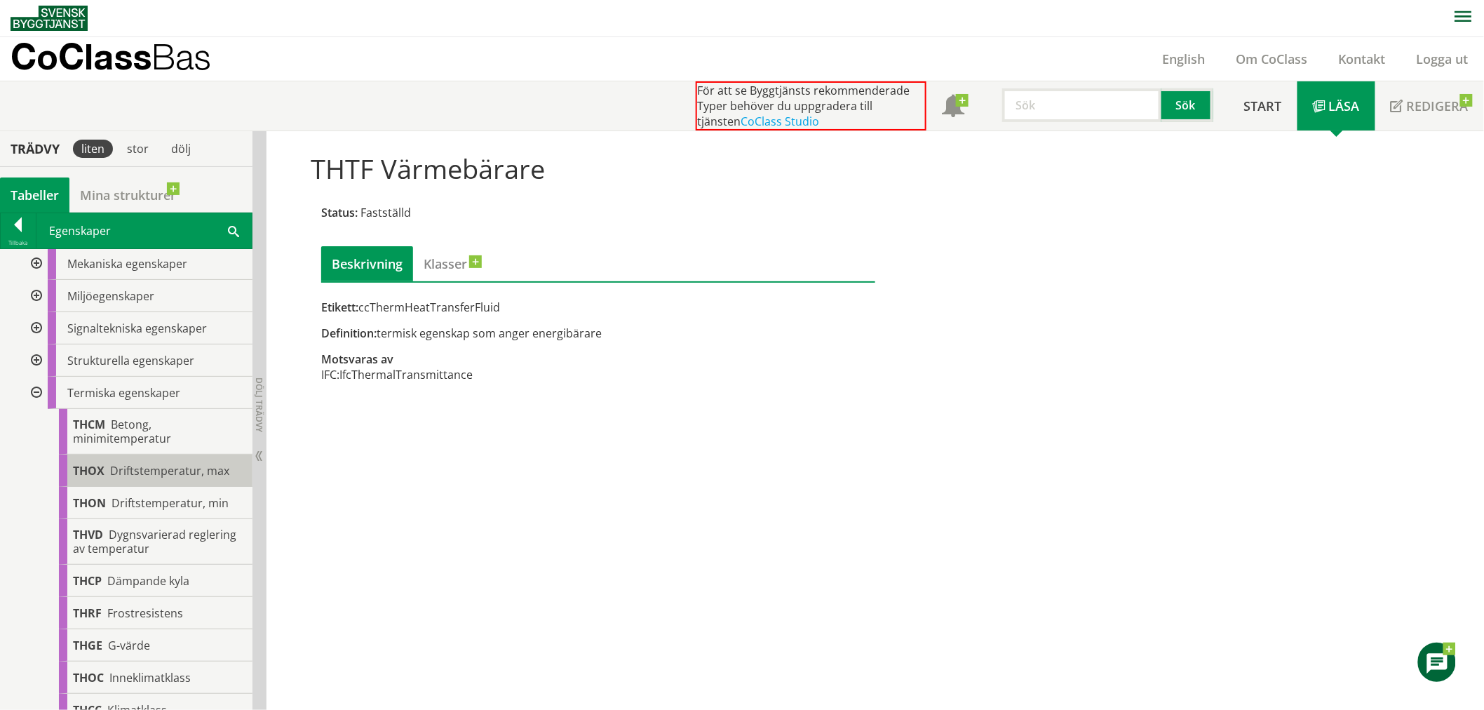
click at [98, 473] on span "THOX" at bounding box center [89, 470] width 32 height 15
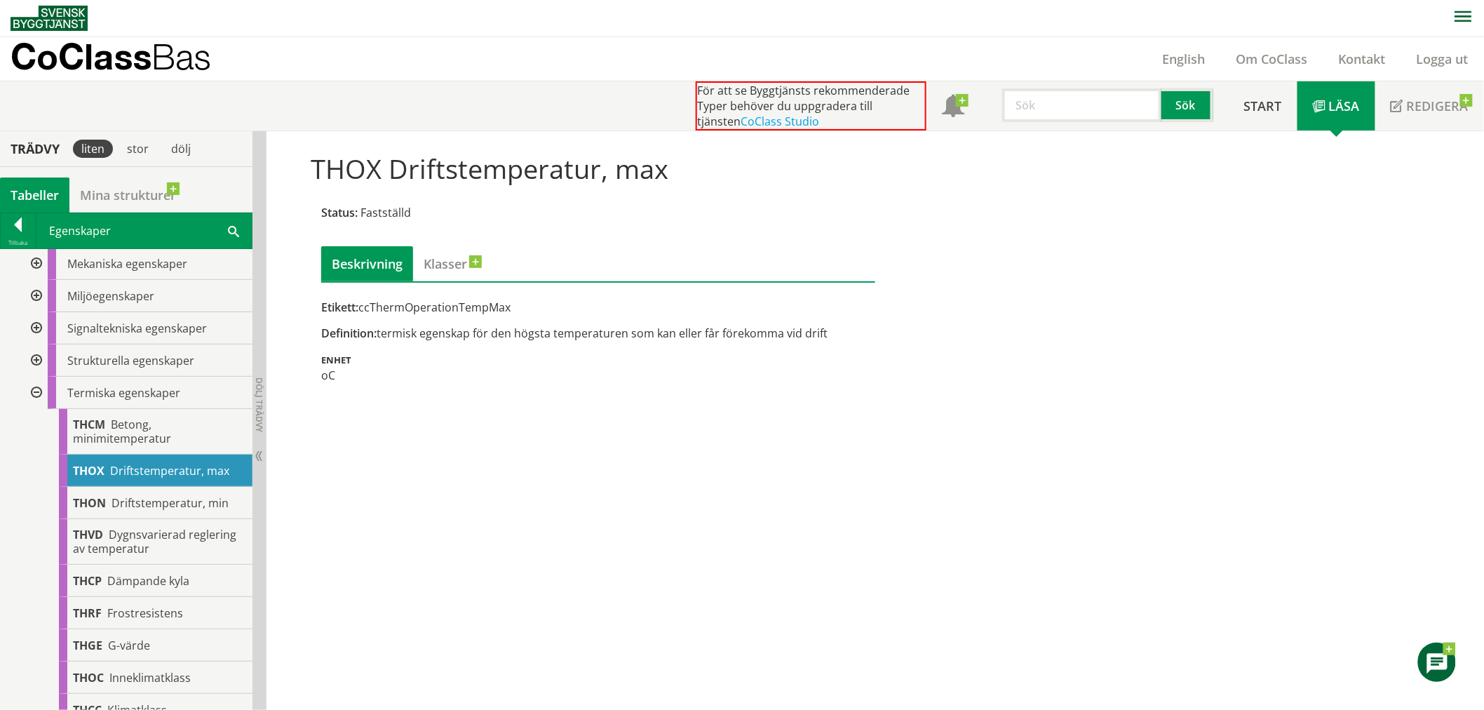
click at [35, 390] on div at bounding box center [34, 393] width 25 height 32
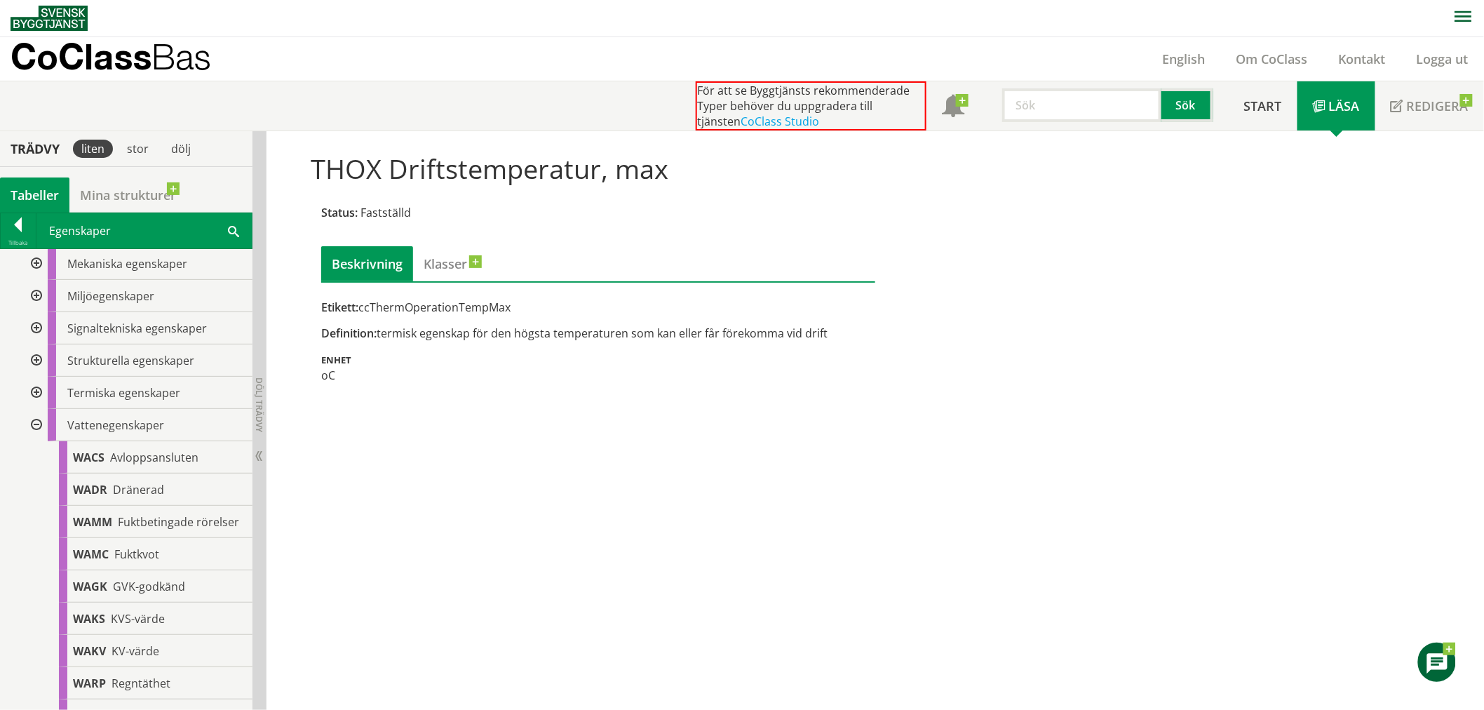
click at [39, 424] on div at bounding box center [34, 425] width 25 height 32
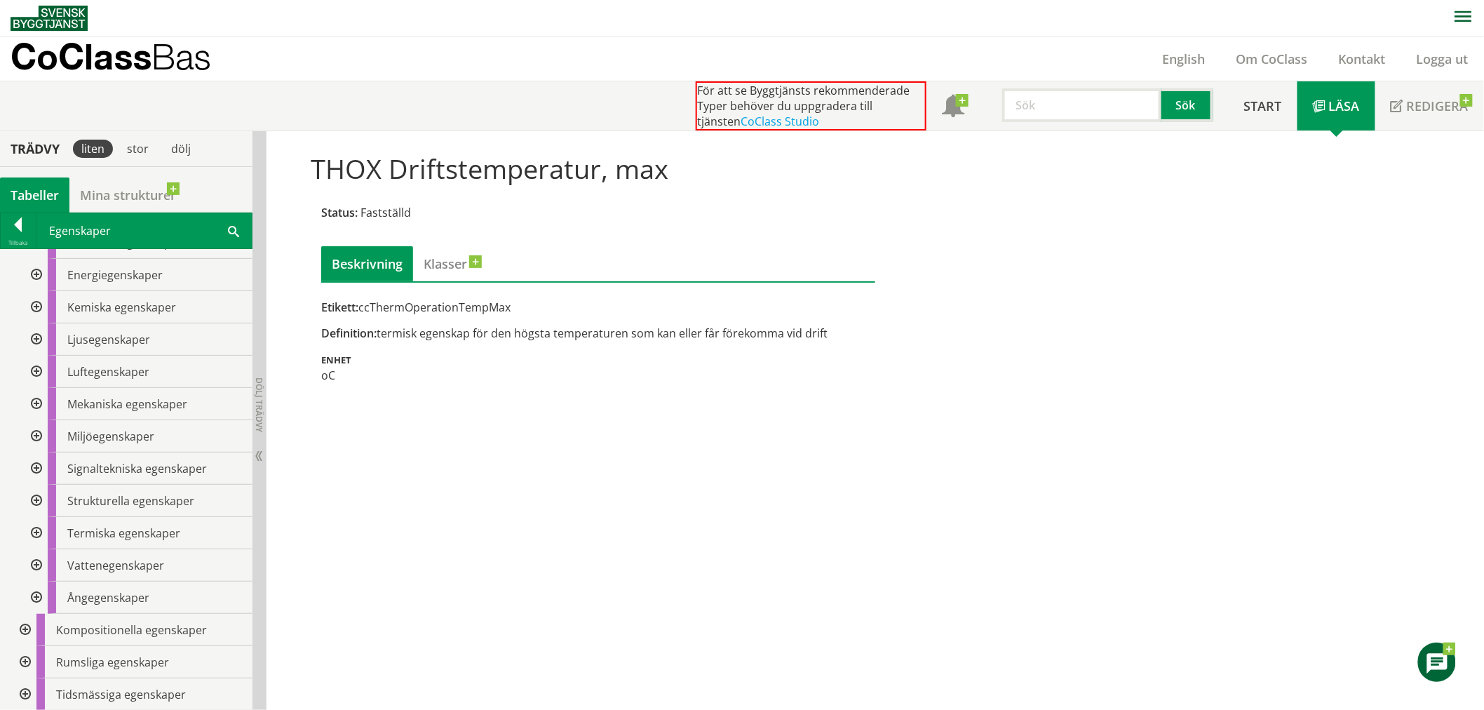
click at [36, 435] on div at bounding box center [34, 436] width 25 height 32
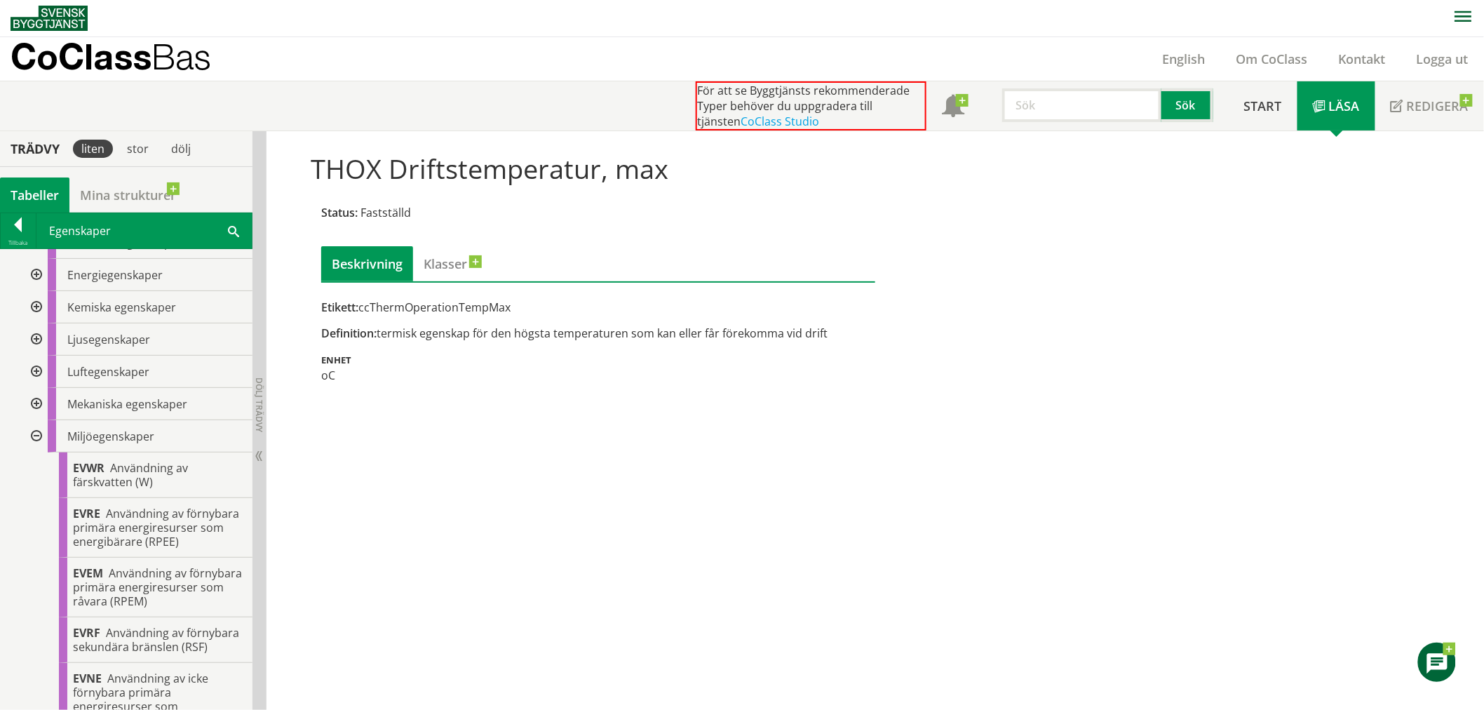
scroll to position [389, 0]
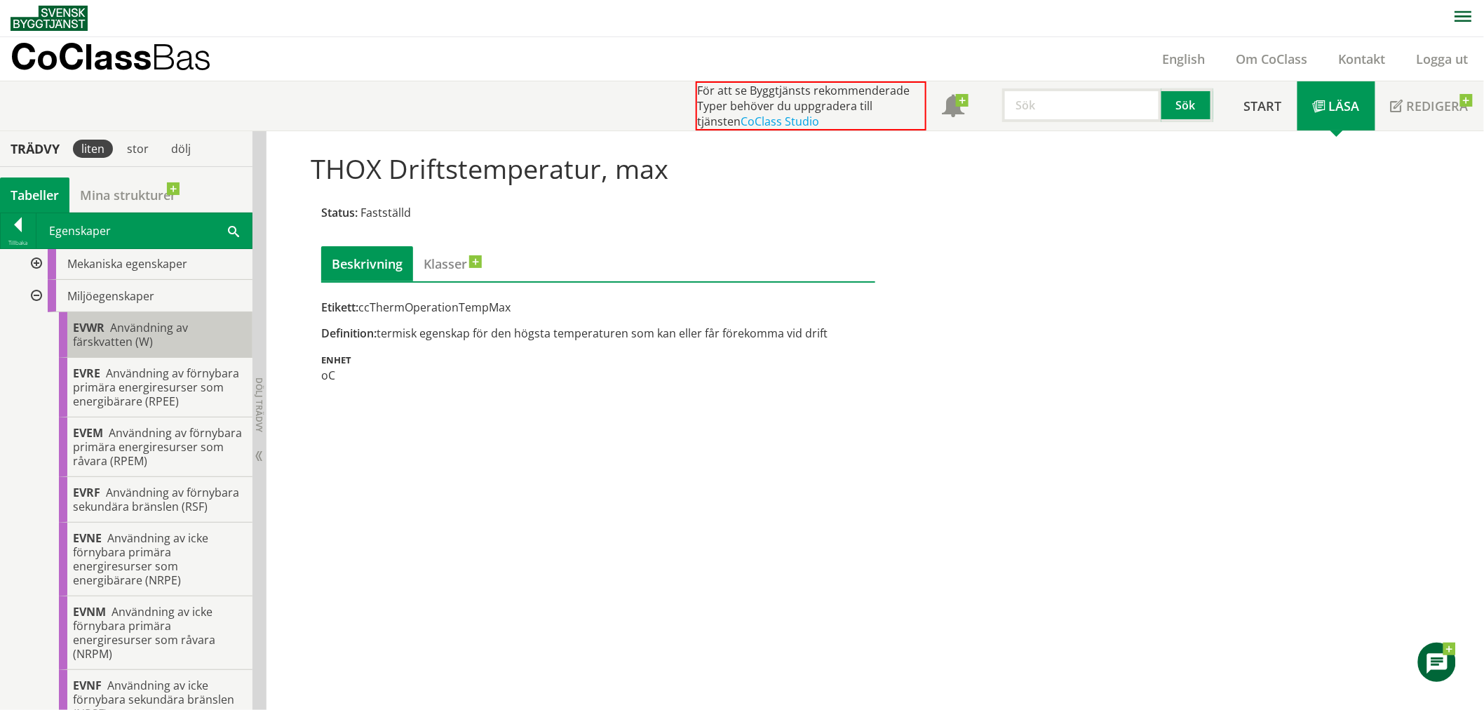
click at [180, 353] on div "EVWR Användning av färskvatten (W)" at bounding box center [156, 335] width 194 height 46
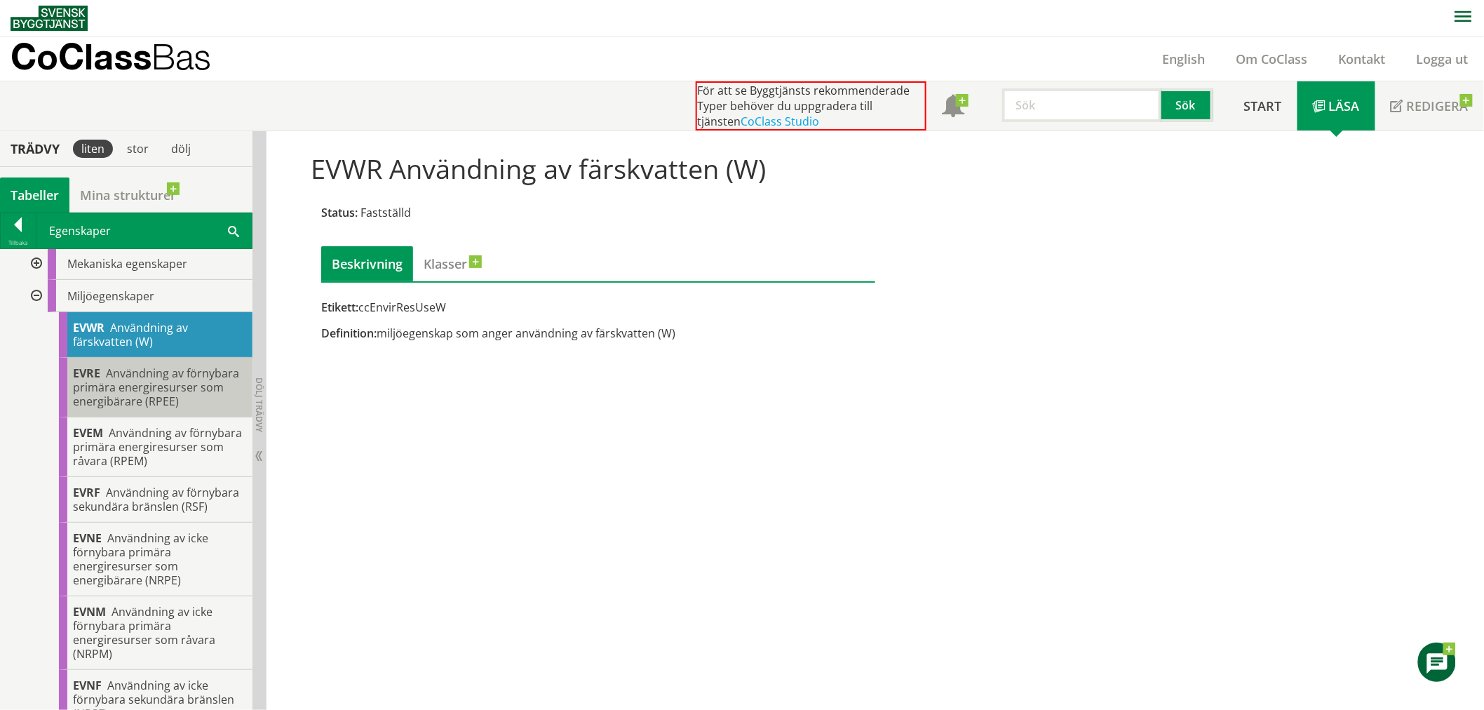
click at [178, 391] on div "EVRE Användning av förnybara primära energiresurser som energibärare (RPEE)" at bounding box center [156, 388] width 194 height 60
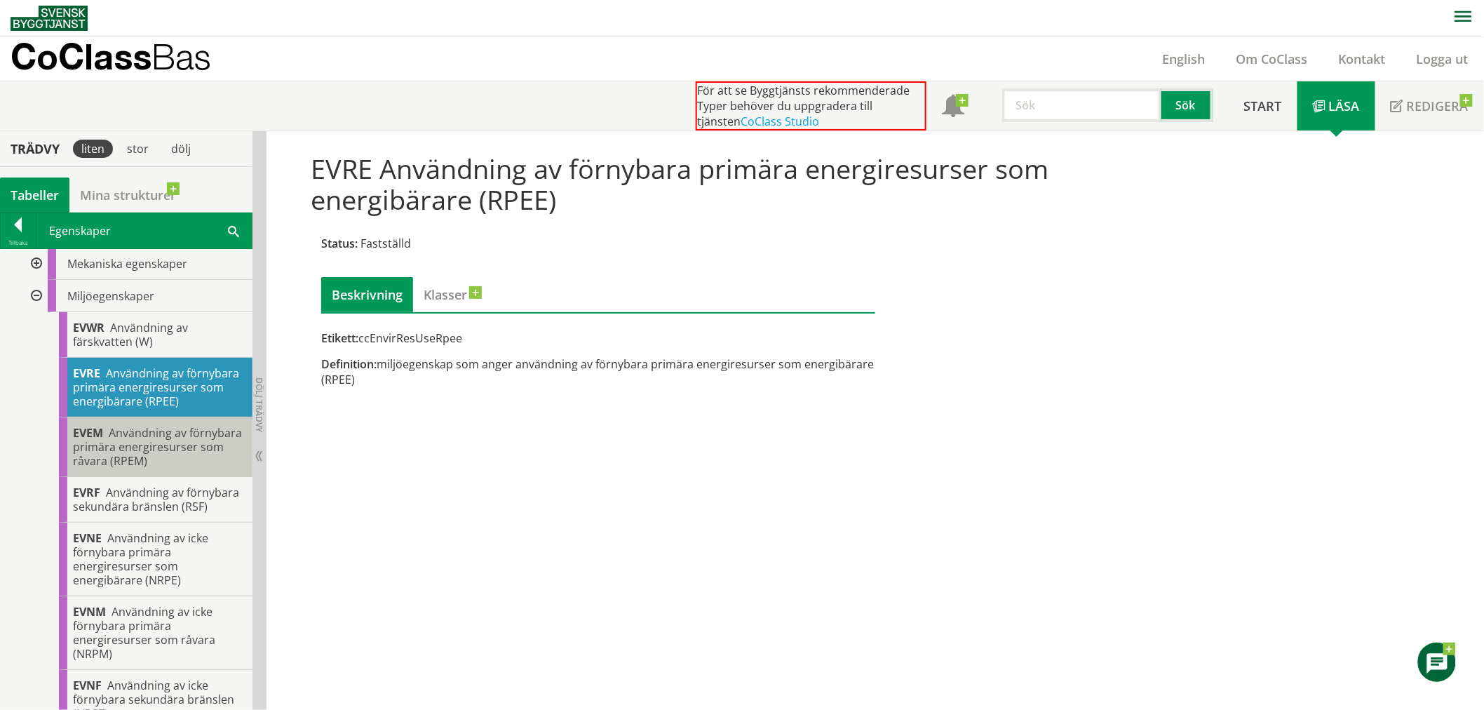
click at [175, 466] on span "Användning av förnybara primära energiresurser som råvara (RPEM)" at bounding box center [157, 446] width 169 height 43
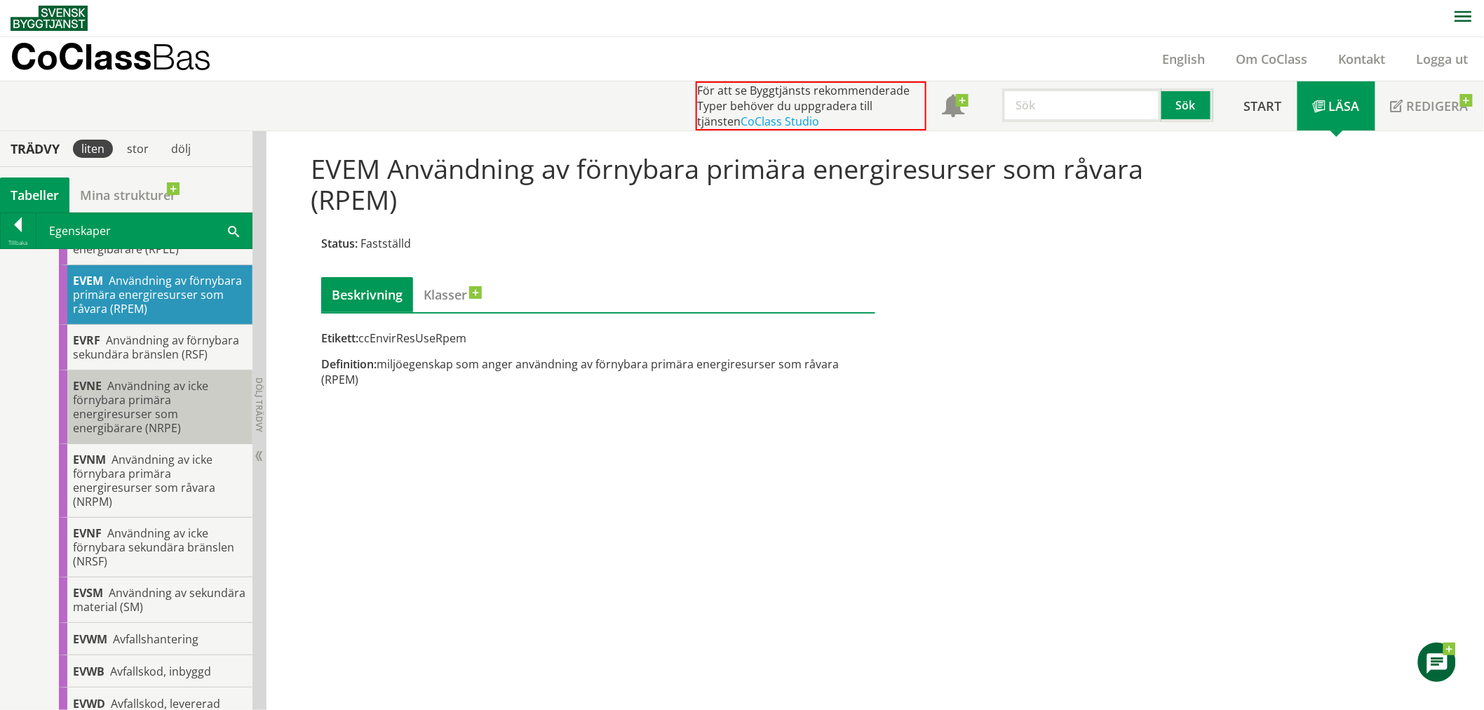
scroll to position [545, 0]
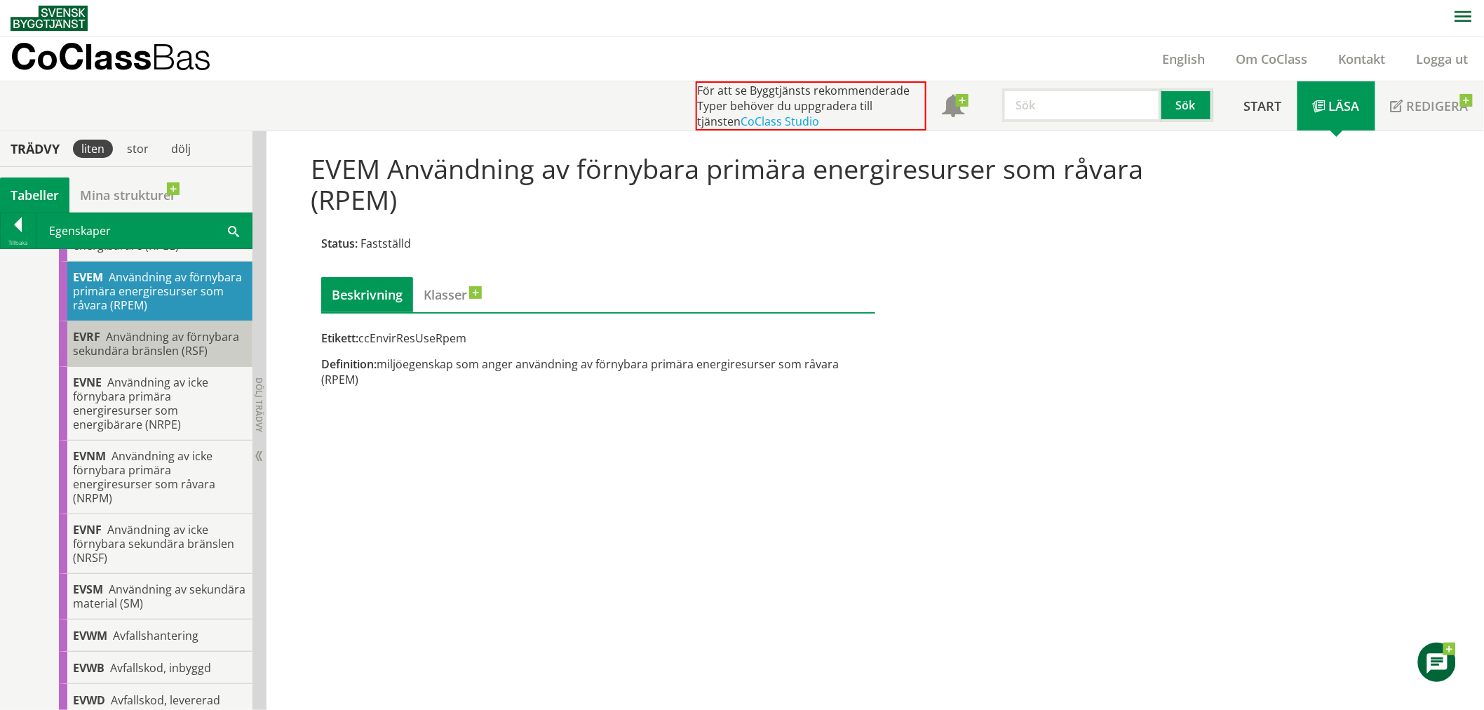
click at [208, 367] on div "EVRF Användning av förnybara sekundära bränslen (RSF)" at bounding box center [156, 344] width 194 height 46
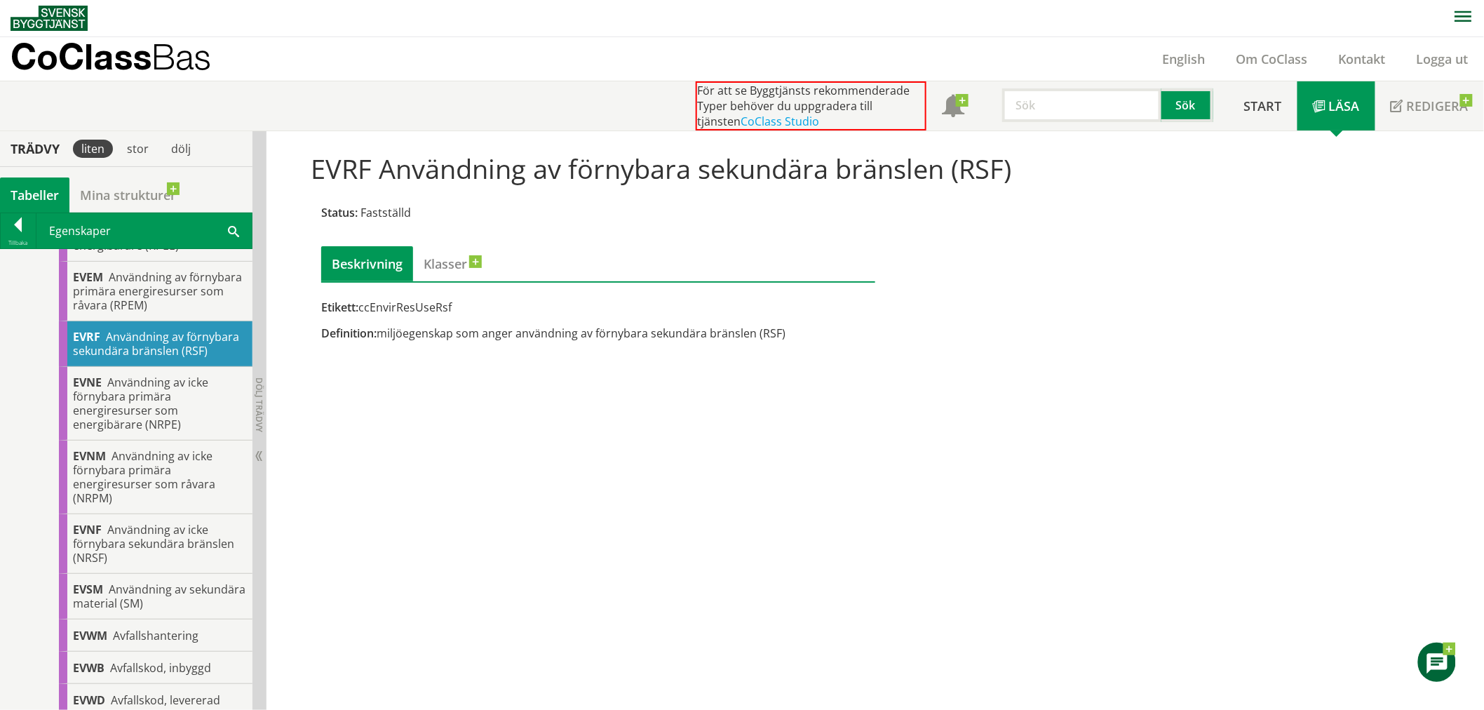
click at [370, 511] on div "EVRF Användning av förnybara sekundära bränslen (RSF) Status: Fastställd Beskri…" at bounding box center [874, 420] width 1217 height 579
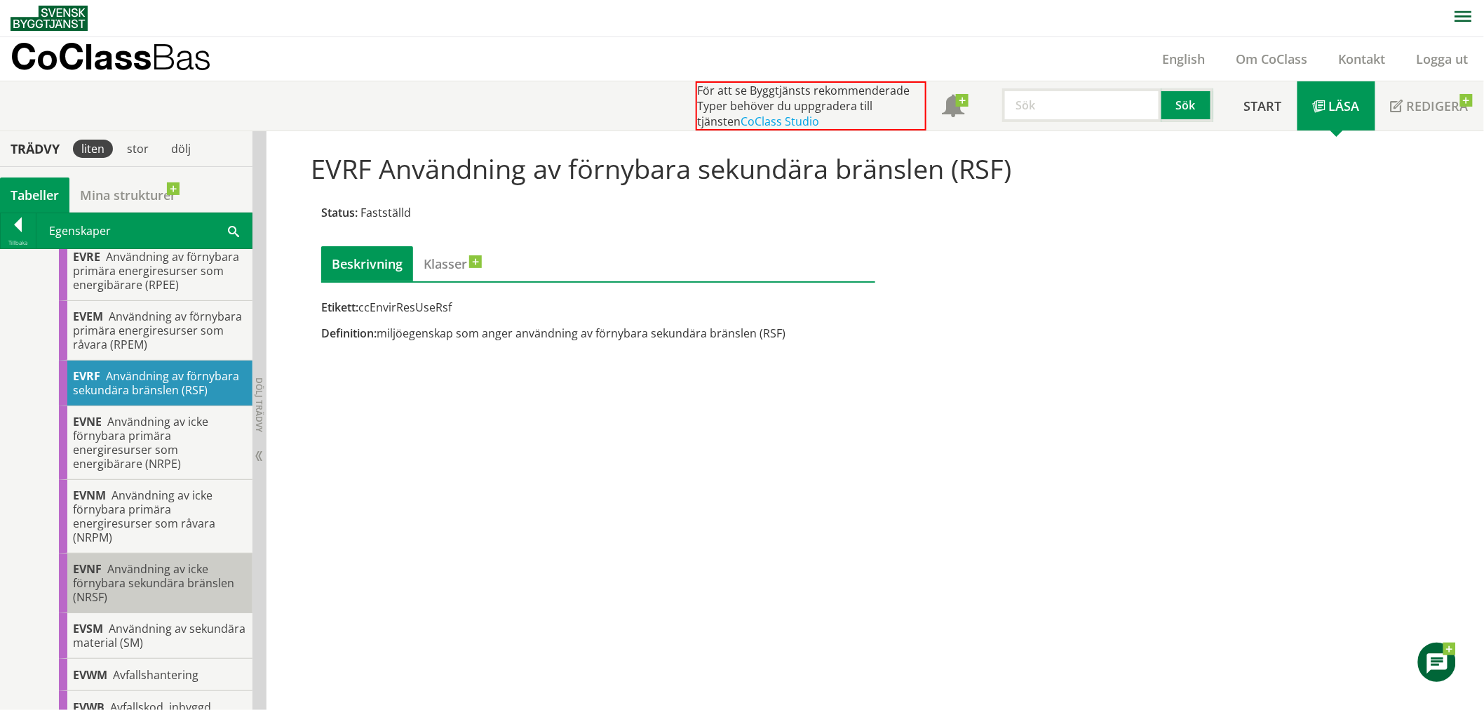
scroll to position [467, 0]
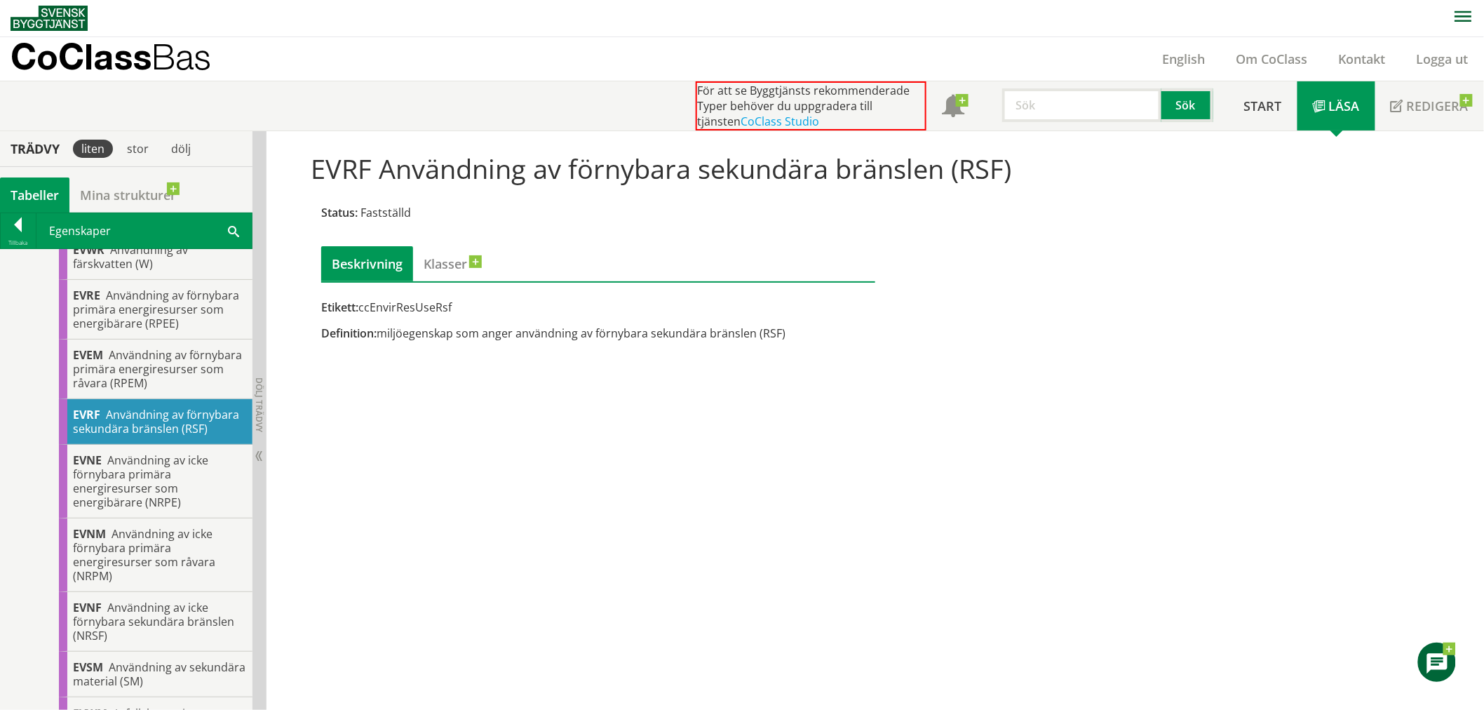
click at [290, 443] on div "EVRF Användning av förnybara sekundära bränslen (RSF) Status: Fastställd Beskri…" at bounding box center [874, 420] width 1217 height 579
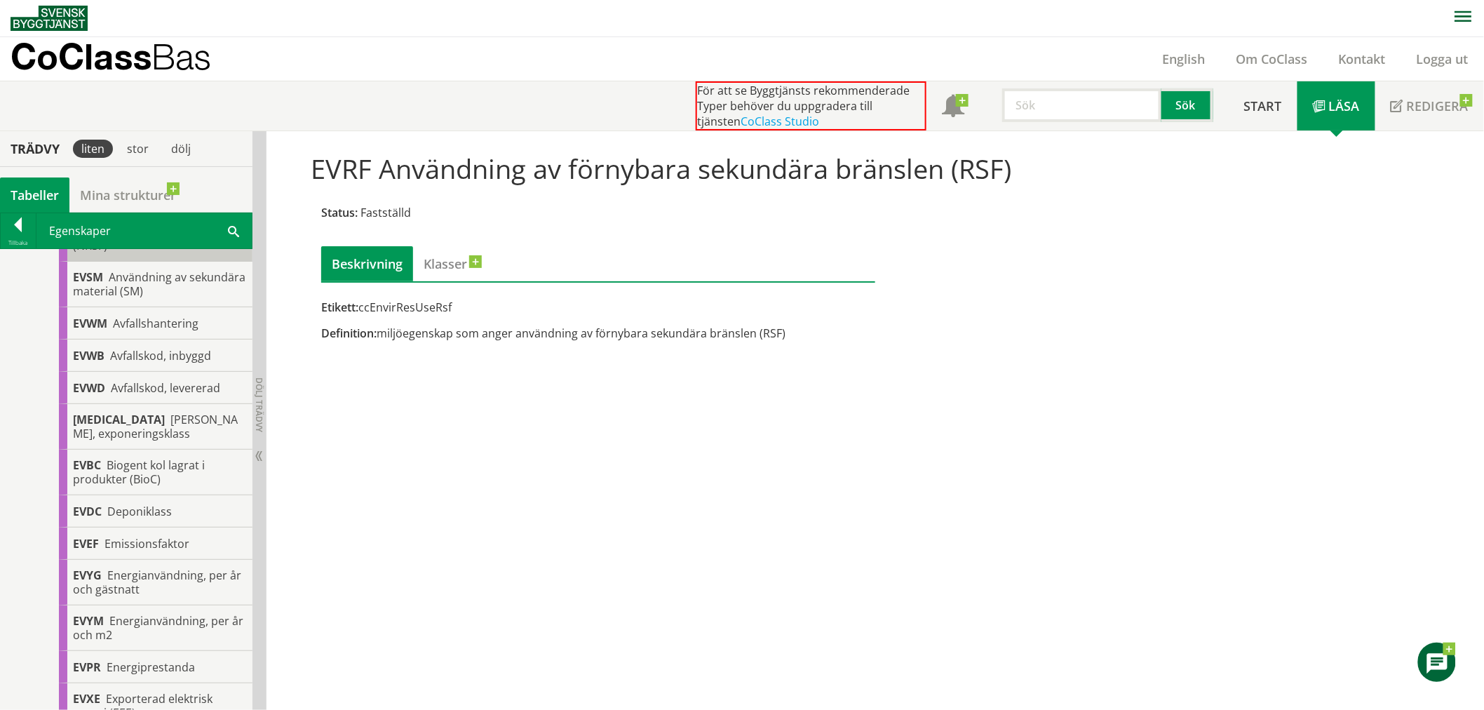
scroll to position [935, 0]
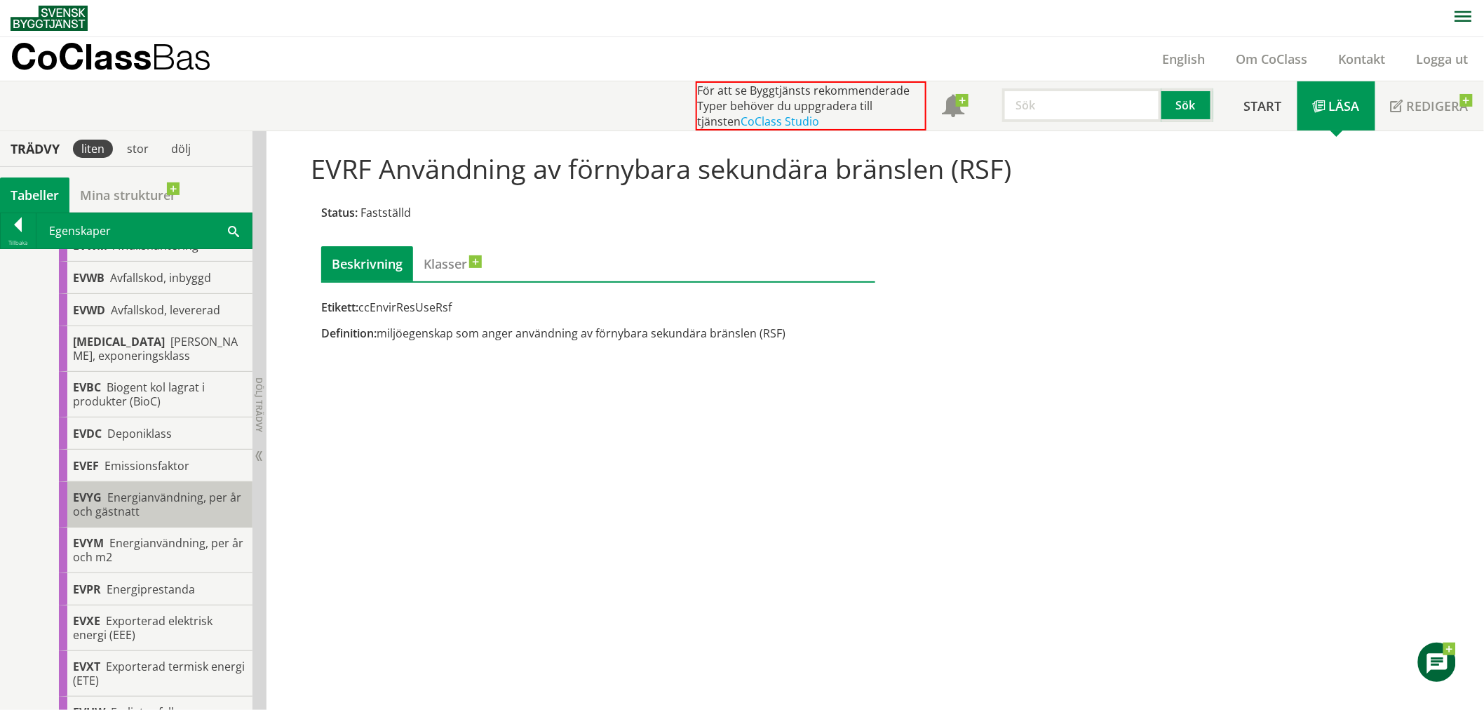
click at [218, 527] on div "EVYG Energianvändning, per år och gästnatt" at bounding box center [156, 505] width 194 height 46
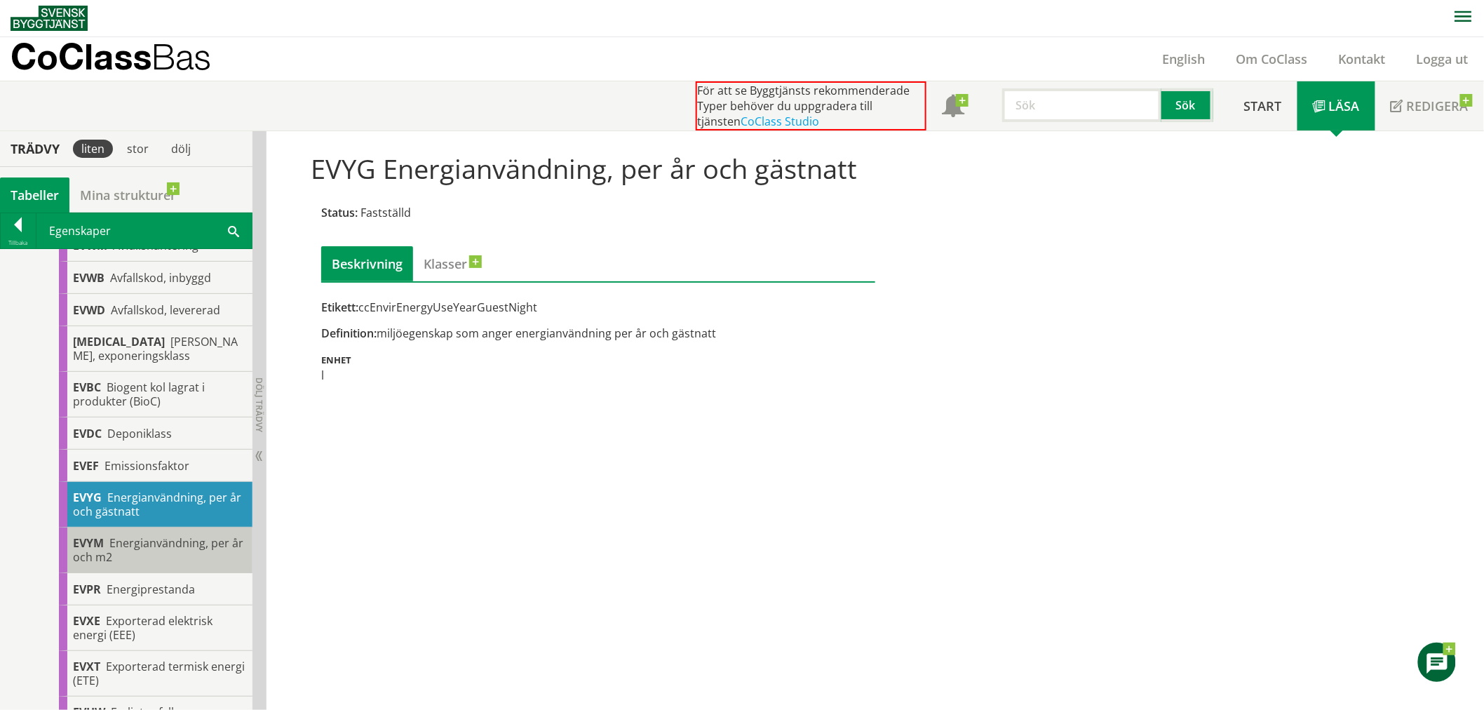
click at [179, 565] on span "Energianvändning, per år och m2" at bounding box center [158, 549] width 170 height 29
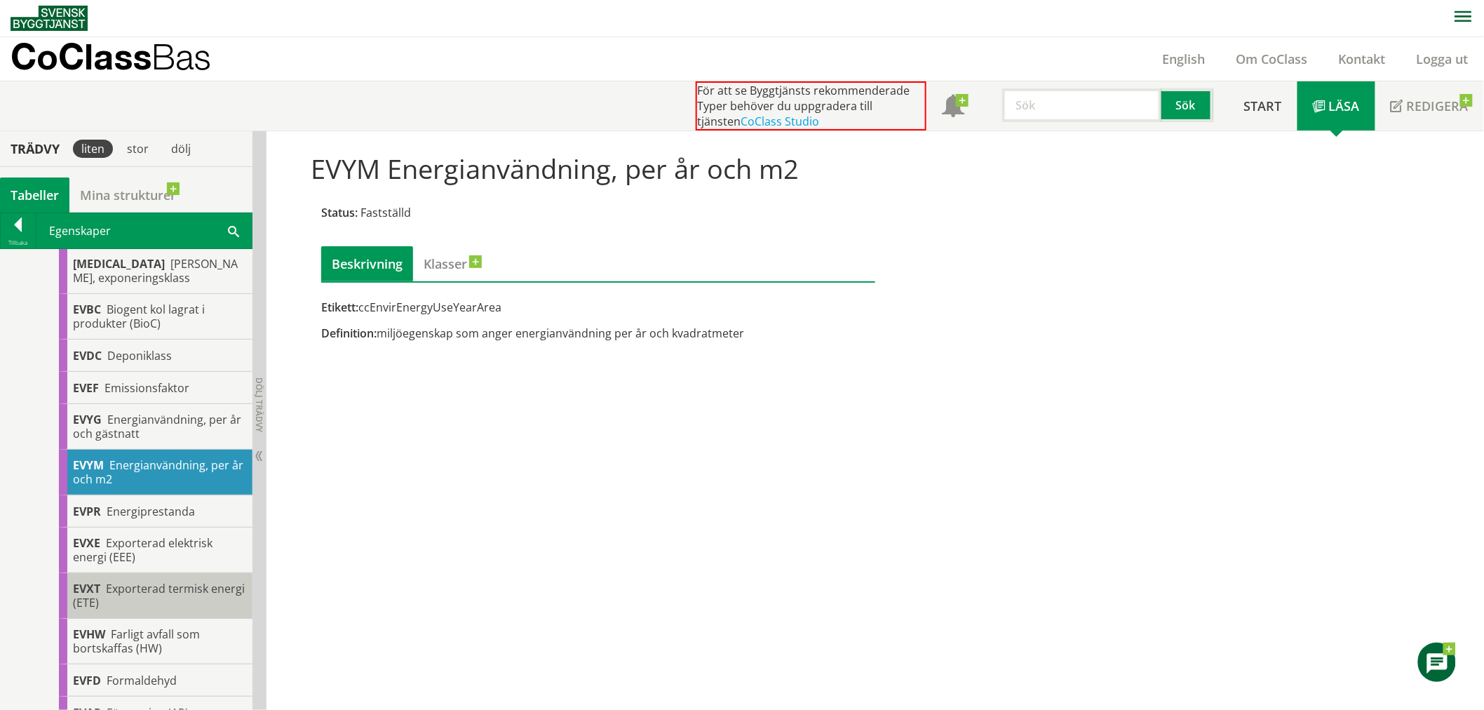
scroll to position [1091, 0]
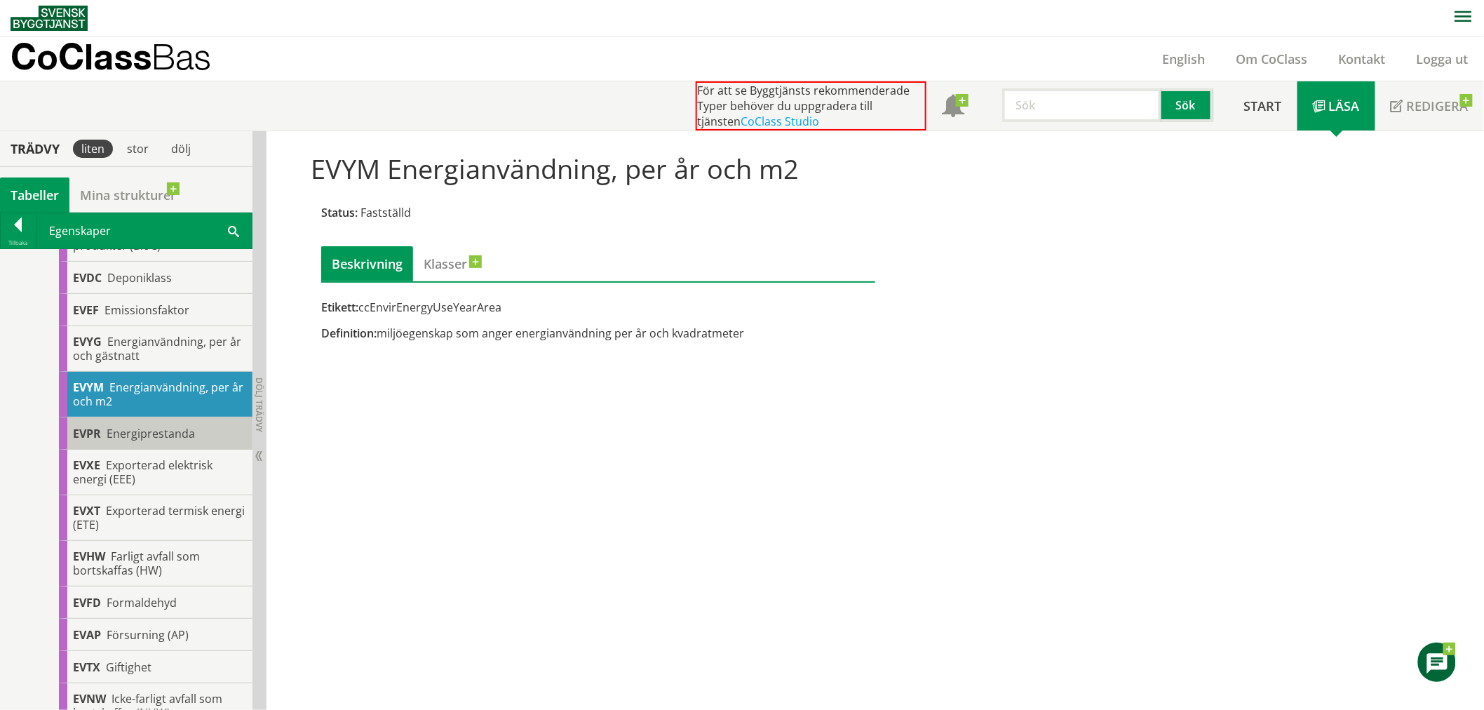
click at [220, 450] on div "EVPR Energiprestanda" at bounding box center [156, 433] width 194 height 32
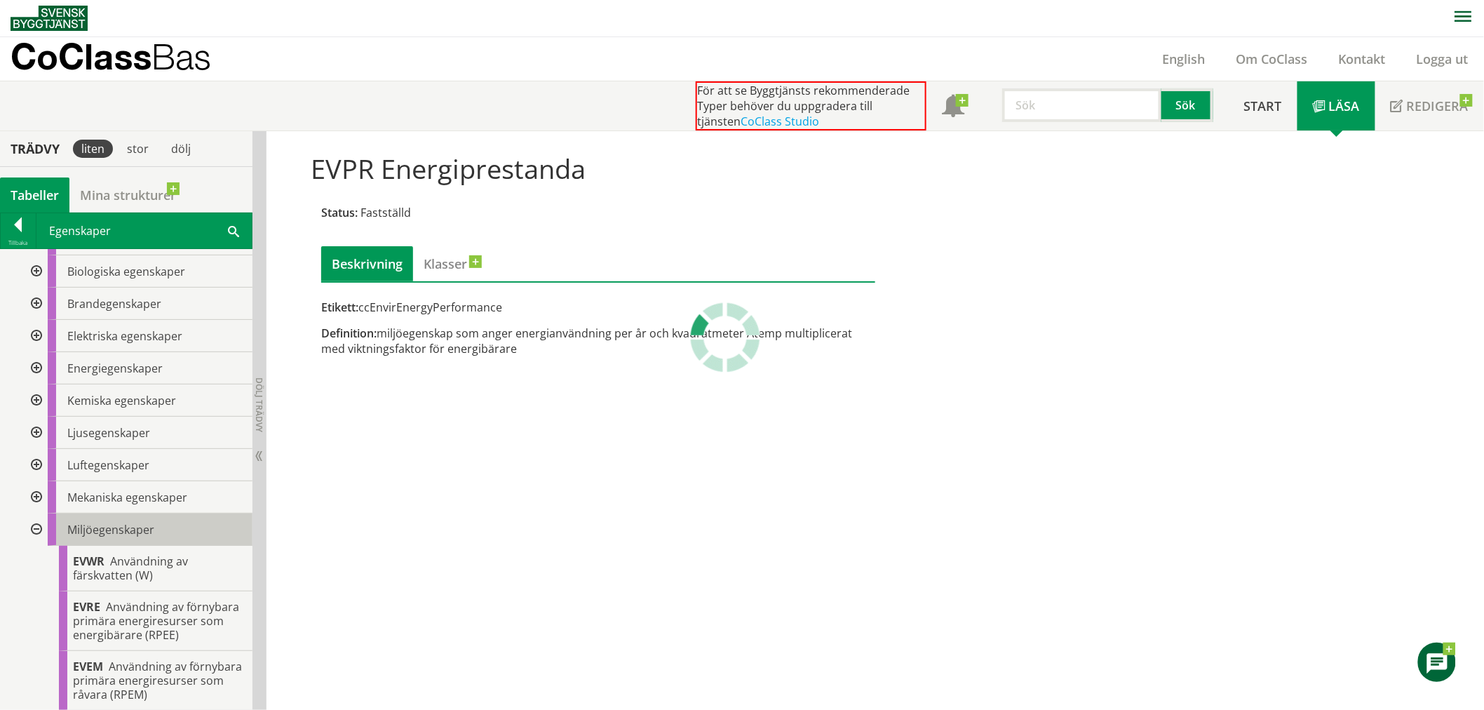
scroll to position [78, 0]
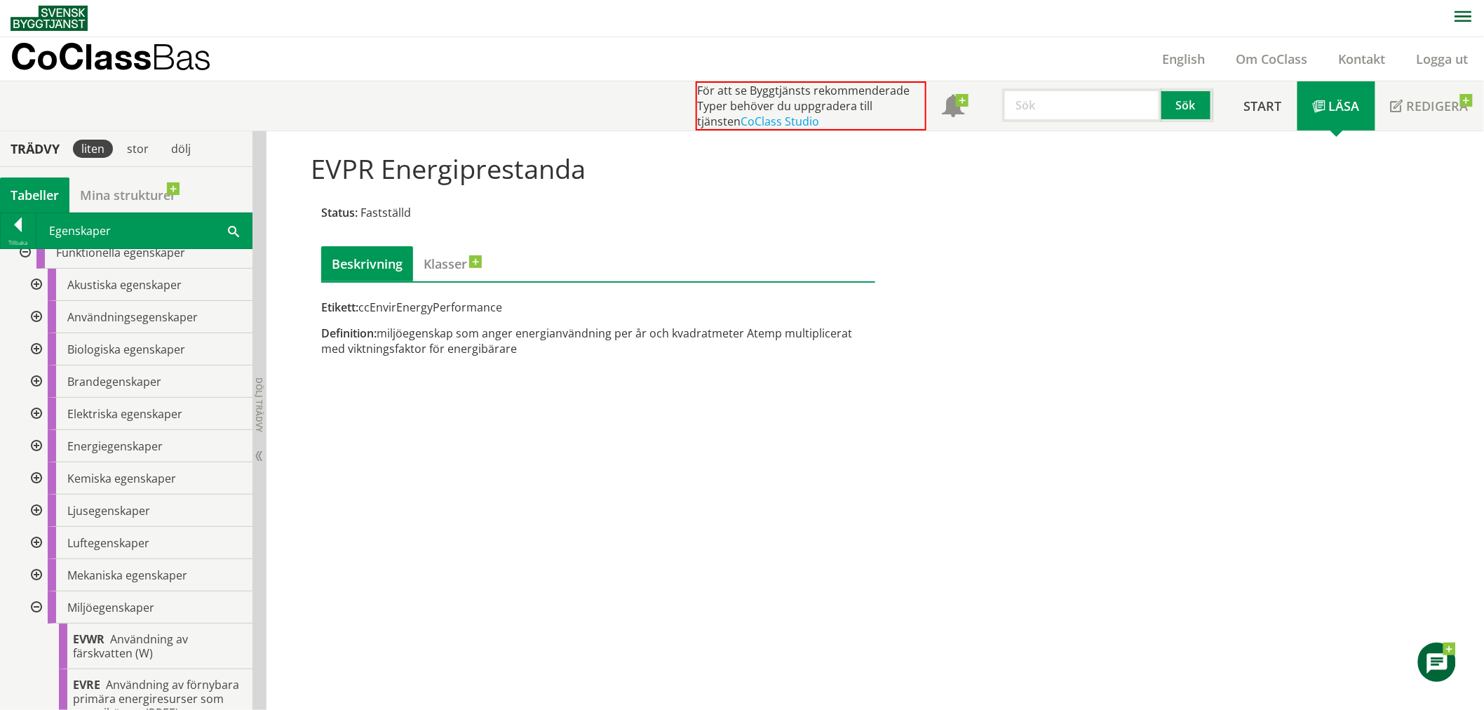
click at [38, 445] on div at bounding box center [34, 446] width 25 height 32
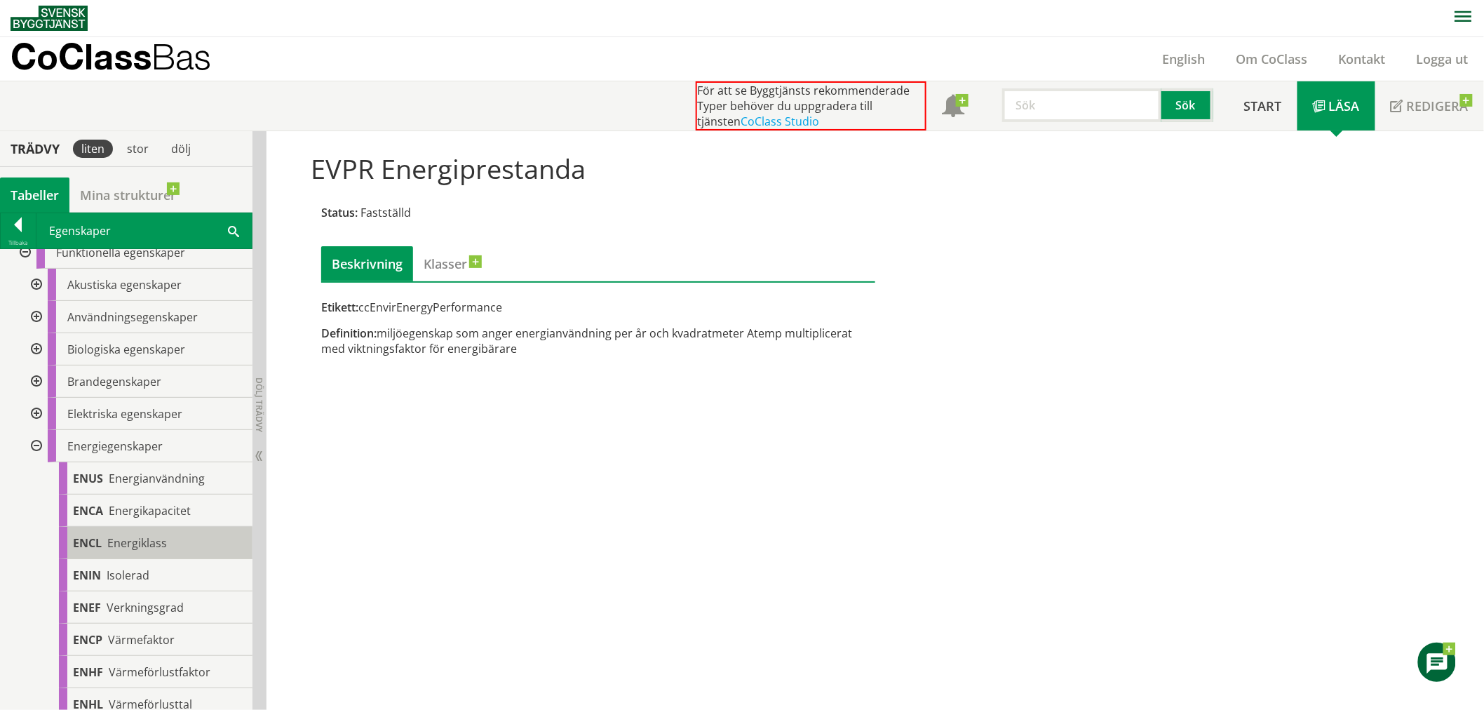
click at [109, 545] on span "Energiklass" at bounding box center [137, 542] width 60 height 15
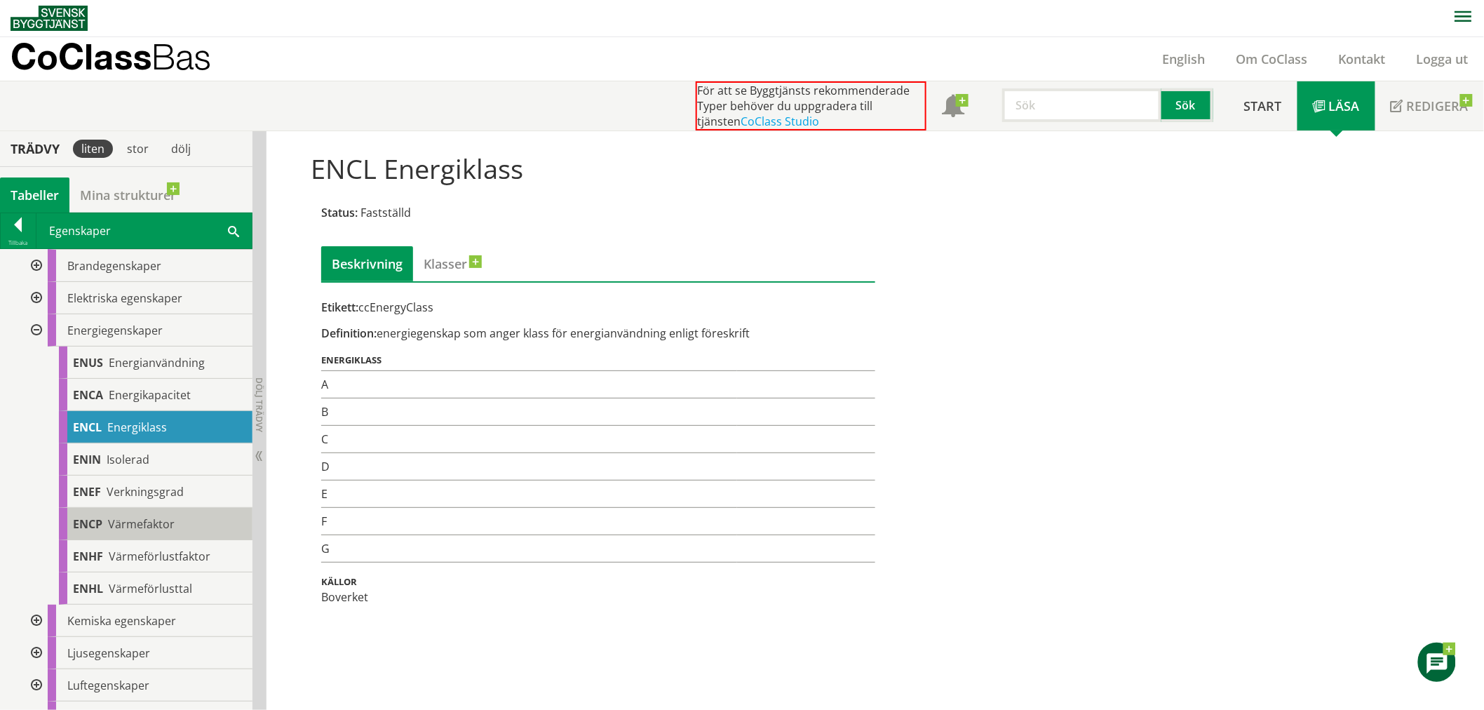
scroll to position [156, 0]
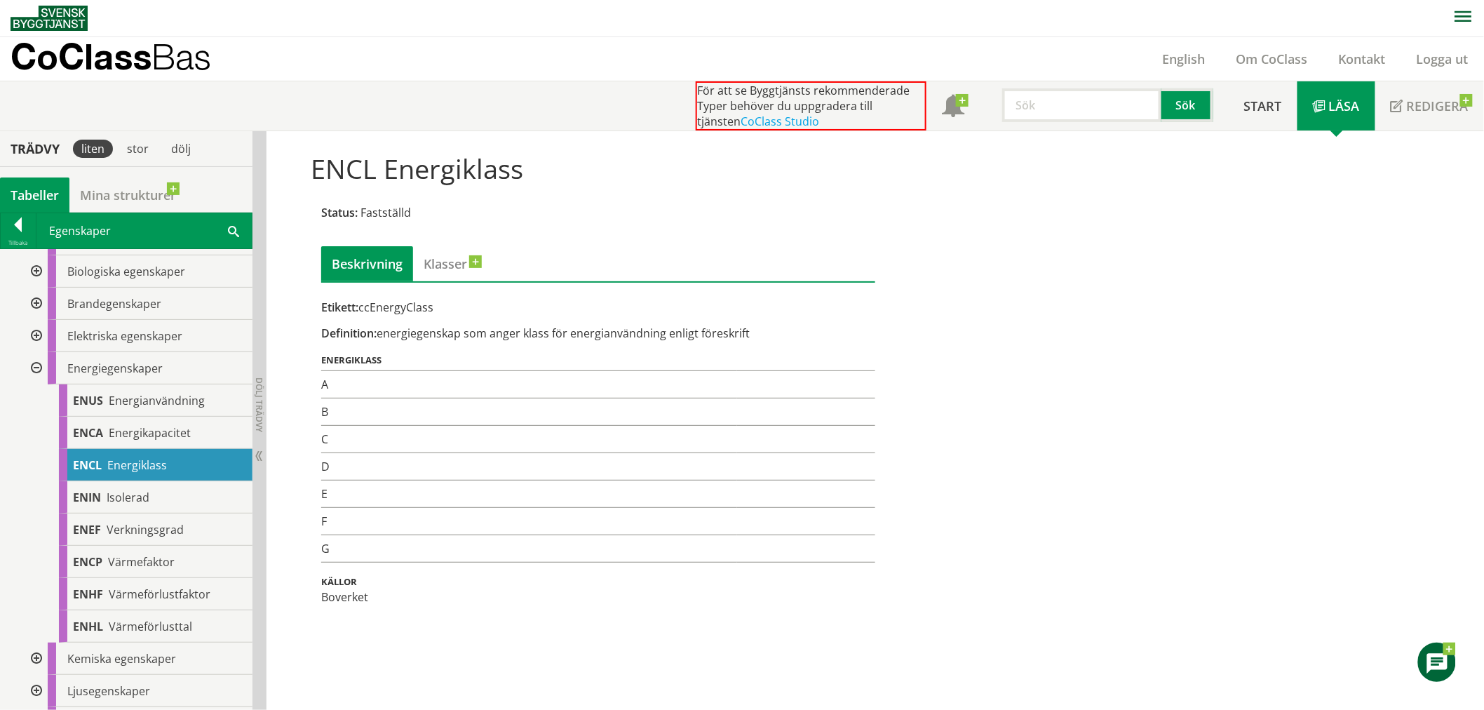
click at [33, 365] on div at bounding box center [34, 368] width 25 height 32
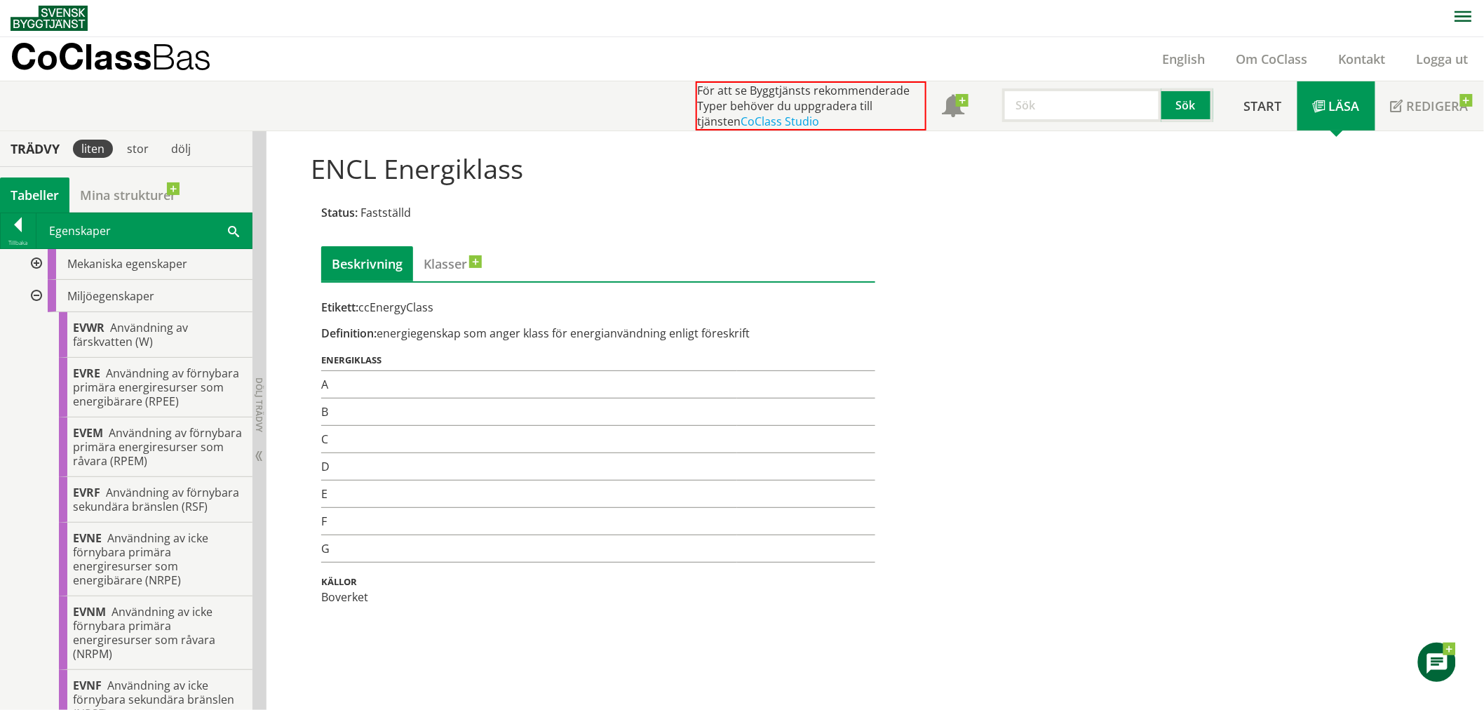
click at [39, 295] on div at bounding box center [34, 296] width 25 height 32
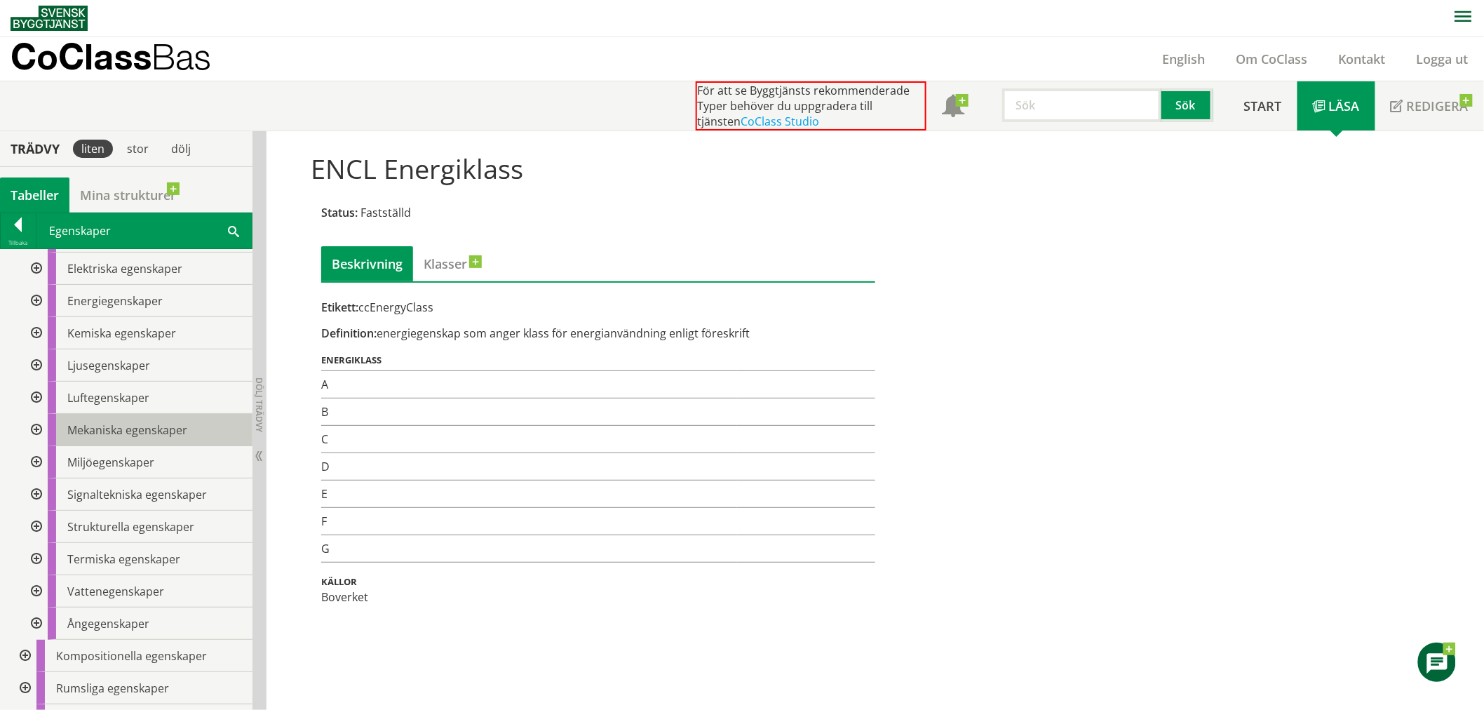
scroll to position [249, 0]
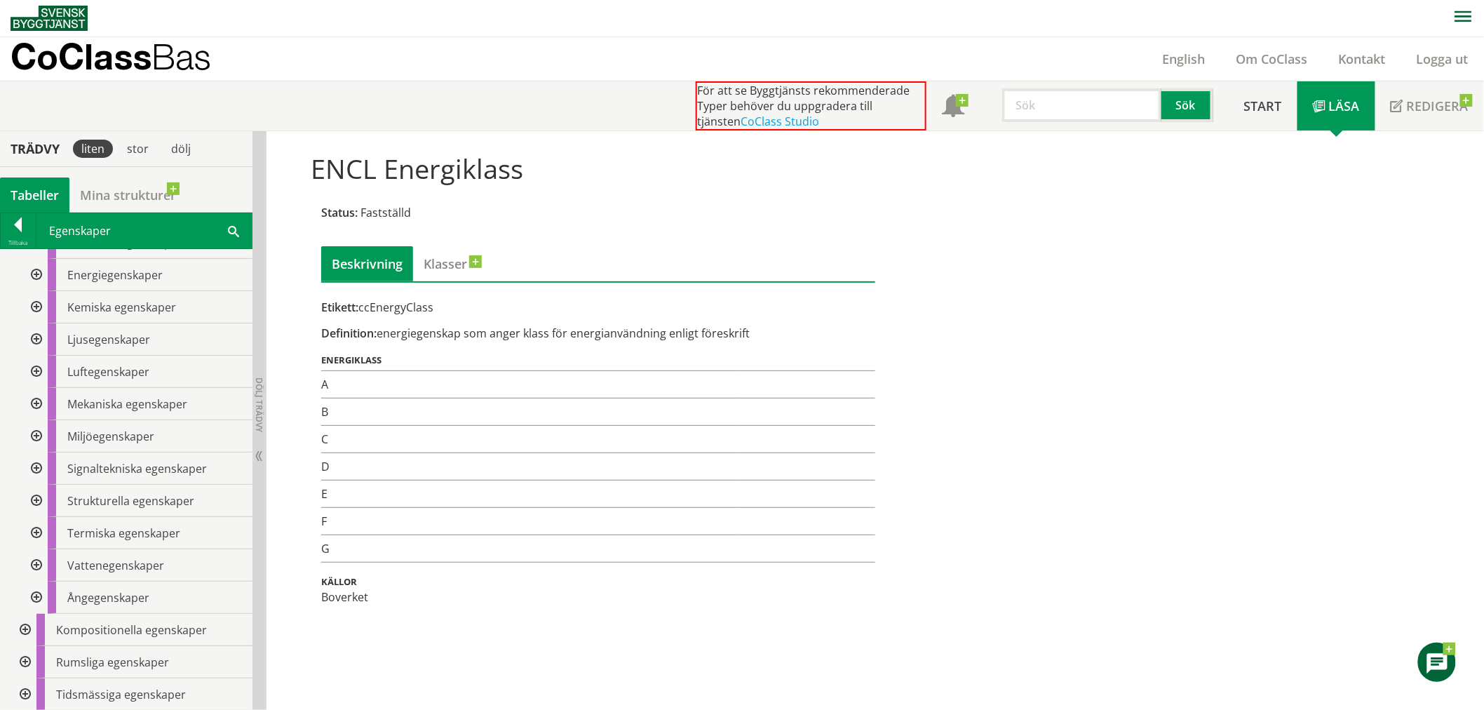
click at [40, 564] on div at bounding box center [34, 565] width 25 height 32
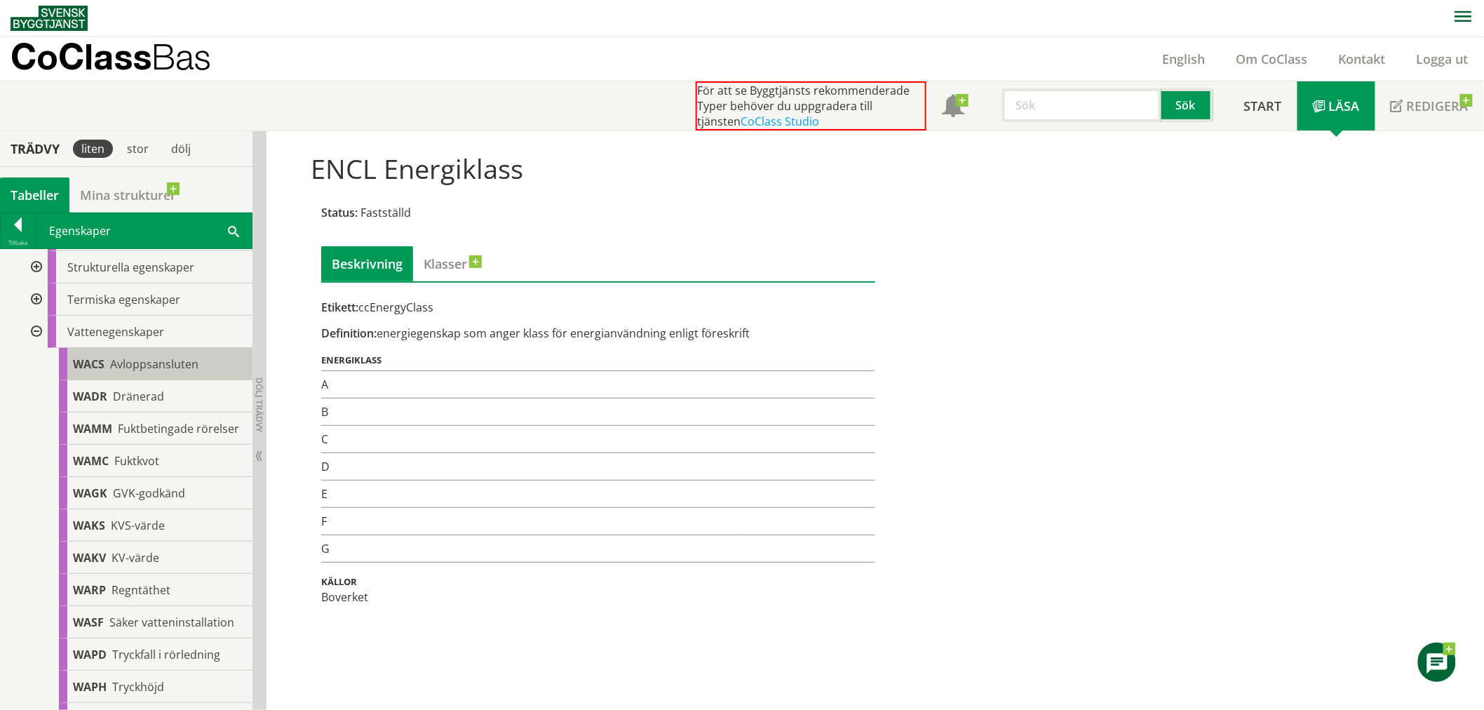
scroll to position [561, 0]
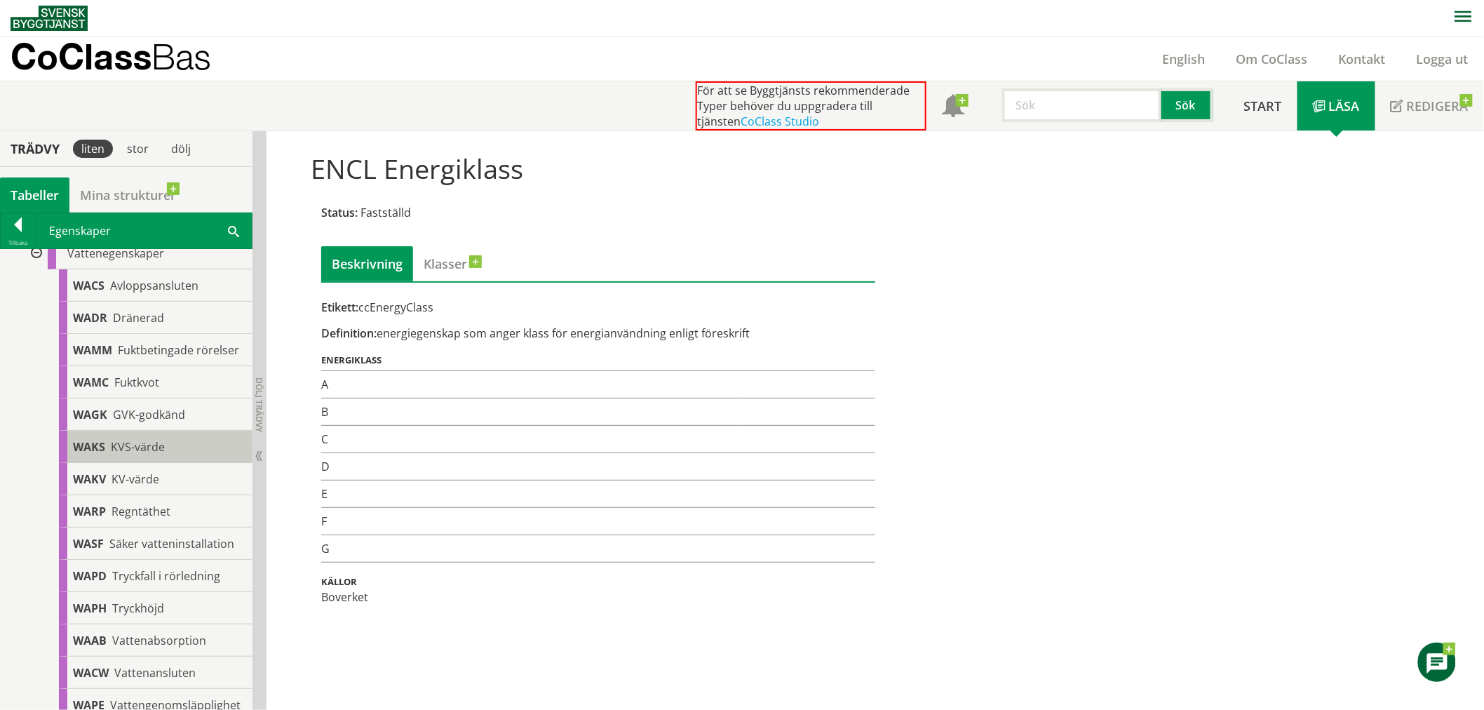
click at [139, 463] on div "WAKS KVS-värde" at bounding box center [156, 447] width 194 height 32
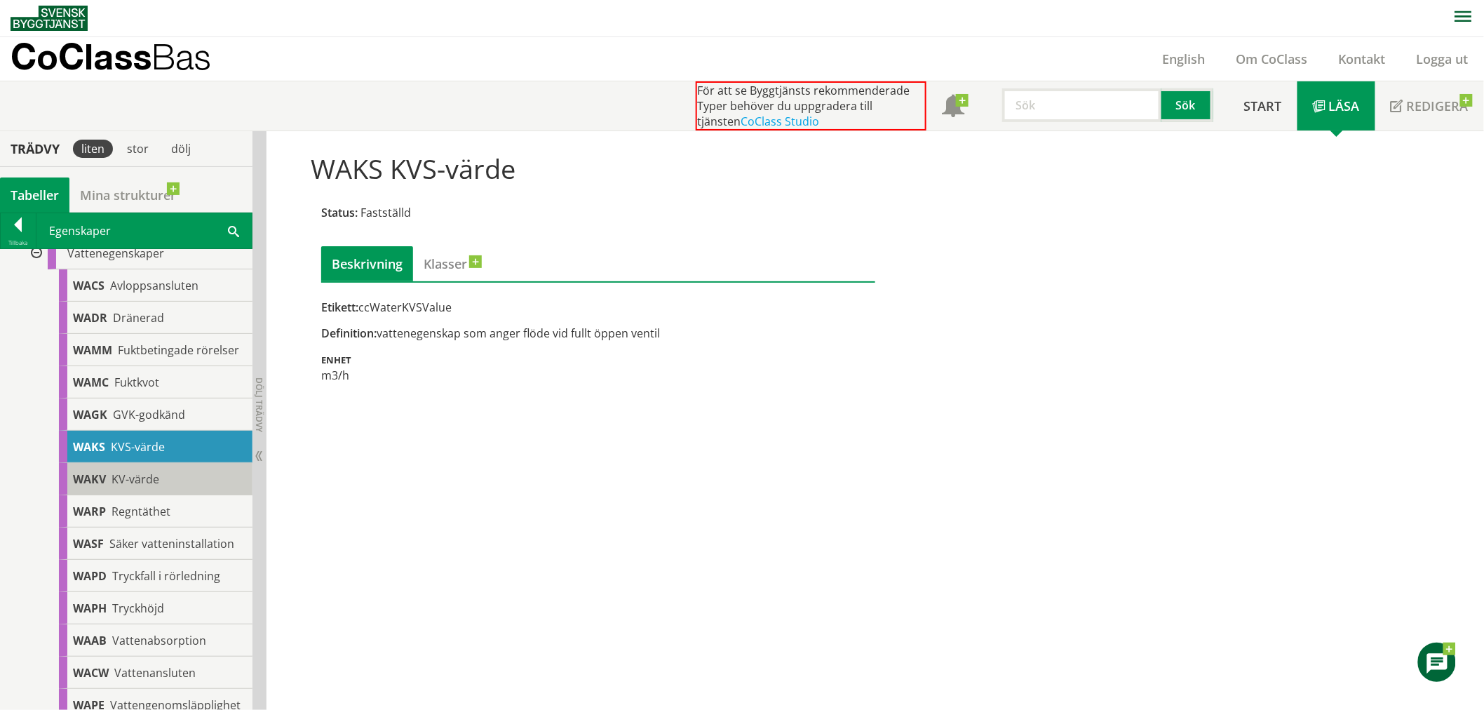
click at [145, 487] on span "KV-värde" at bounding box center [136, 478] width 48 height 15
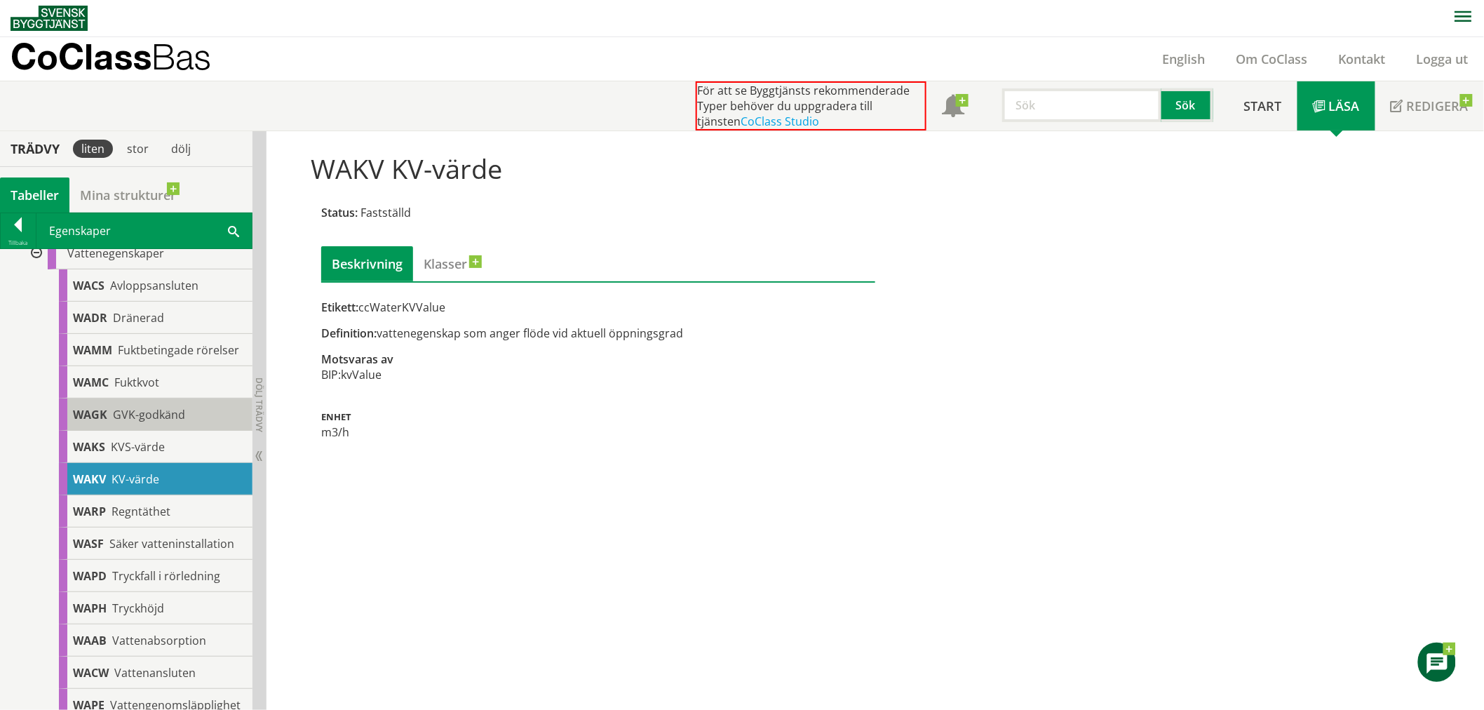
click at [170, 422] on span "GVK-godkänd" at bounding box center [149, 414] width 72 height 15
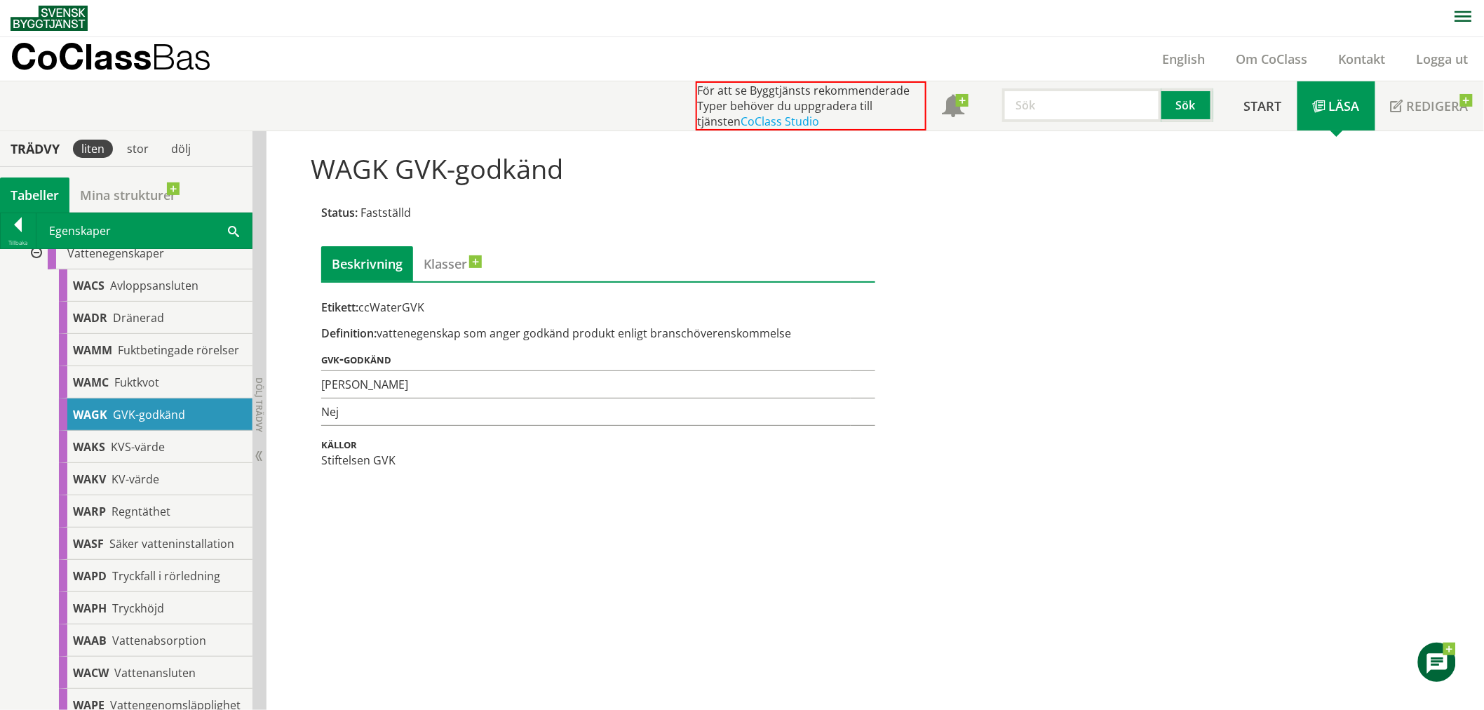
drag, startPoint x: 400, startPoint y: 540, endPoint x: 671, endPoint y: 581, distance: 273.7
click at [400, 542] on div "WAGK GVK-godkänd Status: Fastställd Beskrivning Klasser Etikett: ccWaterGVK Def…" at bounding box center [874, 420] width 1217 height 579
